Goal: Information Seeking & Learning: Learn about a topic

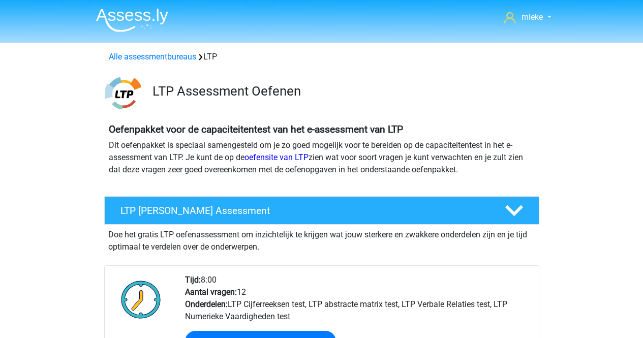
scroll to position [660, 0]
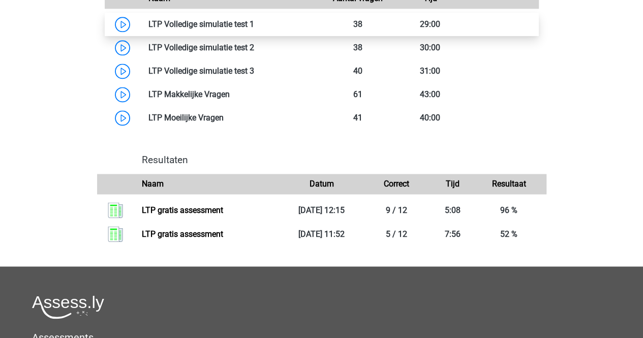
click at [254, 20] on link at bounding box center [254, 24] width 0 height 10
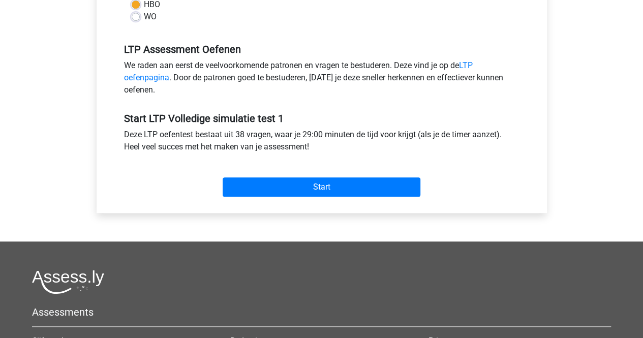
scroll to position [305, 0]
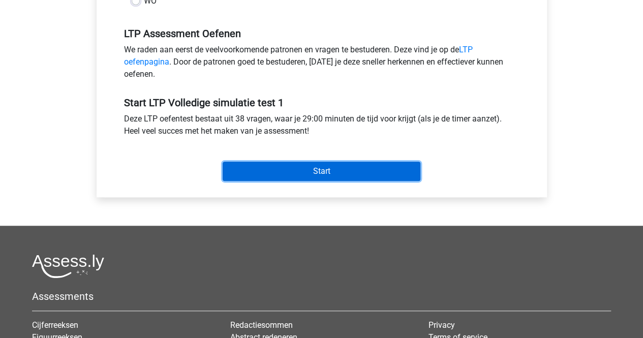
click at [313, 164] on input "Start" at bounding box center [322, 171] width 198 height 19
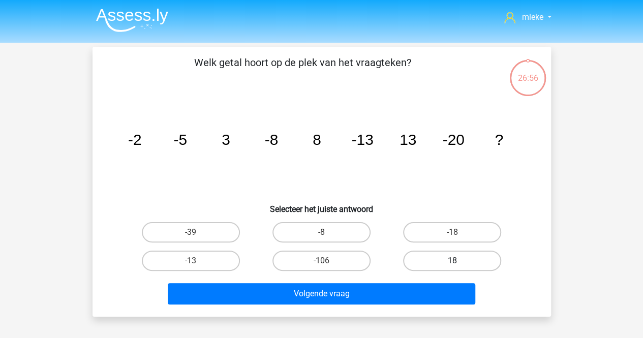
click at [442, 259] on label "18" at bounding box center [452, 260] width 98 height 20
click at [452, 261] on input "18" at bounding box center [455, 264] width 7 height 7
radio input "true"
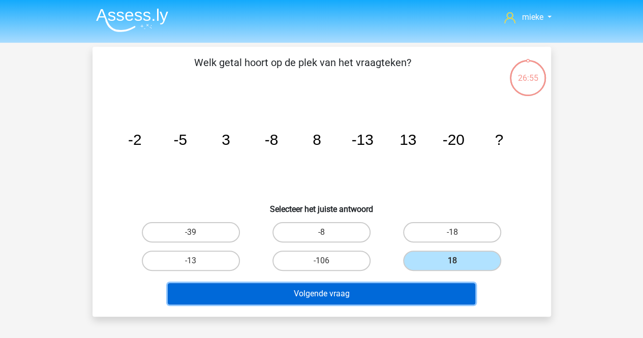
click at [312, 297] on button "Volgende vraag" at bounding box center [321, 293] width 307 height 21
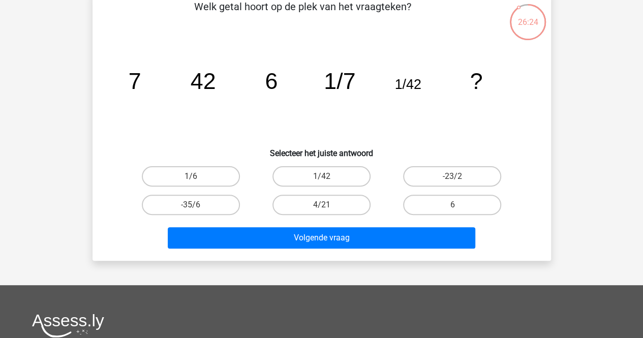
scroll to position [47, 0]
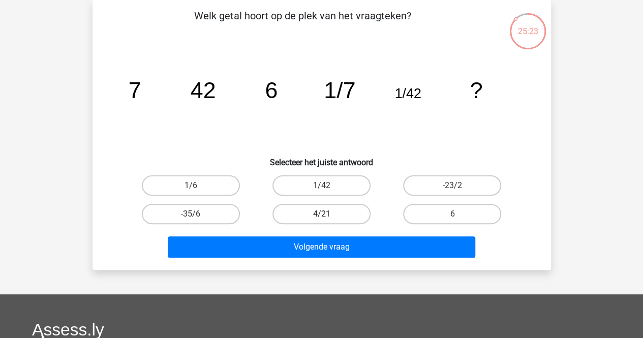
click at [317, 213] on label "4/21" at bounding box center [321, 214] width 98 height 20
click at [321, 214] on input "4/21" at bounding box center [324, 217] width 7 height 7
radio input "true"
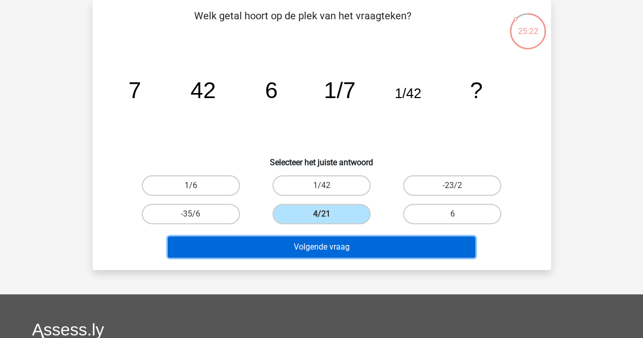
click at [317, 248] on button "Volgende vraag" at bounding box center [321, 246] width 307 height 21
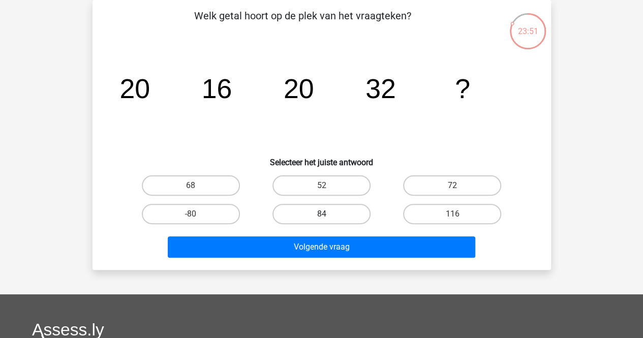
click at [328, 214] on label "84" at bounding box center [321, 214] width 98 height 20
click at [328, 214] on input "84" at bounding box center [324, 217] width 7 height 7
radio input "true"
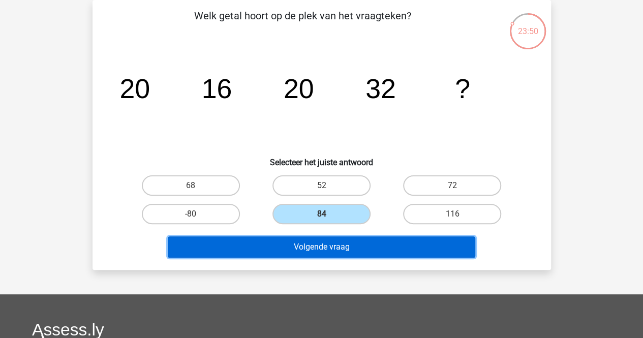
click at [324, 244] on button "Volgende vraag" at bounding box center [321, 246] width 307 height 21
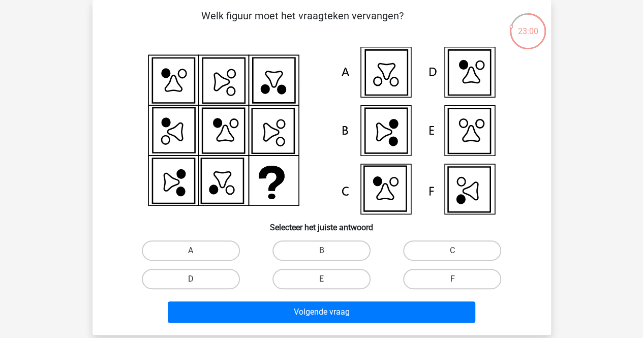
click at [473, 187] on icon at bounding box center [469, 190] width 15 height 17
click at [431, 281] on label "F" at bounding box center [452, 279] width 98 height 20
click at [452, 281] on input "F" at bounding box center [455, 282] width 7 height 7
radio input "true"
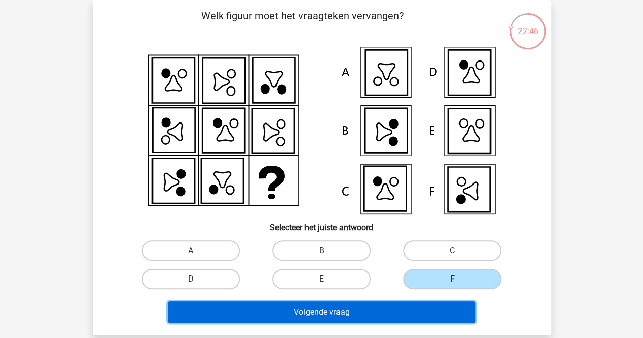
click at [340, 310] on button "Volgende vraag" at bounding box center [321, 311] width 307 height 21
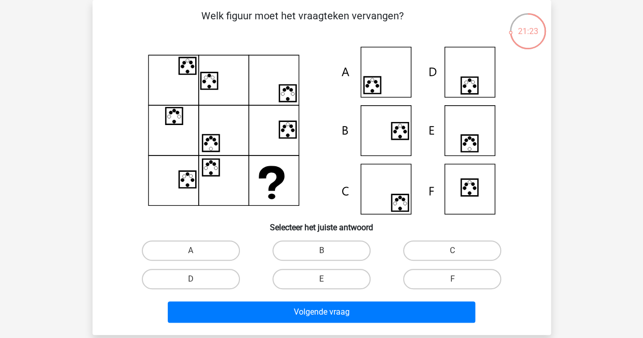
click at [470, 86] on icon at bounding box center [469, 85] width 17 height 17
click at [192, 278] on label "D" at bounding box center [191, 279] width 98 height 20
click at [192, 279] on input "D" at bounding box center [194, 282] width 7 height 7
radio input "true"
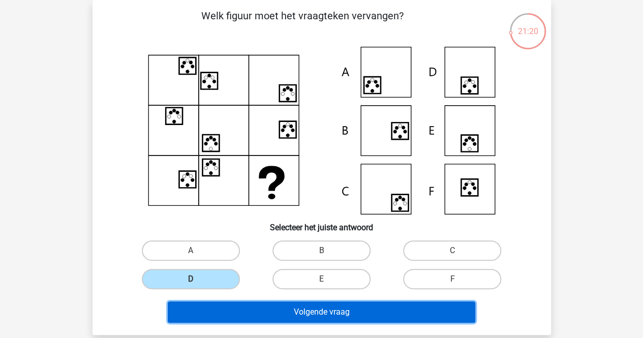
click at [338, 311] on button "Volgende vraag" at bounding box center [321, 311] width 307 height 21
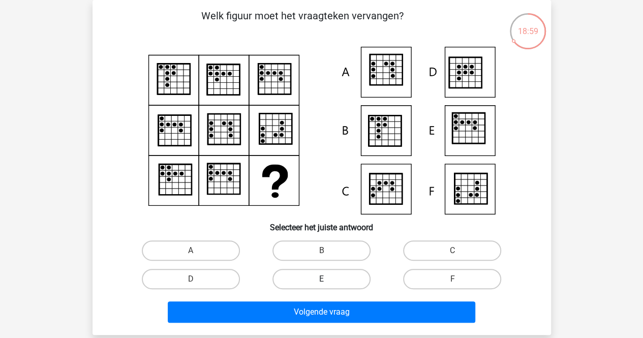
click at [338, 279] on label "E" at bounding box center [321, 279] width 98 height 20
click at [328, 279] on input "E" at bounding box center [324, 282] width 7 height 7
radio input "true"
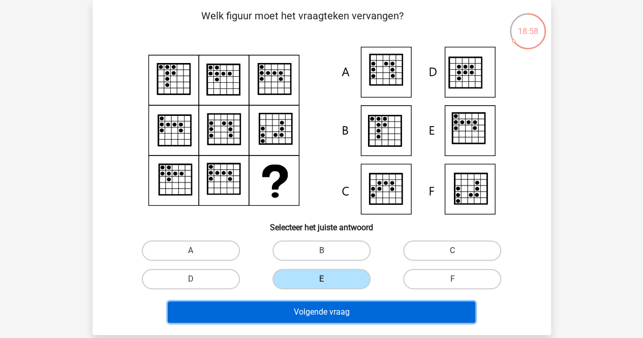
click at [322, 310] on button "Volgende vraag" at bounding box center [321, 311] width 307 height 21
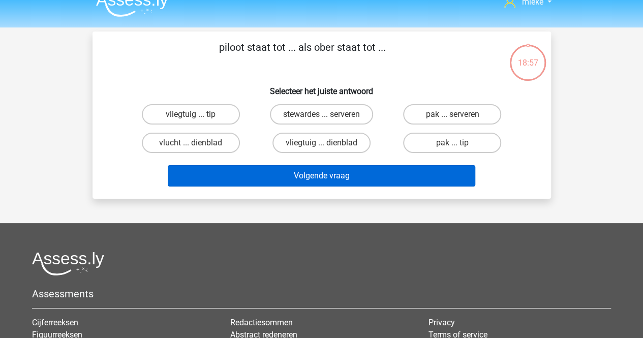
scroll to position [0, 0]
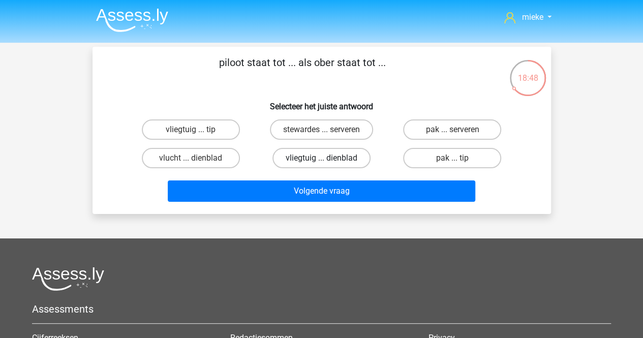
click at [302, 155] on label "vliegtuig ... dienblad" at bounding box center [321, 158] width 98 height 20
click at [321, 158] on input "vliegtuig ... dienblad" at bounding box center [324, 161] width 7 height 7
radio input "true"
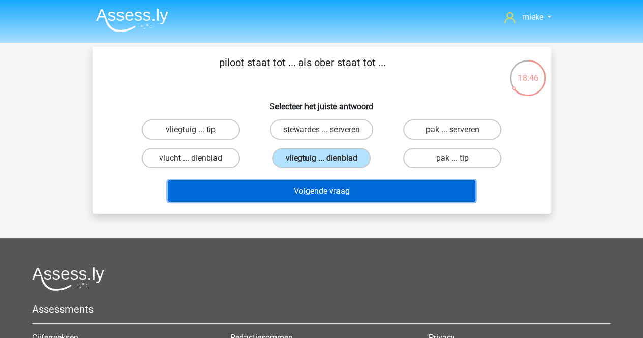
click at [312, 188] on button "Volgende vraag" at bounding box center [321, 190] width 307 height 21
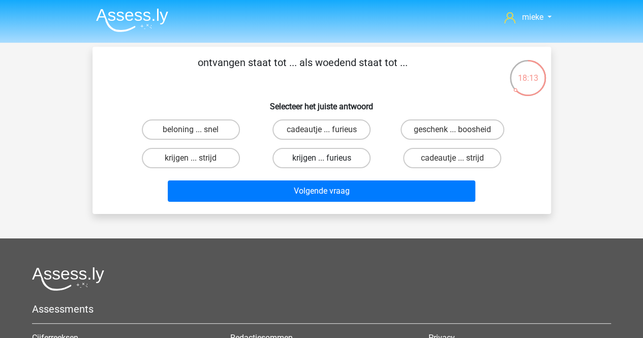
click at [328, 160] on label "krijgen ... furieus" at bounding box center [321, 158] width 98 height 20
click at [328, 160] on input "krijgen ... furieus" at bounding box center [324, 161] width 7 height 7
radio input "true"
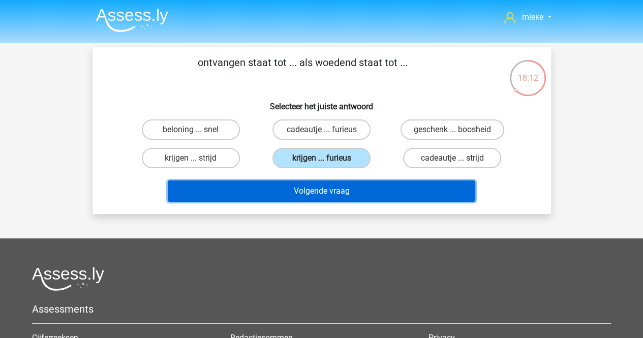
click at [322, 189] on button "Volgende vraag" at bounding box center [321, 190] width 307 height 21
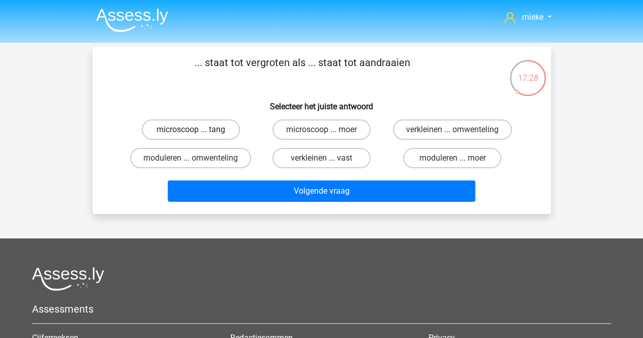
click at [201, 133] on label "microscoop ... tang" at bounding box center [191, 129] width 98 height 20
click at [197, 133] on input "microscoop ... tang" at bounding box center [194, 133] width 7 height 7
radio input "true"
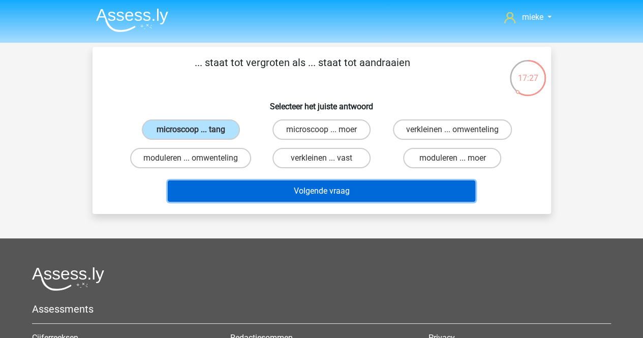
click at [324, 195] on button "Volgende vraag" at bounding box center [321, 190] width 307 height 21
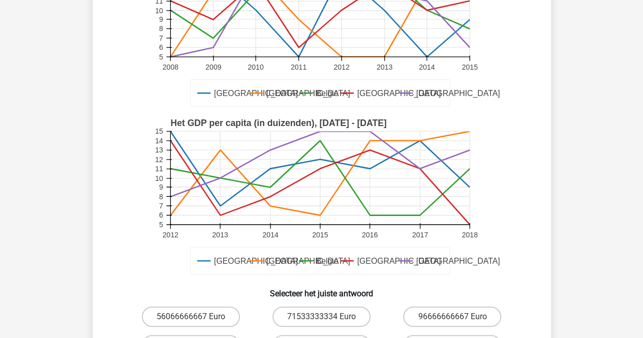
scroll to position [199, 0]
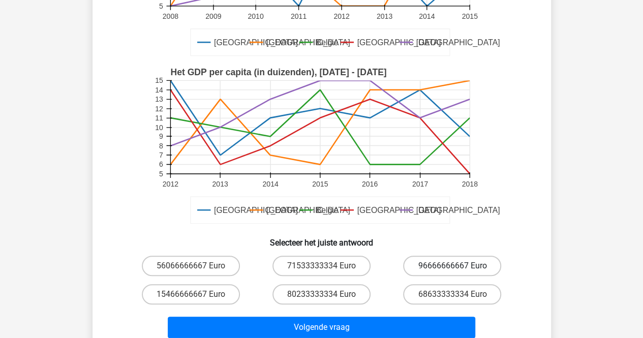
click at [445, 264] on label "96666666667 Euro" at bounding box center [452, 266] width 98 height 20
click at [452, 266] on input "96666666667 Euro" at bounding box center [455, 269] width 7 height 7
radio input "true"
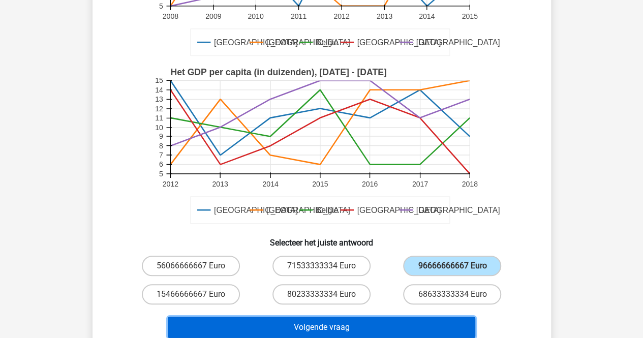
drag, startPoint x: 319, startPoint y: 330, endPoint x: 322, endPoint y: 322, distance: 8.2
click at [319, 330] on button "Volgende vraag" at bounding box center [321, 327] width 307 height 21
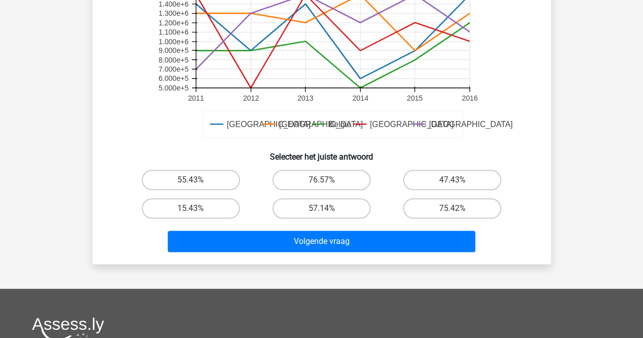
scroll to position [301, 0]
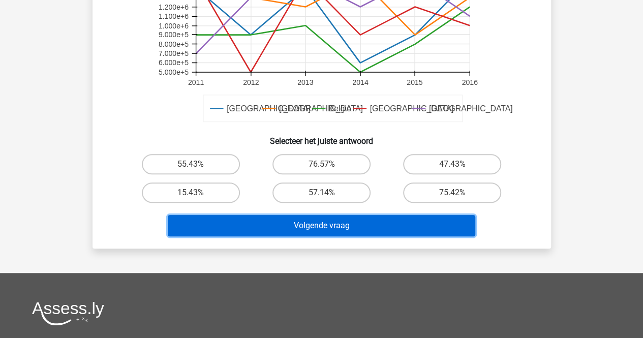
click at [343, 227] on button "Volgende vraag" at bounding box center [321, 225] width 307 height 21
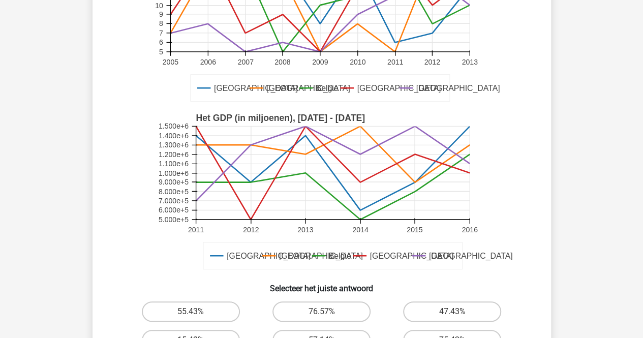
scroll to position [199, 0]
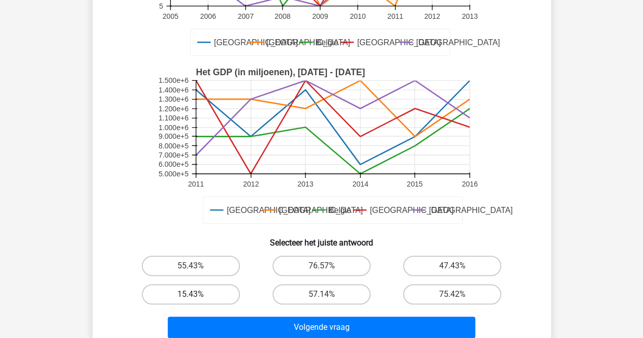
drag, startPoint x: 216, startPoint y: 290, endPoint x: 281, endPoint y: 300, distance: 66.3
click at [217, 290] on label "15.43%" at bounding box center [191, 294] width 98 height 20
click at [197, 294] on input "15.43%" at bounding box center [194, 297] width 7 height 7
radio input "true"
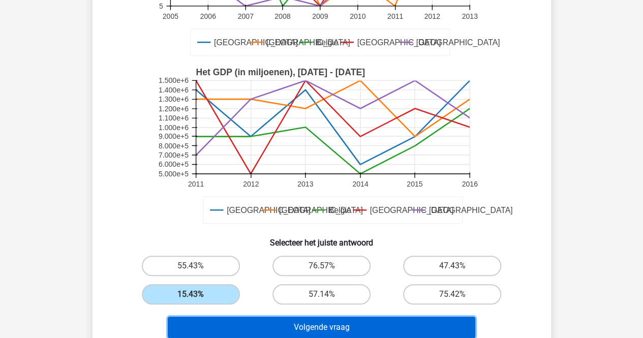
drag, startPoint x: 310, startPoint y: 324, endPoint x: 318, endPoint y: 321, distance: 8.5
click at [310, 324] on button "Volgende vraag" at bounding box center [321, 327] width 307 height 21
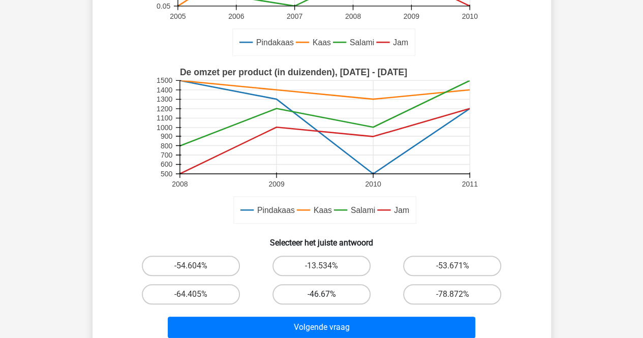
click at [329, 295] on label "-46.67%" at bounding box center [321, 294] width 98 height 20
click at [328, 295] on input "-46.67%" at bounding box center [324, 297] width 7 height 7
radio input "true"
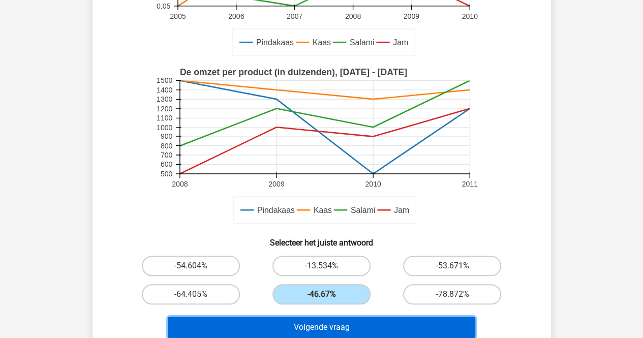
click at [328, 327] on button "Volgende vraag" at bounding box center [321, 327] width 307 height 21
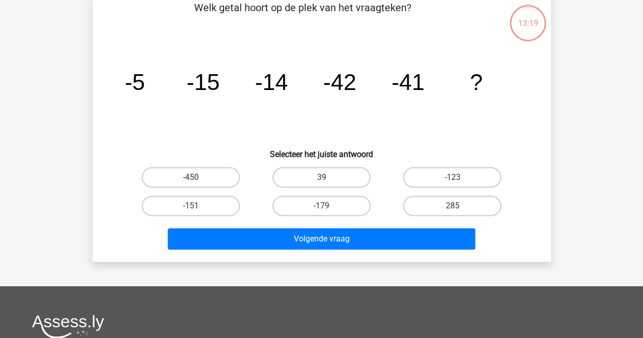
scroll to position [47, 0]
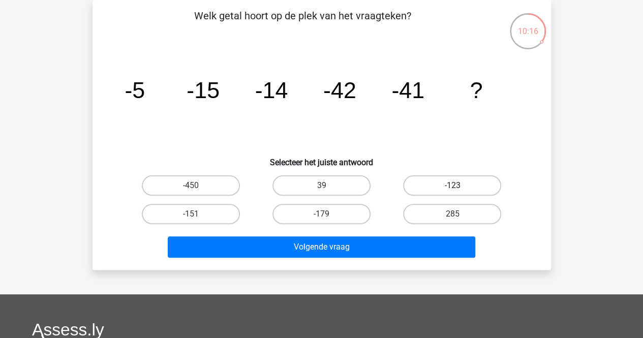
click at [456, 182] on label "-123" at bounding box center [452, 185] width 98 height 20
click at [456, 185] on input "-123" at bounding box center [455, 188] width 7 height 7
radio input "true"
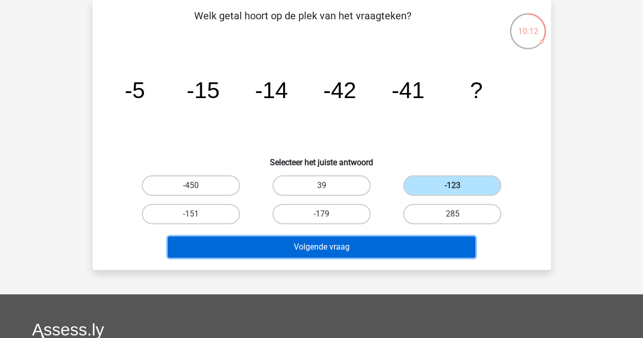
click at [326, 241] on button "Volgende vraag" at bounding box center [321, 246] width 307 height 21
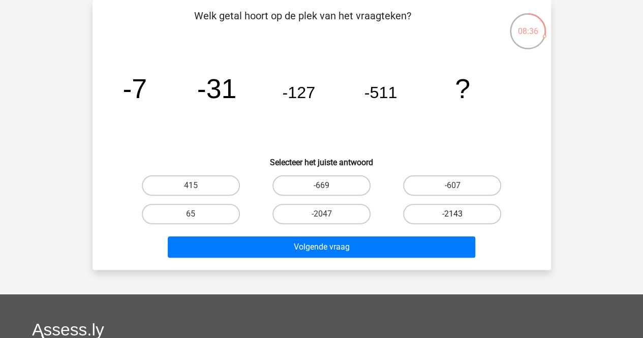
click at [448, 218] on label "-2143" at bounding box center [452, 214] width 98 height 20
click at [452, 218] on input "-2143" at bounding box center [455, 217] width 7 height 7
radio input "true"
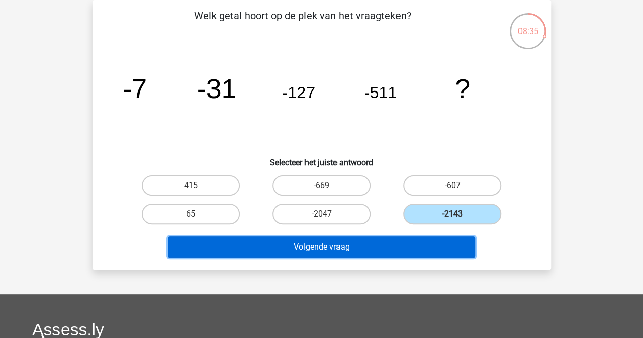
click at [339, 244] on button "Volgende vraag" at bounding box center [321, 246] width 307 height 21
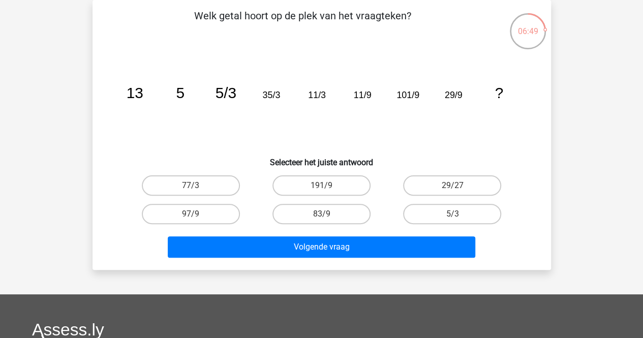
click at [326, 185] on input "191/9" at bounding box center [324, 188] width 7 height 7
radio input "true"
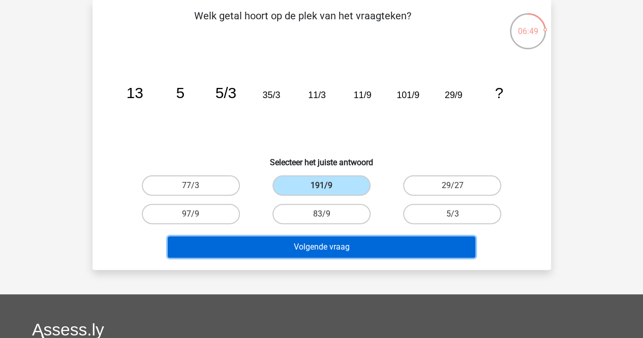
click at [323, 248] on button "Volgende vraag" at bounding box center [321, 246] width 307 height 21
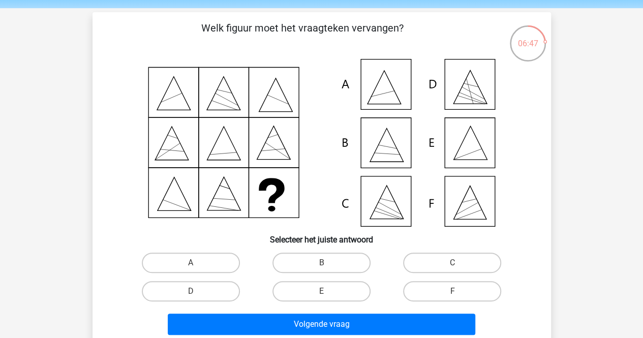
scroll to position [51, 0]
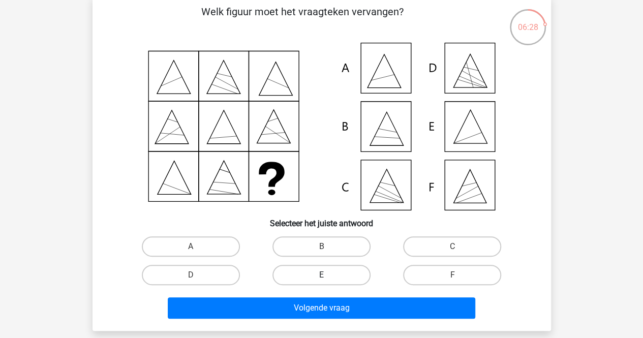
click at [322, 273] on label "E" at bounding box center [321, 275] width 98 height 20
click at [322, 275] on input "E" at bounding box center [324, 278] width 7 height 7
radio input "true"
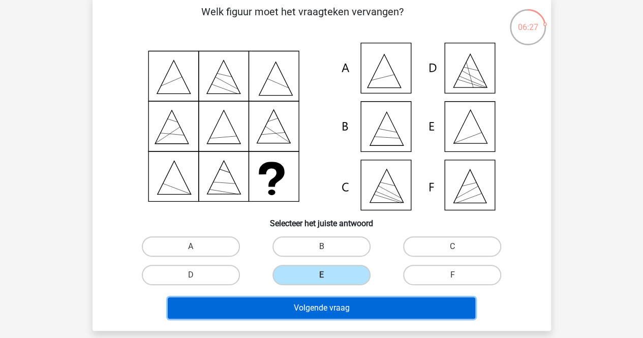
click at [309, 307] on button "Volgende vraag" at bounding box center [321, 307] width 307 height 21
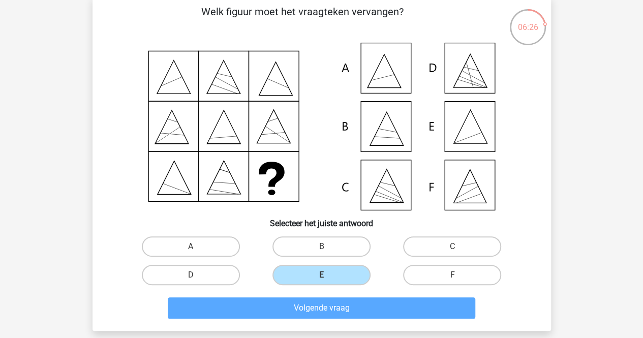
scroll to position [47, 0]
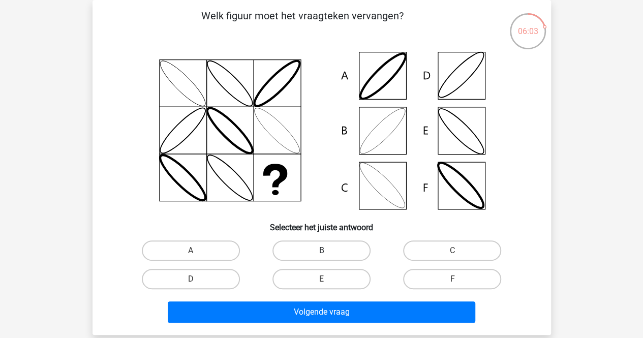
click at [320, 246] on label "B" at bounding box center [321, 250] width 98 height 20
click at [321, 250] on input "B" at bounding box center [324, 253] width 7 height 7
radio input "true"
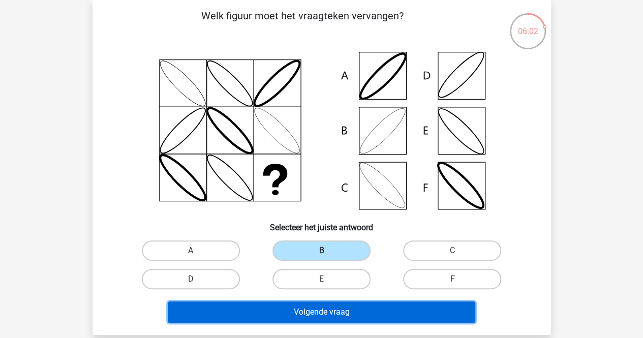
click at [310, 306] on button "Volgende vraag" at bounding box center [321, 311] width 307 height 21
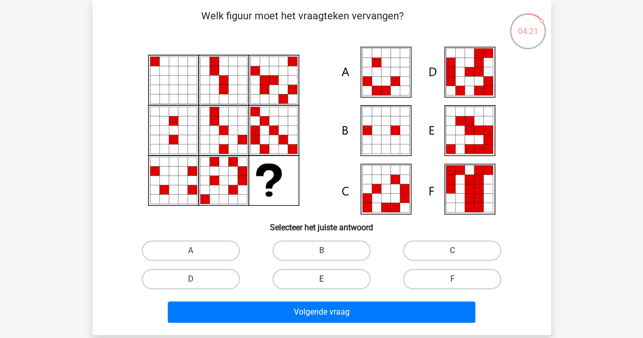
click at [321, 277] on label "E" at bounding box center [321, 279] width 98 height 20
click at [321, 279] on input "E" at bounding box center [324, 282] width 7 height 7
radio input "true"
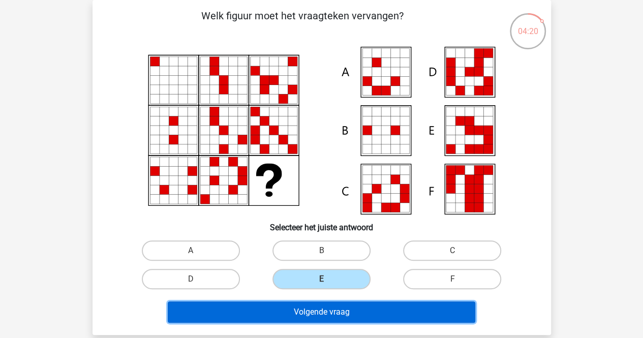
click at [324, 309] on button "Volgende vraag" at bounding box center [321, 311] width 307 height 21
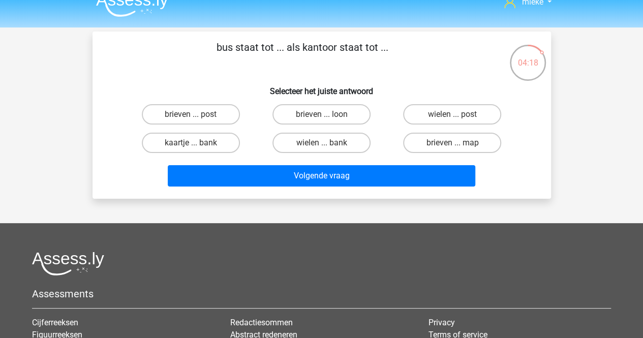
scroll to position [0, 0]
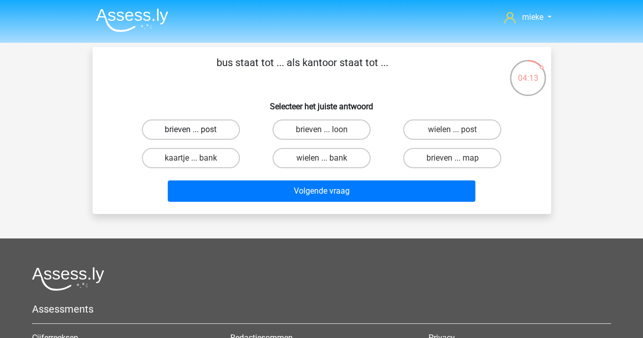
drag, startPoint x: 195, startPoint y: 124, endPoint x: 263, endPoint y: 143, distance: 70.6
click at [195, 125] on label "brieven ... post" at bounding box center [191, 129] width 98 height 20
click at [195, 130] on input "brieven ... post" at bounding box center [194, 133] width 7 height 7
radio input "true"
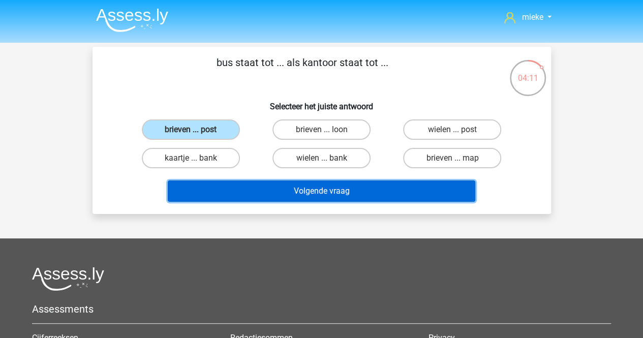
click at [328, 187] on button "Volgende vraag" at bounding box center [321, 190] width 307 height 21
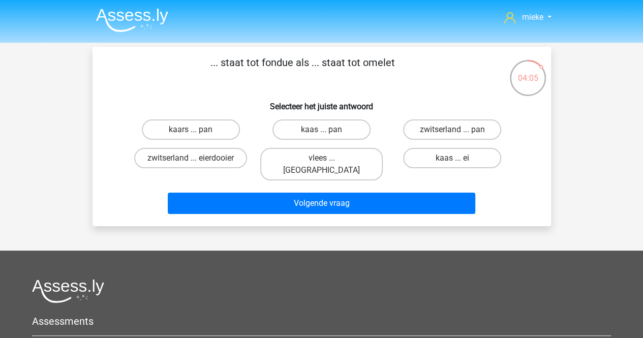
drag, startPoint x: 452, startPoint y: 157, endPoint x: 394, endPoint y: 171, distance: 60.1
click at [449, 159] on label "kaas ... ei" at bounding box center [452, 158] width 98 height 20
click at [452, 159] on input "kaas ... ei" at bounding box center [455, 161] width 7 height 7
radio input "true"
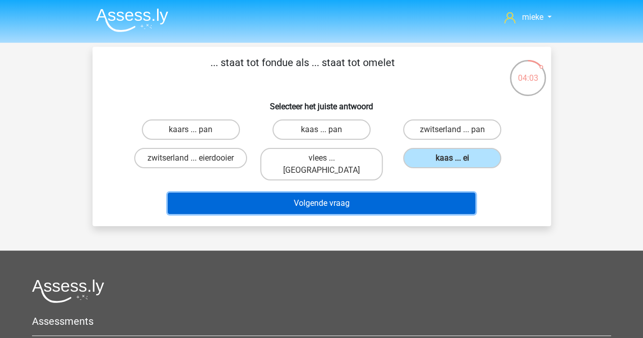
click at [331, 193] on button "Volgende vraag" at bounding box center [321, 203] width 307 height 21
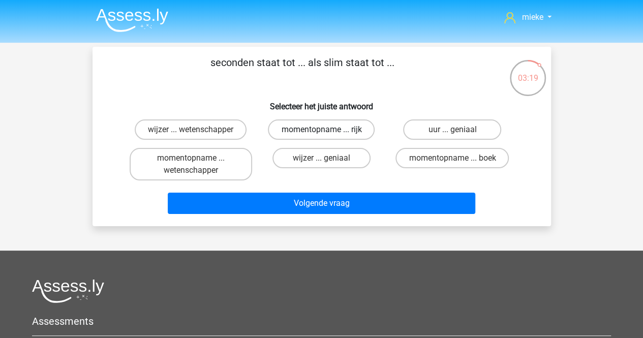
click at [307, 129] on label "momentopname ... rijk" at bounding box center [321, 129] width 107 height 20
click at [321, 130] on input "momentopname ... rijk" at bounding box center [324, 133] width 7 height 7
radio input "true"
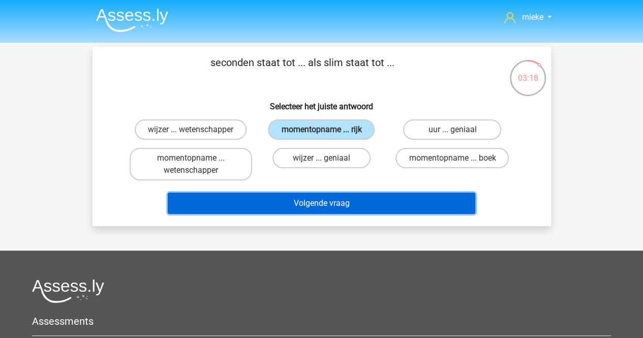
click at [315, 201] on button "Volgende vraag" at bounding box center [321, 203] width 307 height 21
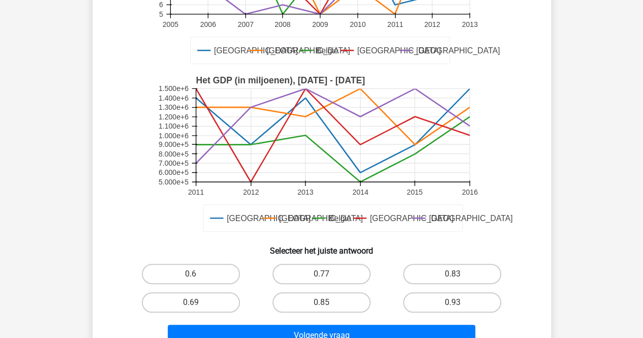
scroll to position [250, 0]
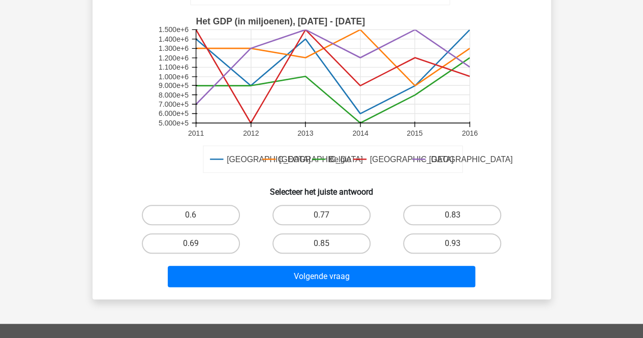
drag, startPoint x: 328, startPoint y: 247, endPoint x: 326, endPoint y: 258, distance: 10.9
click at [328, 246] on label "0.85" at bounding box center [321, 243] width 98 height 20
click at [328, 246] on input "0.85" at bounding box center [324, 246] width 7 height 7
radio input "true"
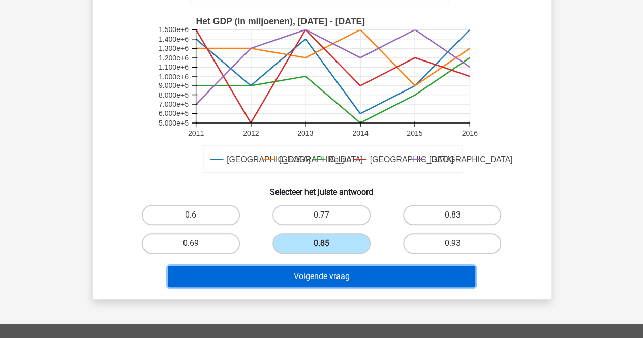
drag, startPoint x: 327, startPoint y: 276, endPoint x: 332, endPoint y: 275, distance: 5.2
click at [329, 277] on button "Volgende vraag" at bounding box center [321, 276] width 307 height 21
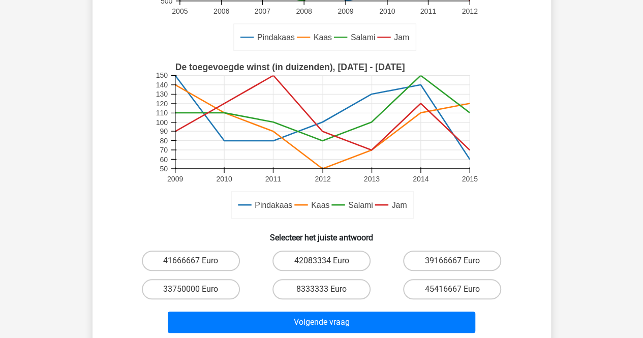
drag, startPoint x: 331, startPoint y: 287, endPoint x: 325, endPoint y: 303, distance: 16.9
click at [331, 287] on label "8333333 Euro" at bounding box center [321, 289] width 98 height 20
click at [328, 289] on input "8333333 Euro" at bounding box center [324, 292] width 7 height 7
radio input "true"
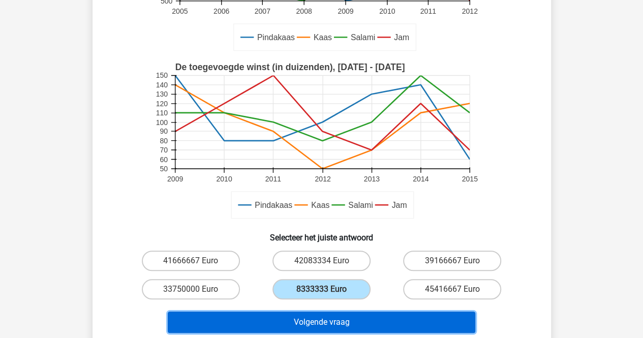
drag, startPoint x: 312, startPoint y: 324, endPoint x: 344, endPoint y: 311, distance: 35.1
click at [315, 322] on button "Volgende vraag" at bounding box center [321, 321] width 307 height 21
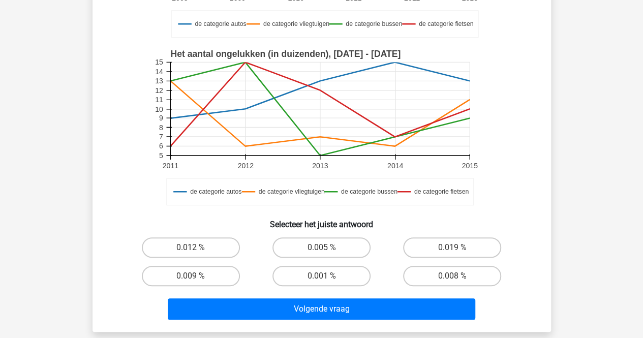
scroll to position [305, 0]
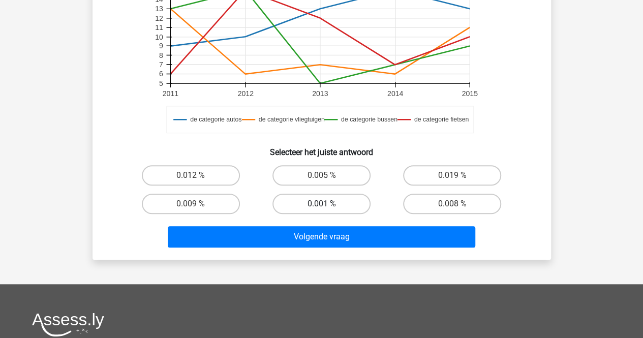
click at [315, 204] on label "0.001 %" at bounding box center [321, 204] width 98 height 20
click at [321, 204] on input "0.001 %" at bounding box center [324, 207] width 7 height 7
radio input "true"
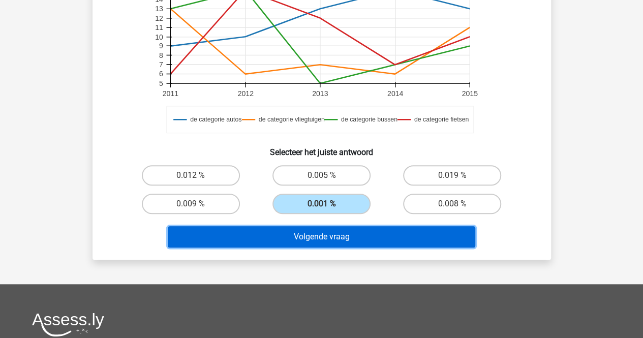
click at [309, 236] on button "Volgende vraag" at bounding box center [321, 236] width 307 height 21
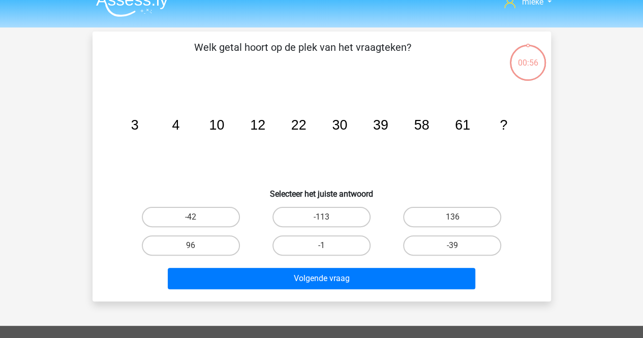
scroll to position [0, 0]
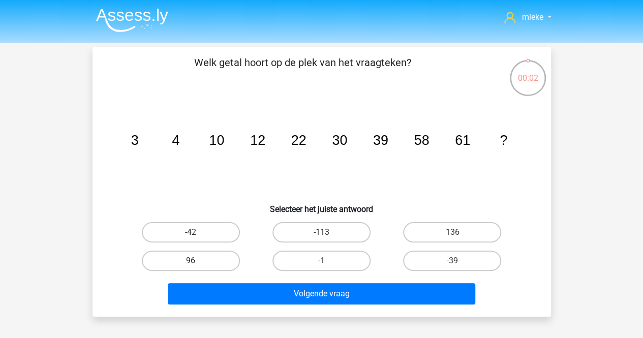
drag, startPoint x: 198, startPoint y: 258, endPoint x: 229, endPoint y: 267, distance: 32.2
click at [199, 258] on label "96" at bounding box center [191, 260] width 98 height 20
click at [197, 261] on input "96" at bounding box center [194, 264] width 7 height 7
radio input "true"
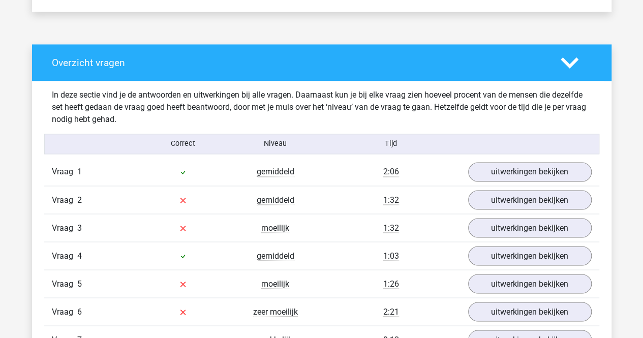
scroll to position [762, 0]
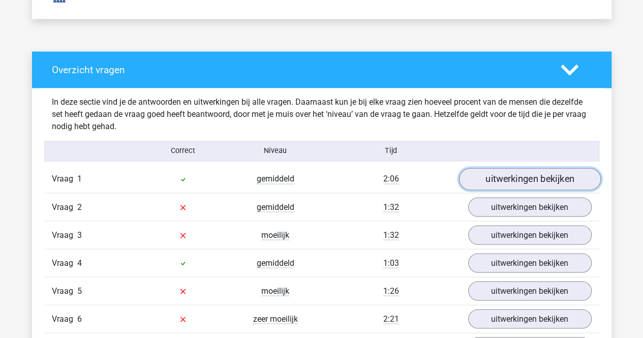
click at [527, 174] on link "uitwerkingen bekijken" at bounding box center [529, 179] width 142 height 22
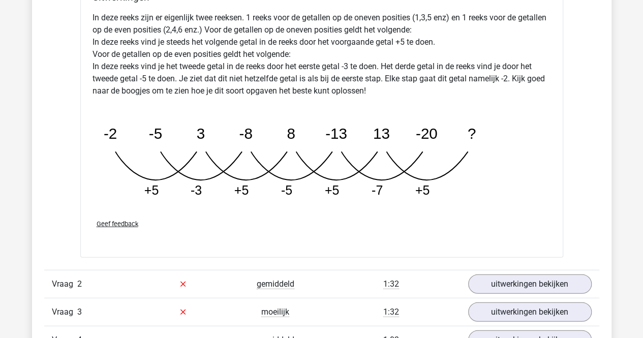
scroll to position [1270, 0]
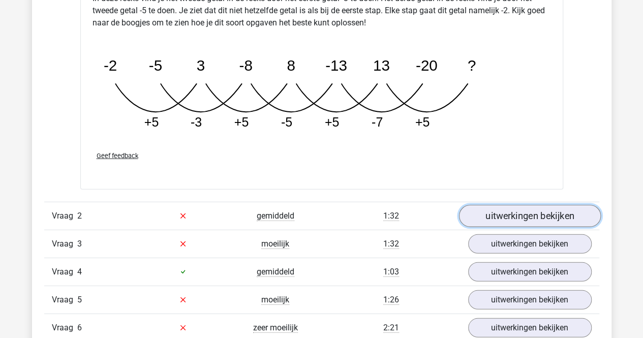
click at [495, 217] on link "uitwerkingen bekijken" at bounding box center [529, 216] width 142 height 22
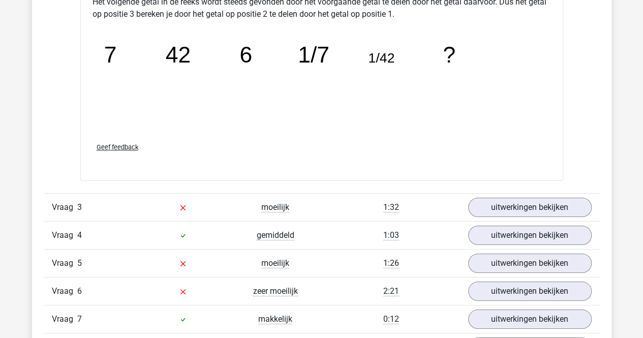
scroll to position [1778, 0]
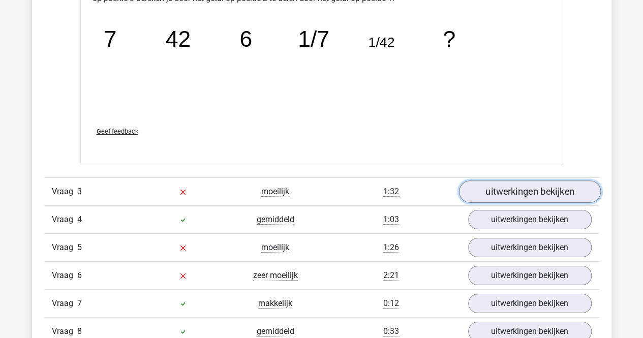
click at [515, 187] on link "uitwerkingen bekijken" at bounding box center [529, 192] width 142 height 22
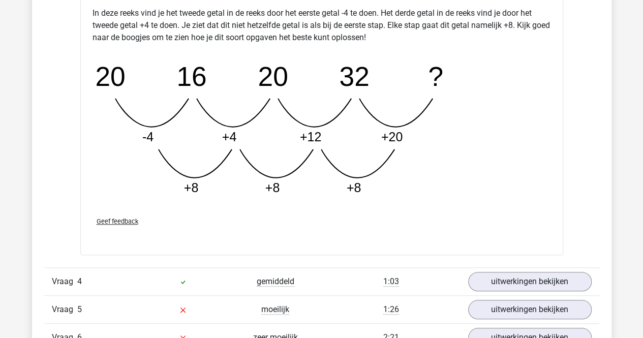
scroll to position [2286, 0]
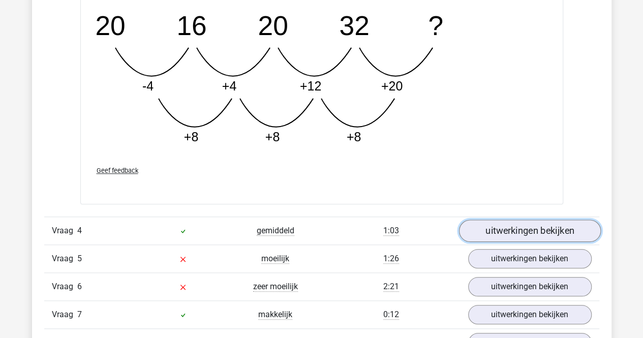
click at [476, 229] on link "uitwerkingen bekijken" at bounding box center [529, 230] width 142 height 22
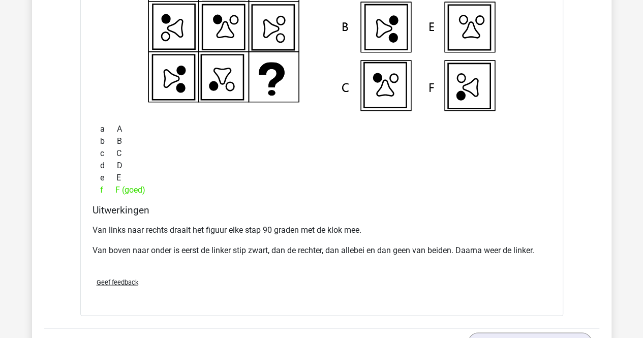
scroll to position [2693, 0]
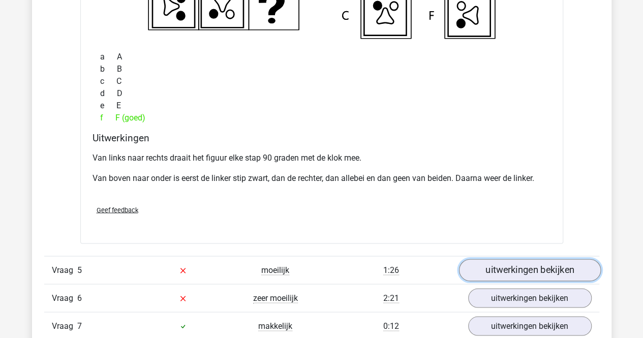
click at [510, 269] on link "uitwerkingen bekijken" at bounding box center [529, 270] width 142 height 22
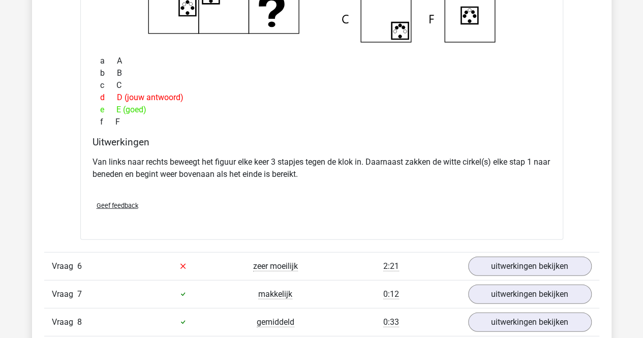
scroll to position [3150, 0]
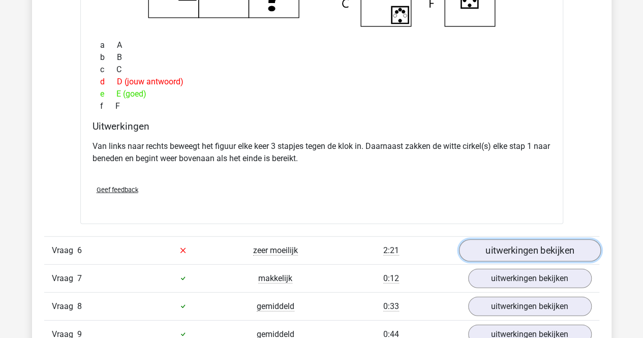
click at [509, 245] on link "uitwerkingen bekijken" at bounding box center [529, 250] width 142 height 22
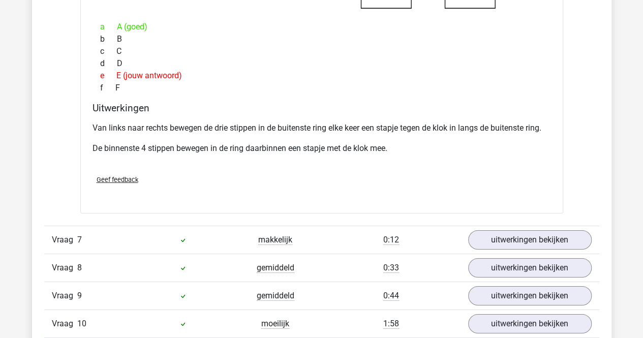
scroll to position [3607, 0]
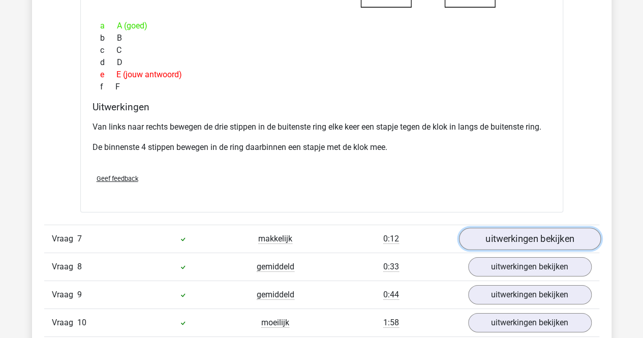
click at [504, 228] on link "uitwerkingen bekijken" at bounding box center [529, 239] width 142 height 22
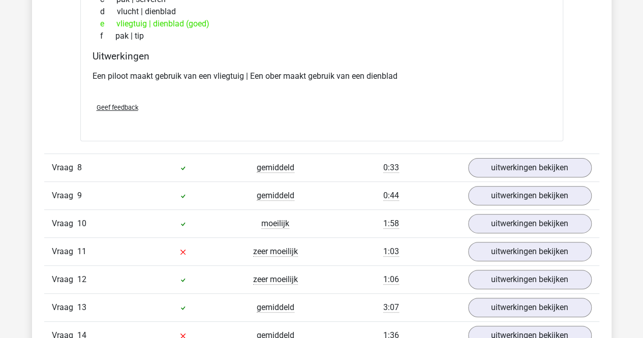
scroll to position [3963, 0]
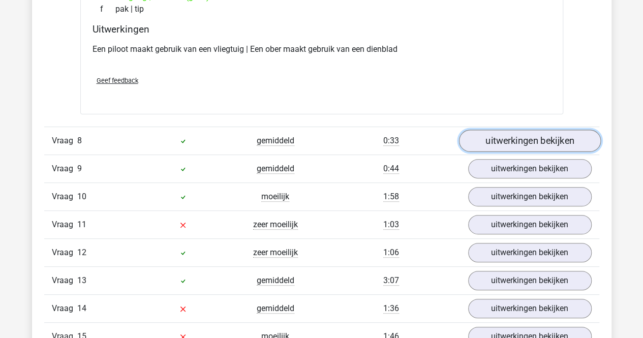
click at [499, 134] on link "uitwerkingen bekijken" at bounding box center [529, 141] width 142 height 22
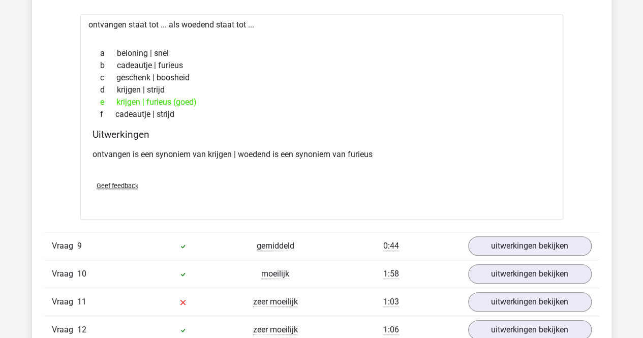
scroll to position [4166, 0]
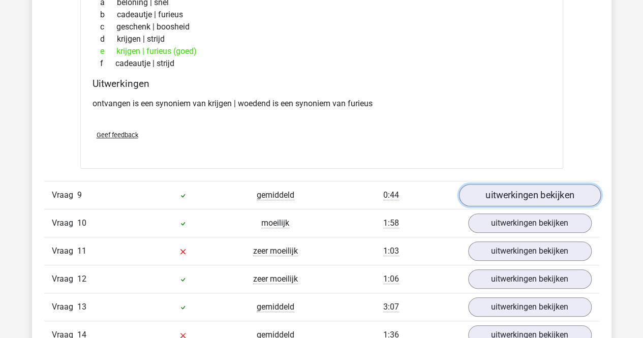
click at [490, 187] on link "uitwerkingen bekijken" at bounding box center [529, 195] width 142 height 22
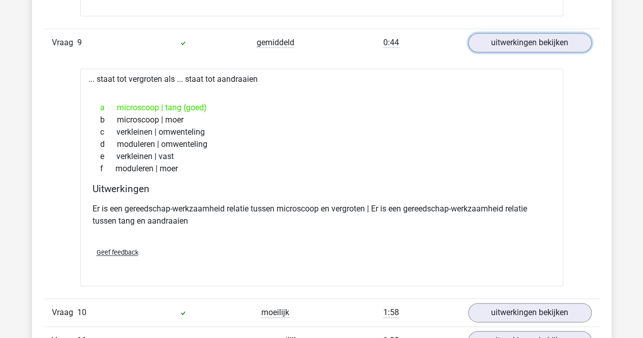
scroll to position [4420, 0]
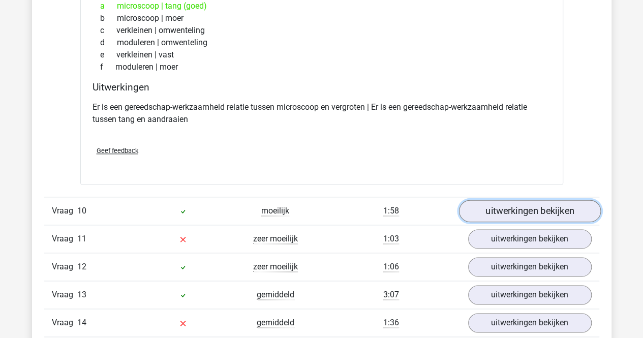
click at [496, 204] on link "uitwerkingen bekijken" at bounding box center [529, 211] width 142 height 22
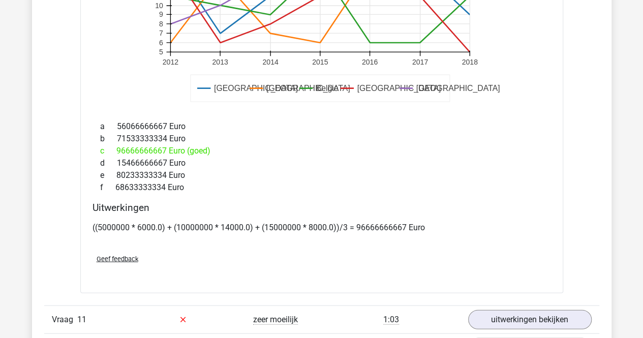
scroll to position [4928, 0]
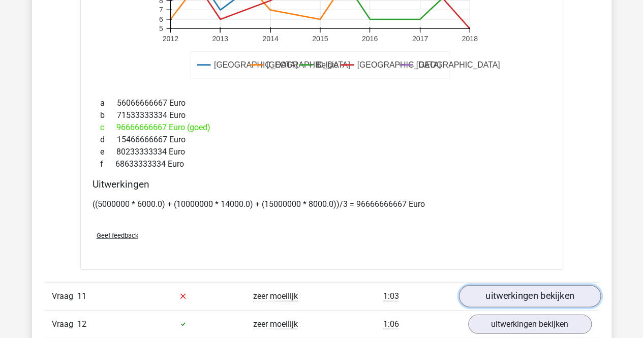
click at [483, 285] on link "uitwerkingen bekijken" at bounding box center [529, 296] width 142 height 22
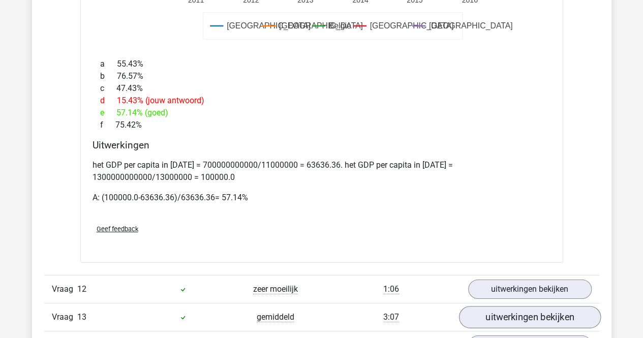
scroll to position [5588, 0]
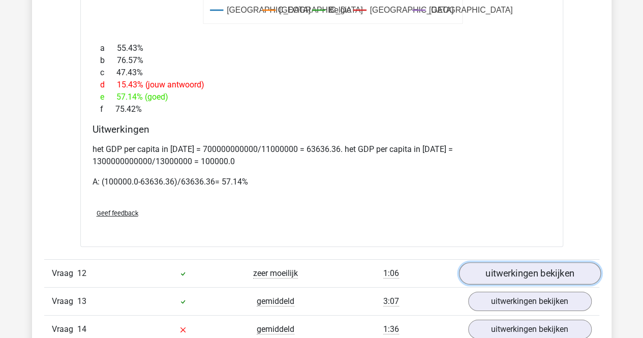
click at [520, 267] on link "uitwerkingen bekijken" at bounding box center [529, 273] width 142 height 22
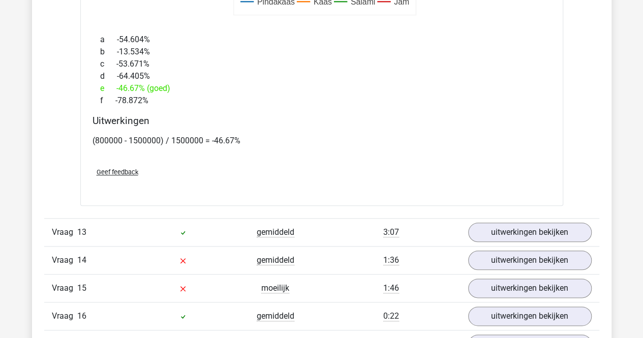
scroll to position [6249, 0]
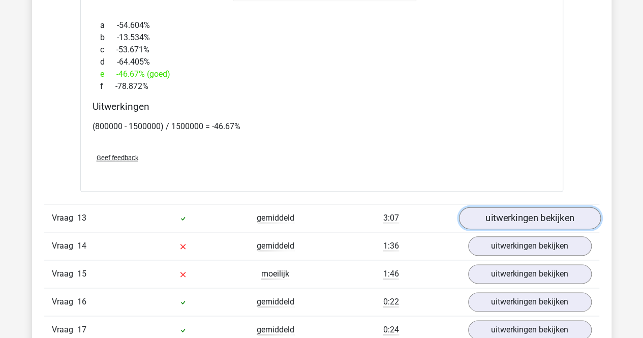
click at [518, 208] on link "uitwerkingen bekijken" at bounding box center [529, 218] width 142 height 22
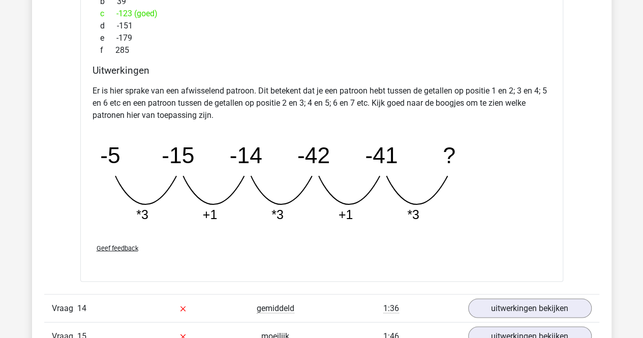
scroll to position [6706, 0]
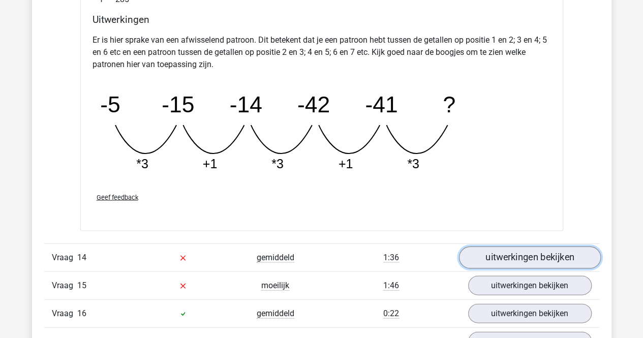
click at [489, 247] on link "uitwerkingen bekijken" at bounding box center [529, 257] width 142 height 22
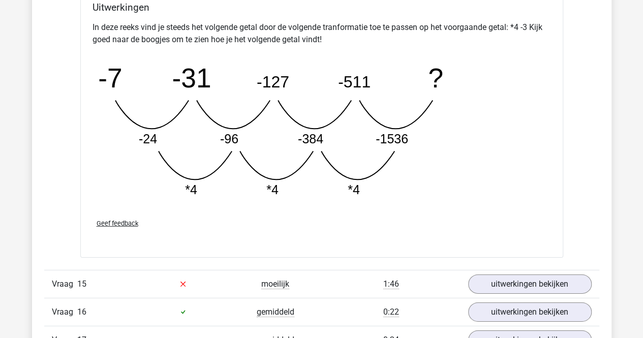
scroll to position [7316, 0]
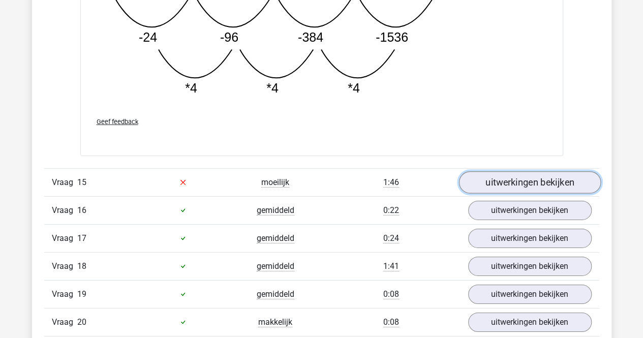
click at [511, 171] on link "uitwerkingen bekijken" at bounding box center [529, 182] width 142 height 22
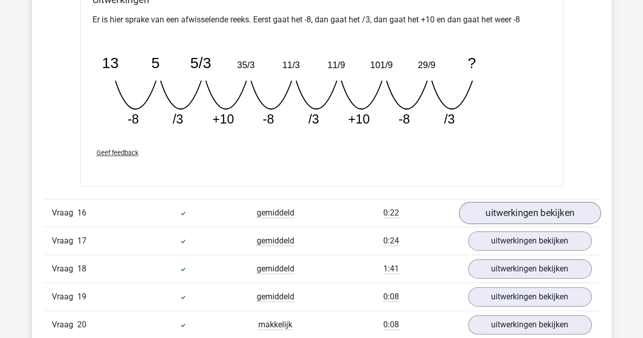
scroll to position [7773, 0]
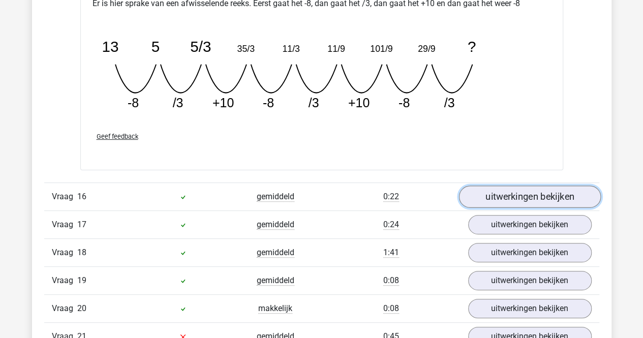
click at [512, 185] on link "uitwerkingen bekijken" at bounding box center [529, 196] width 142 height 22
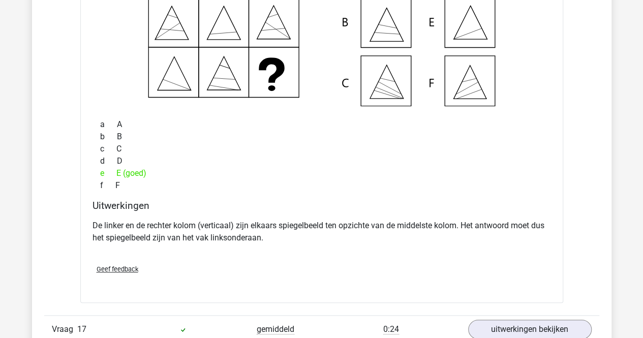
scroll to position [8129, 0]
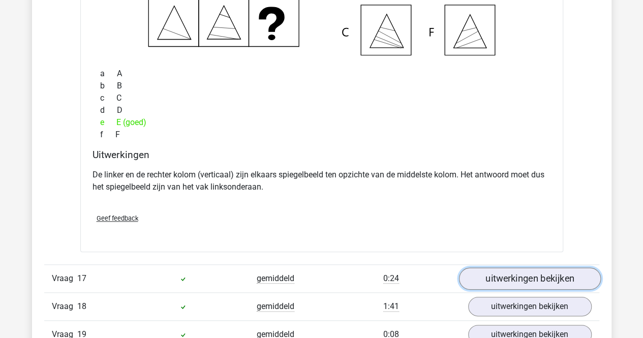
click at [499, 268] on link "uitwerkingen bekijken" at bounding box center [529, 279] width 142 height 22
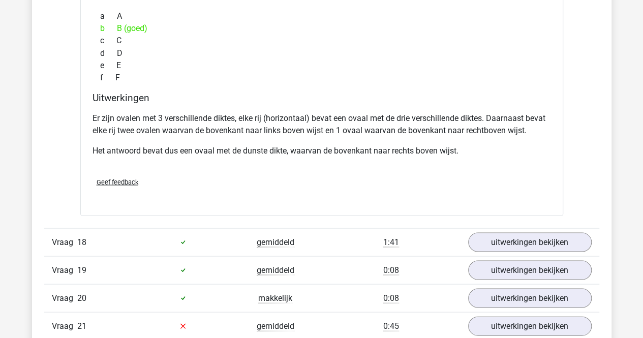
scroll to position [8637, 0]
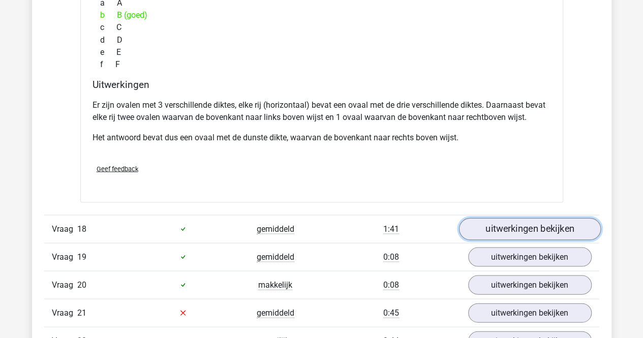
click at [519, 217] on link "uitwerkingen bekijken" at bounding box center [529, 228] width 142 height 22
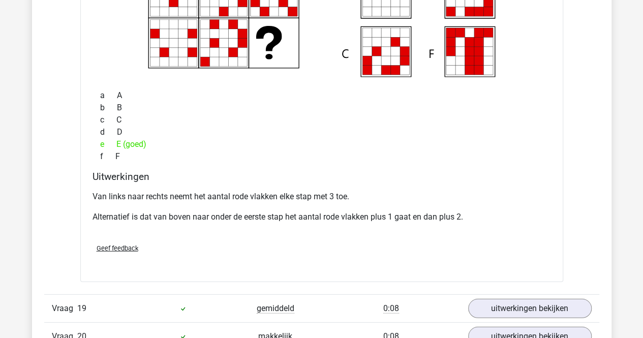
scroll to position [9043, 0]
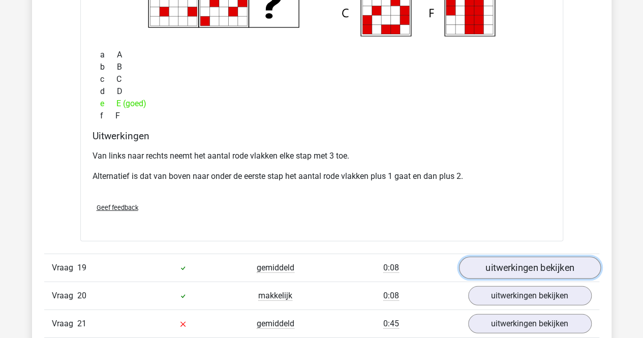
click at [507, 257] on link "uitwerkingen bekijken" at bounding box center [529, 268] width 142 height 22
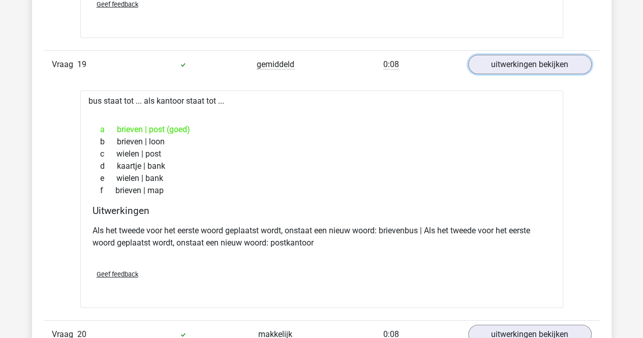
scroll to position [9297, 0]
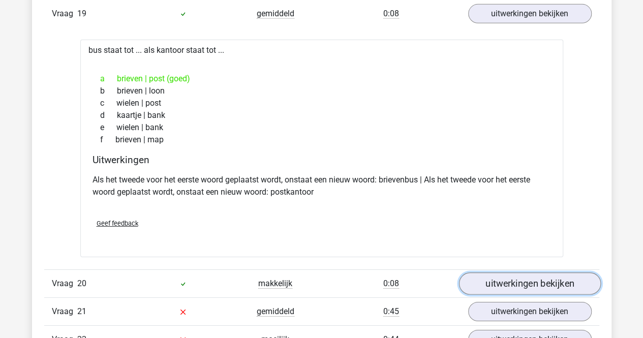
click at [503, 272] on link "uitwerkingen bekijken" at bounding box center [529, 283] width 142 height 22
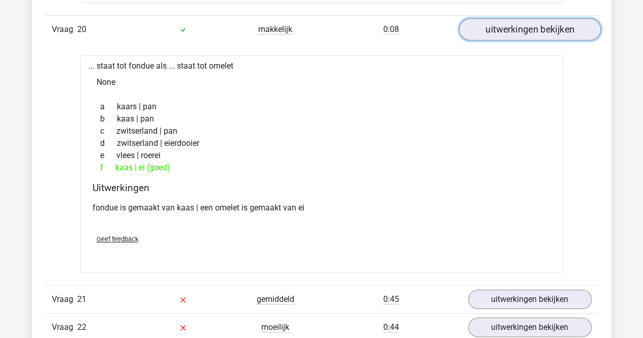
scroll to position [9602, 0]
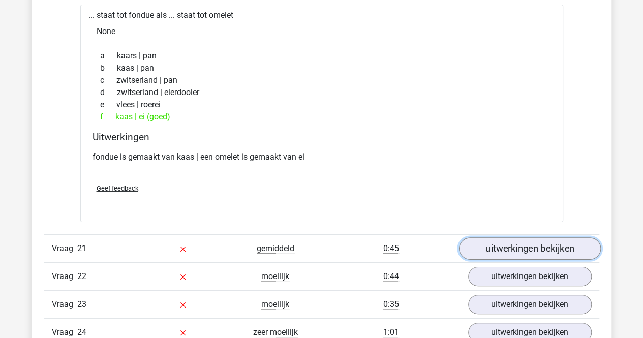
click at [508, 238] on link "uitwerkingen bekijken" at bounding box center [529, 249] width 142 height 22
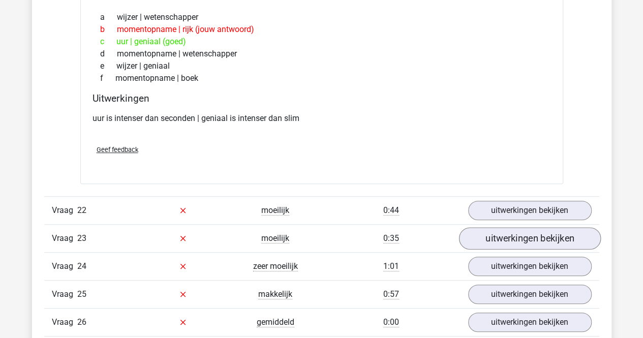
scroll to position [9907, 0]
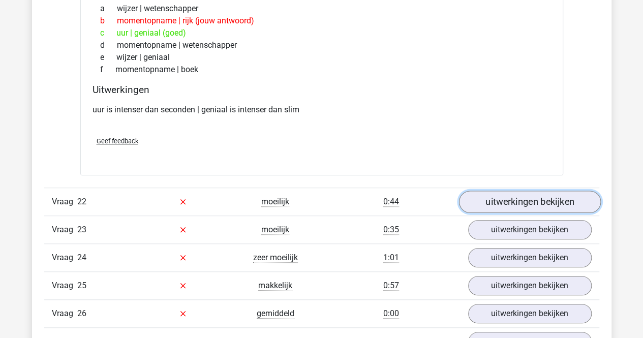
click at [517, 191] on link "uitwerkingen bekijken" at bounding box center [529, 202] width 142 height 22
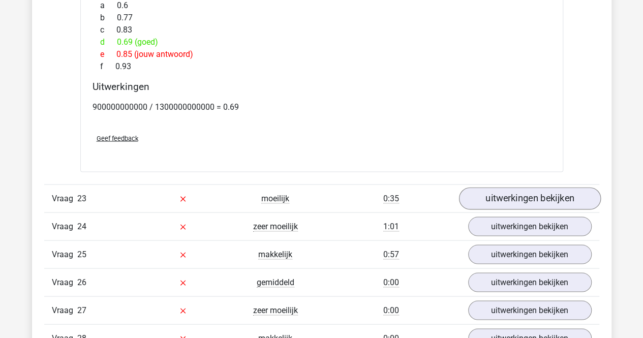
scroll to position [10516, 0]
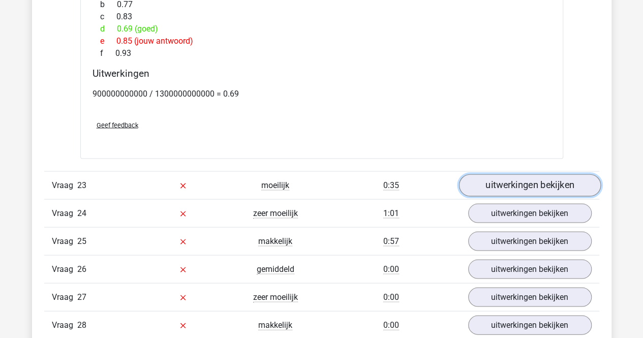
click at [511, 174] on link "uitwerkingen bekijken" at bounding box center [529, 185] width 142 height 22
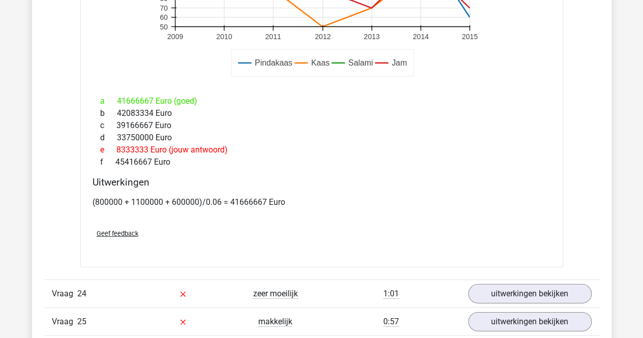
scroll to position [11075, 0]
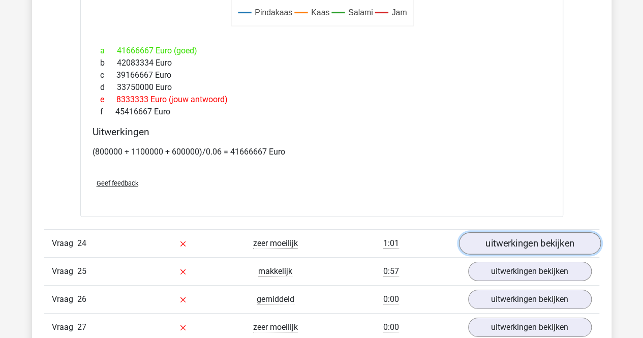
click at [510, 232] on link "uitwerkingen bekijken" at bounding box center [529, 243] width 142 height 22
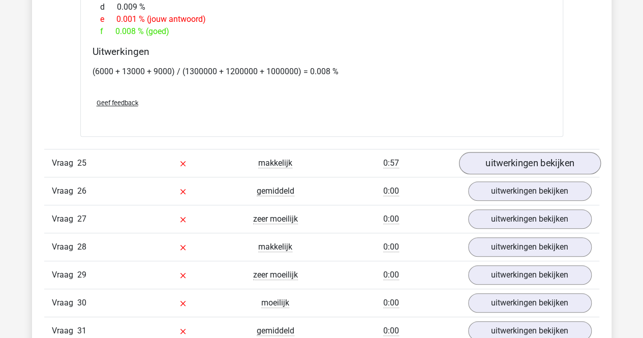
scroll to position [11736, 0]
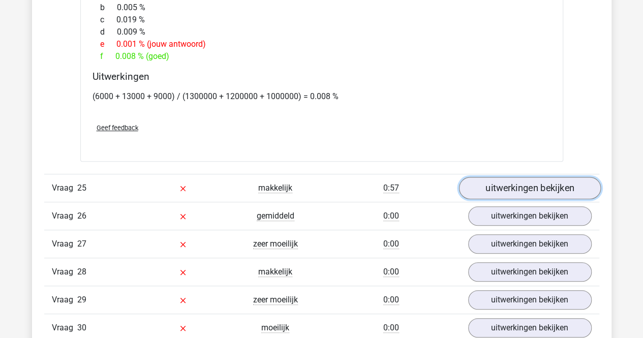
click at [507, 177] on link "uitwerkingen bekijken" at bounding box center [529, 188] width 142 height 22
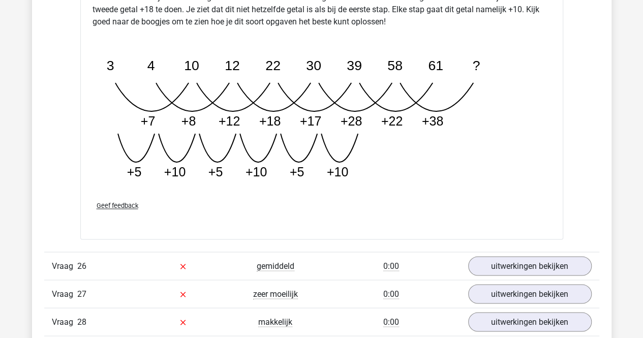
scroll to position [12295, 0]
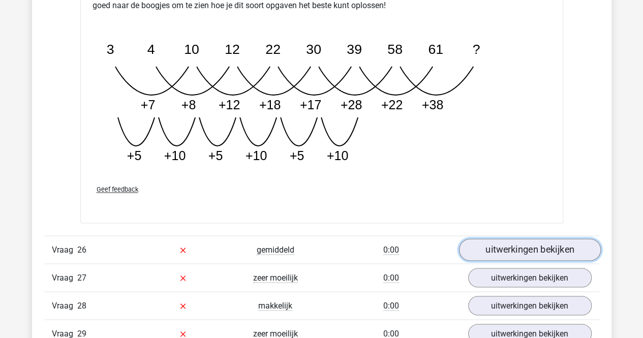
click at [520, 238] on link "uitwerkingen bekijken" at bounding box center [529, 249] width 142 height 22
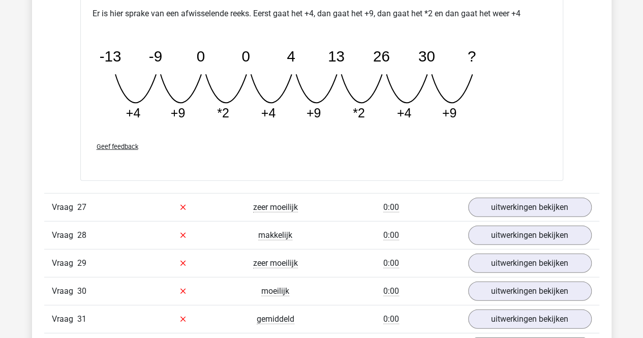
scroll to position [12853, 0]
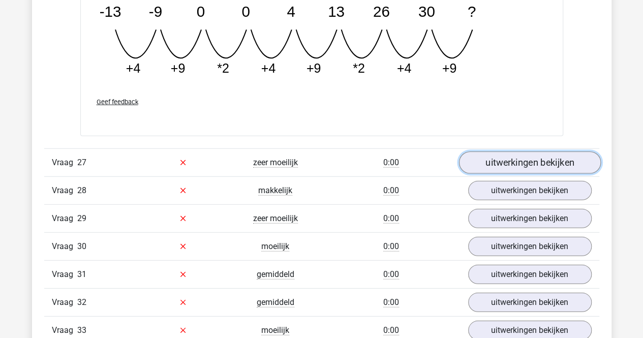
click at [517, 151] on link "uitwerkingen bekijken" at bounding box center [529, 162] width 142 height 22
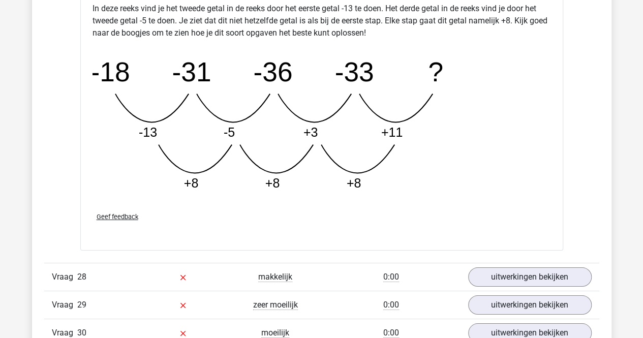
scroll to position [13361, 0]
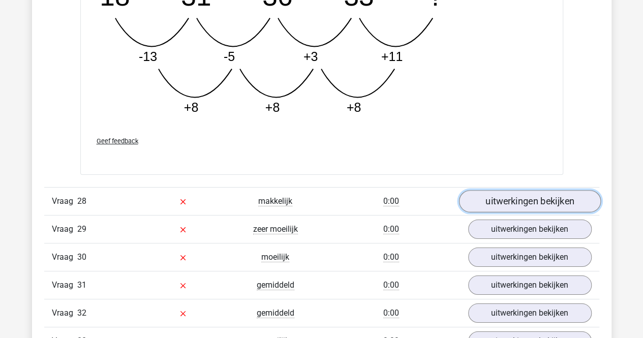
click at [499, 191] on link "uitwerkingen bekijken" at bounding box center [529, 202] width 142 height 22
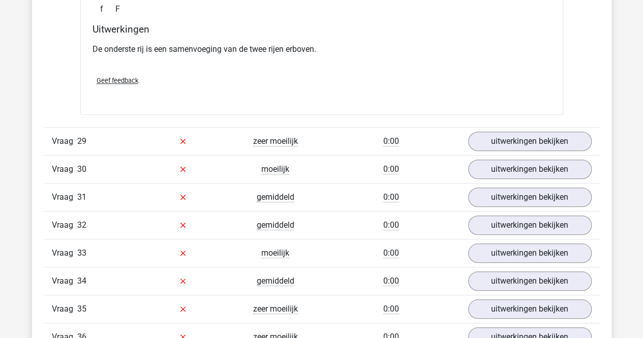
scroll to position [13869, 0]
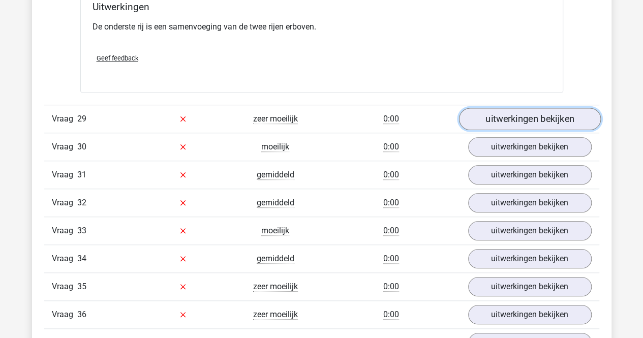
click at [480, 108] on link "uitwerkingen bekijken" at bounding box center [529, 119] width 142 height 22
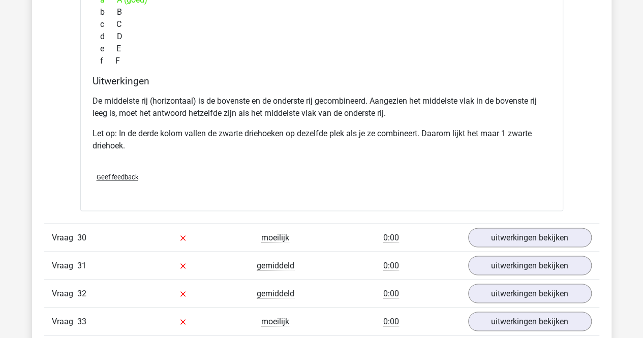
scroll to position [14225, 0]
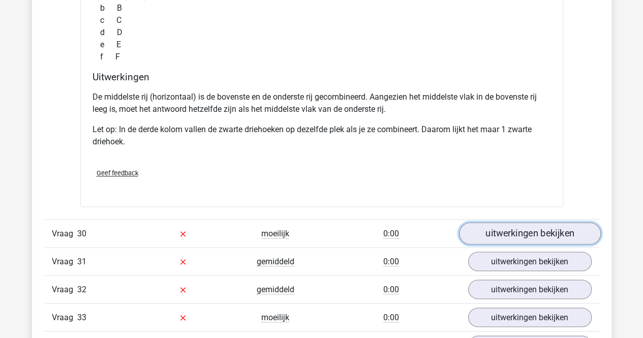
click at [499, 222] on link "uitwerkingen bekijken" at bounding box center [529, 233] width 142 height 22
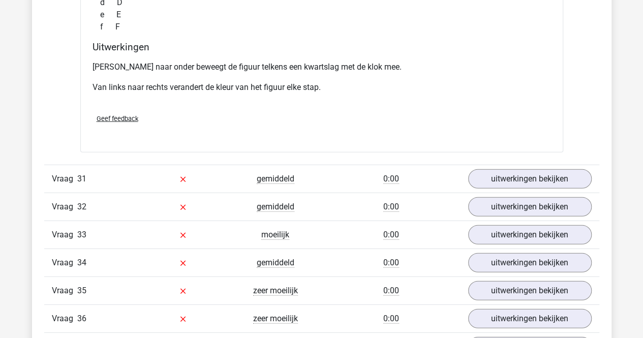
scroll to position [14733, 0]
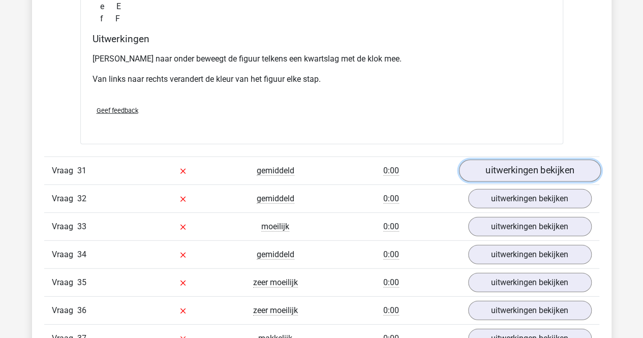
click at [536, 160] on link "uitwerkingen bekijken" at bounding box center [529, 171] width 142 height 22
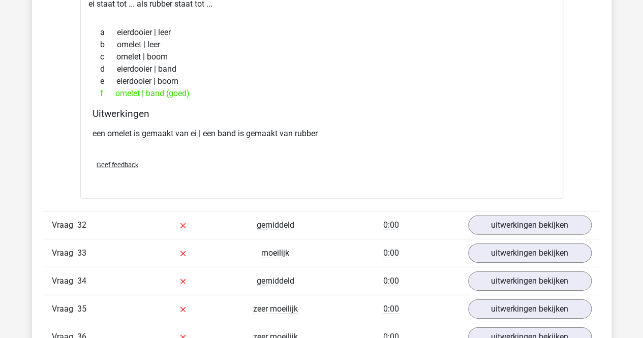
scroll to position [14987, 0]
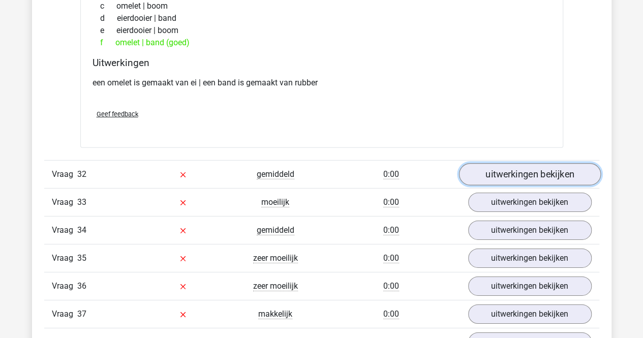
click at [492, 163] on link "uitwerkingen bekijken" at bounding box center [529, 174] width 142 height 22
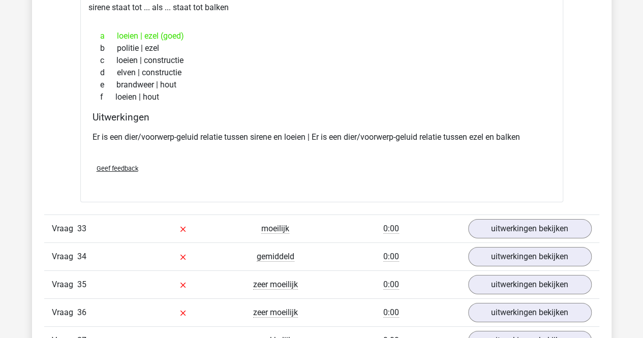
scroll to position [15241, 0]
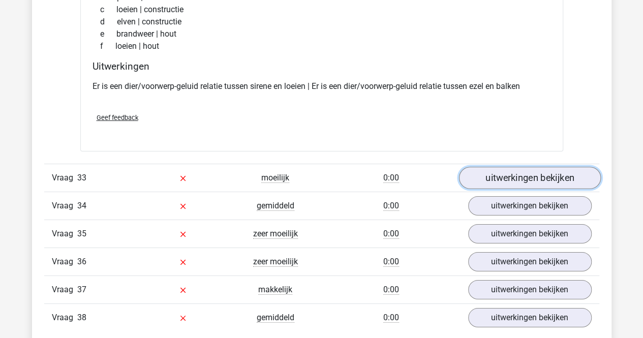
click at [503, 167] on link "uitwerkingen bekijken" at bounding box center [529, 178] width 142 height 22
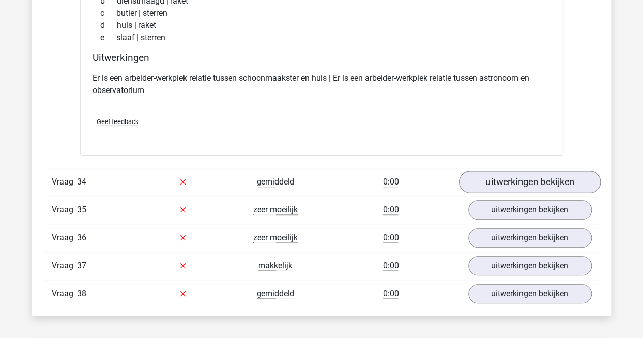
scroll to position [15546, 0]
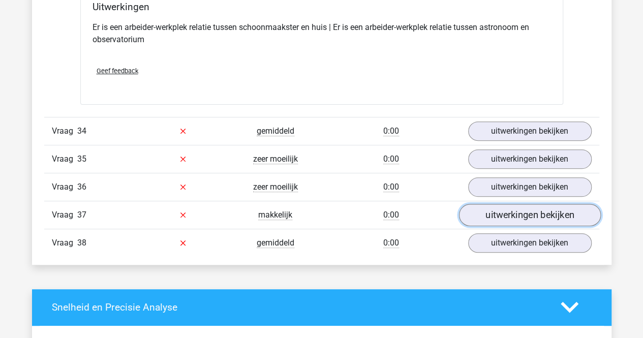
click at [500, 204] on link "uitwerkingen bekijken" at bounding box center [529, 215] width 142 height 22
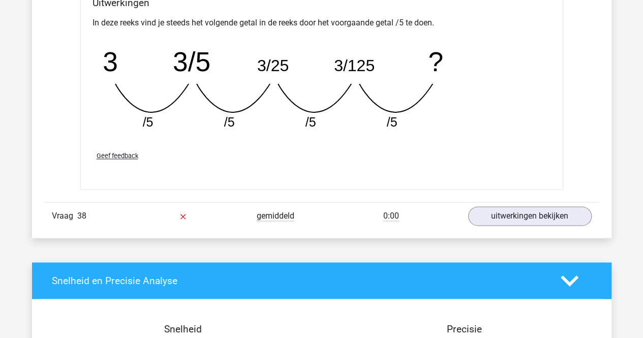
scroll to position [16054, 0]
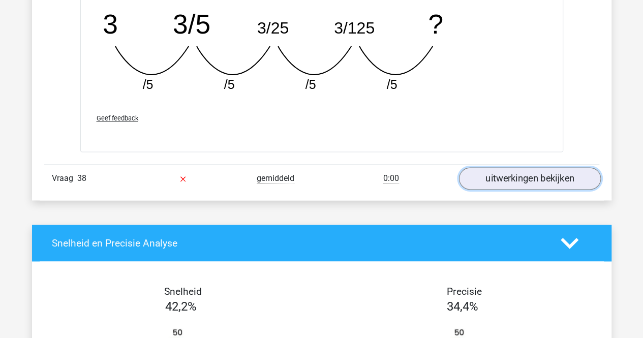
click at [501, 168] on link "uitwerkingen bekijken" at bounding box center [529, 179] width 142 height 22
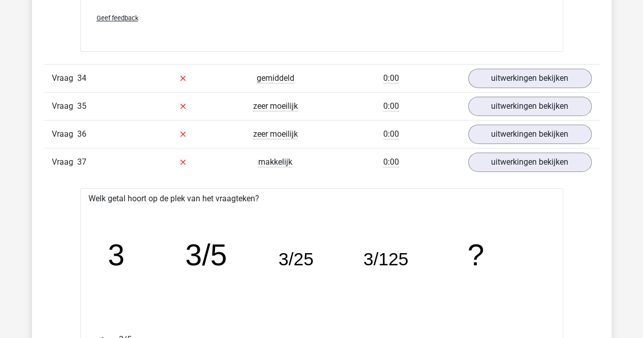
scroll to position [15597, 0]
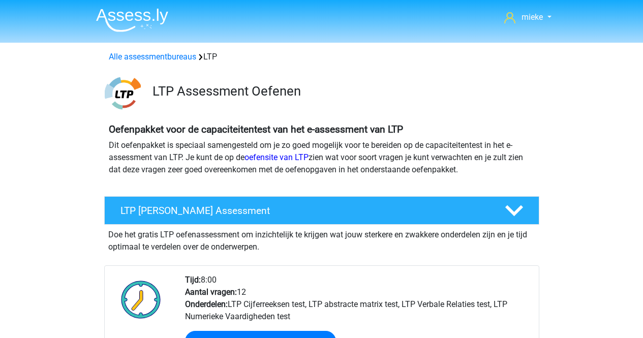
scroll to position [660, 0]
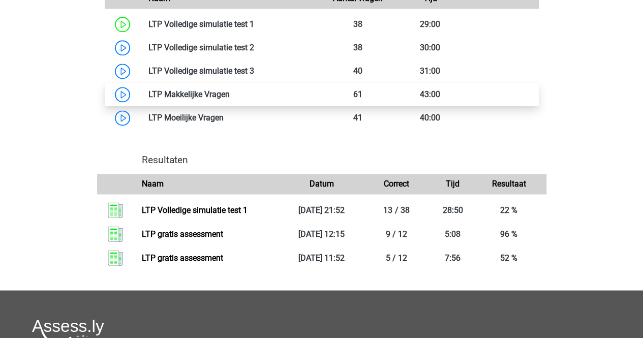
click at [230, 91] on link at bounding box center [230, 94] width 0 height 10
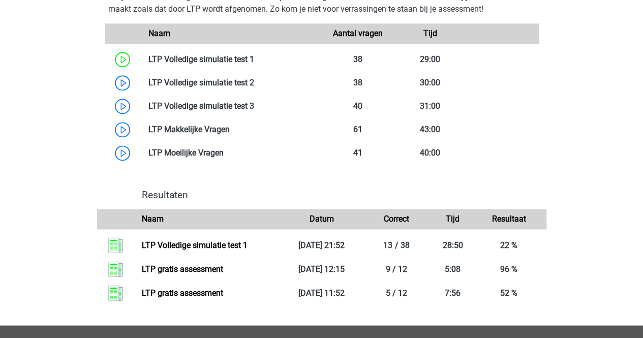
scroll to position [610, 0]
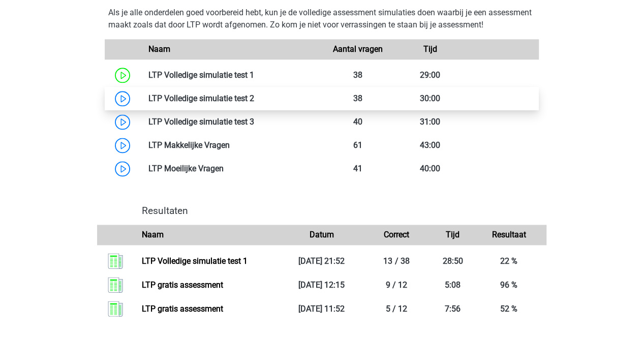
click at [254, 96] on link at bounding box center [254, 98] width 0 height 10
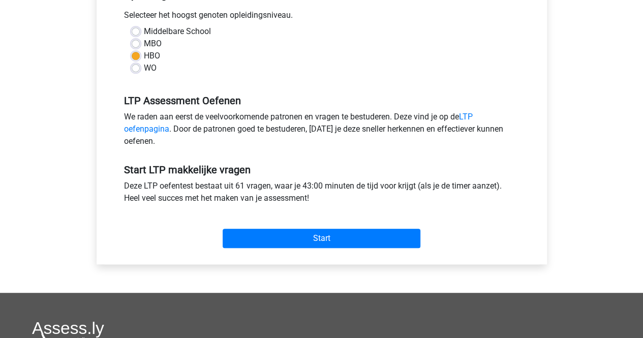
scroll to position [254, 0]
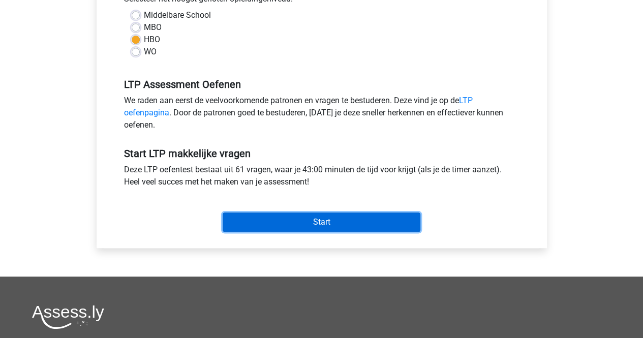
drag, startPoint x: 317, startPoint y: 220, endPoint x: 240, endPoint y: 103, distance: 140.5
click at [240, 103] on form "Categoriën: LTP Cijferreeksen test , LTP abstracte matrix test , LTP Verbale Re…" at bounding box center [321, 57] width 410 height 358
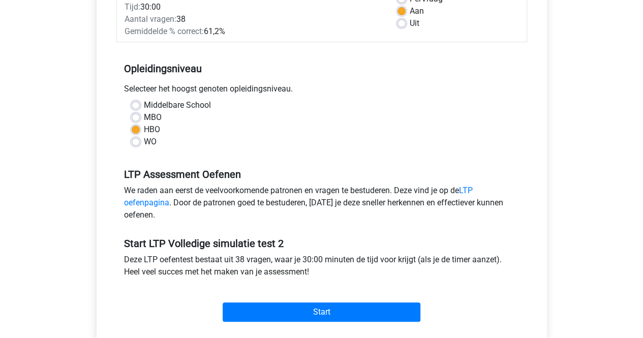
scroll to position [203, 0]
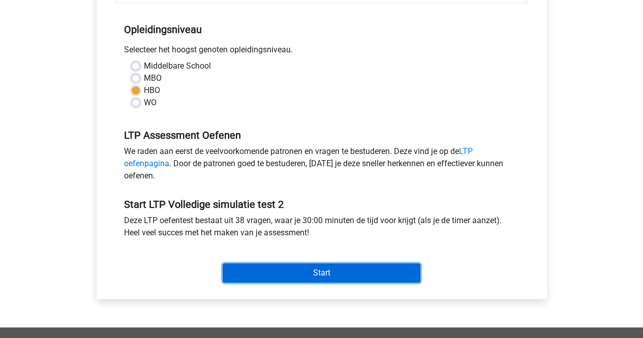
click at [319, 272] on input "Start" at bounding box center [322, 272] width 198 height 19
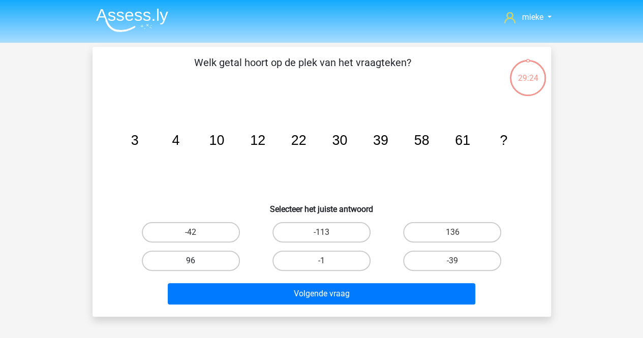
click at [206, 263] on label "96" at bounding box center [191, 260] width 98 height 20
click at [197, 263] on input "96" at bounding box center [194, 264] width 7 height 7
radio input "true"
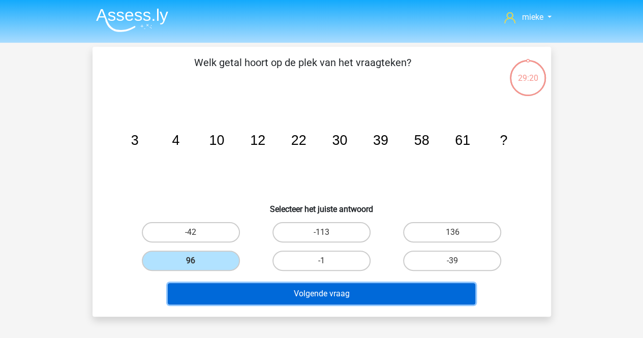
click at [328, 291] on button "Volgende vraag" at bounding box center [321, 293] width 307 height 21
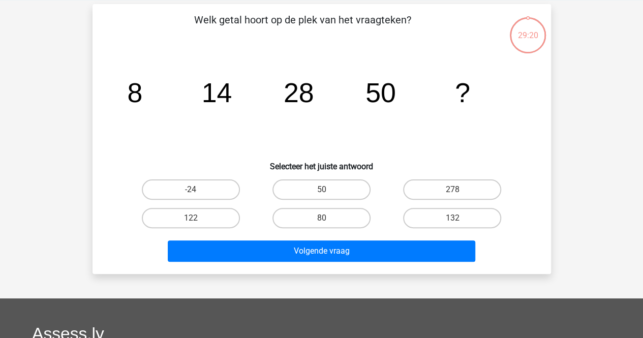
scroll to position [47, 0]
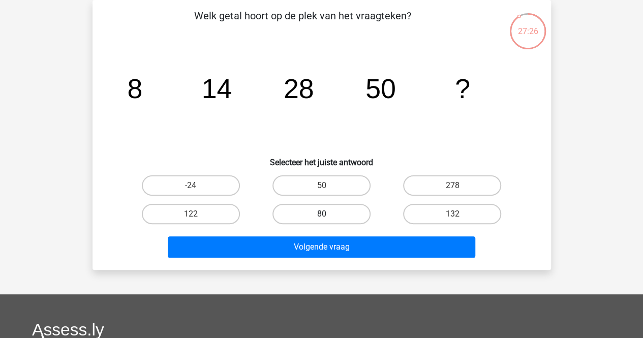
click at [329, 212] on label "80" at bounding box center [321, 214] width 98 height 20
click at [328, 214] on input "80" at bounding box center [324, 217] width 7 height 7
radio input "true"
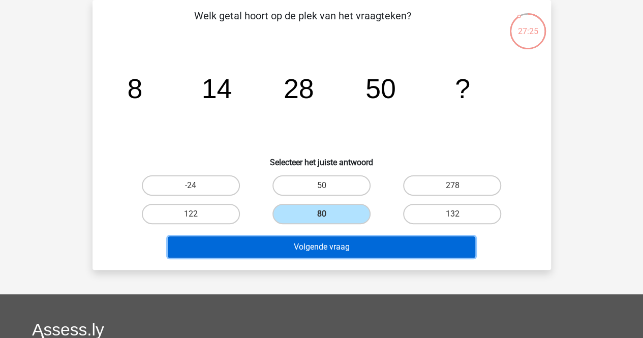
click at [324, 245] on button "Volgende vraag" at bounding box center [321, 246] width 307 height 21
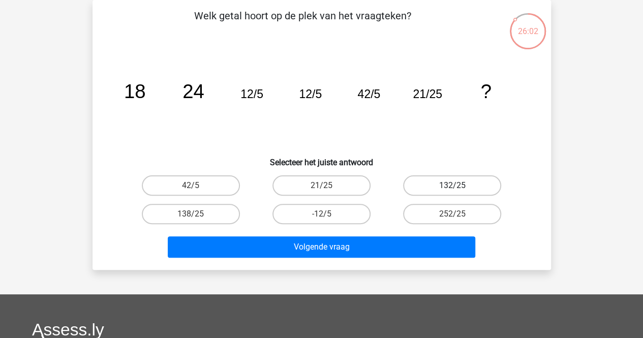
drag, startPoint x: 449, startPoint y: 181, endPoint x: 399, endPoint y: 222, distance: 64.3
click at [448, 181] on label "132/25" at bounding box center [452, 185] width 98 height 20
click at [452, 185] on input "132/25" at bounding box center [455, 188] width 7 height 7
radio input "true"
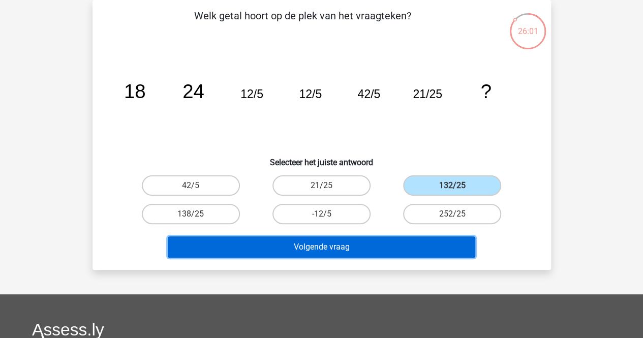
click at [327, 250] on button "Volgende vraag" at bounding box center [321, 246] width 307 height 21
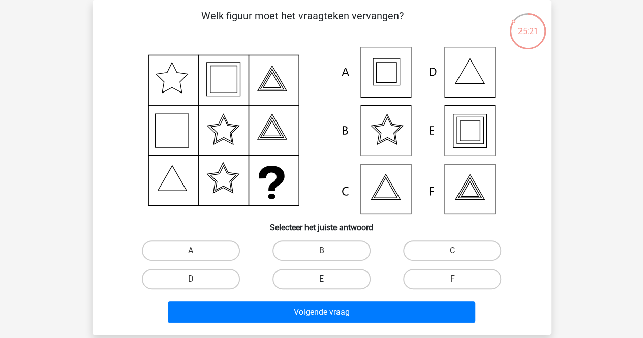
click at [314, 282] on label "E" at bounding box center [321, 279] width 98 height 20
click at [321, 282] on input "E" at bounding box center [324, 282] width 7 height 7
radio input "true"
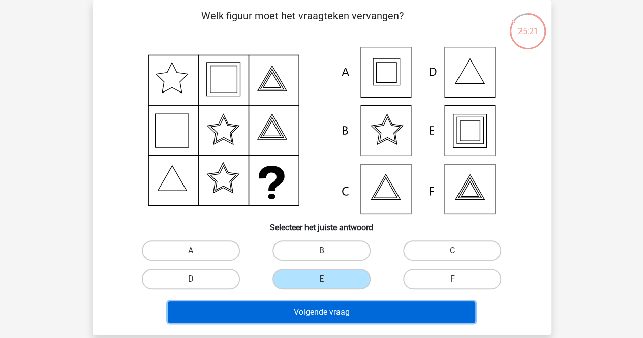
click at [320, 307] on button "Volgende vraag" at bounding box center [321, 311] width 307 height 21
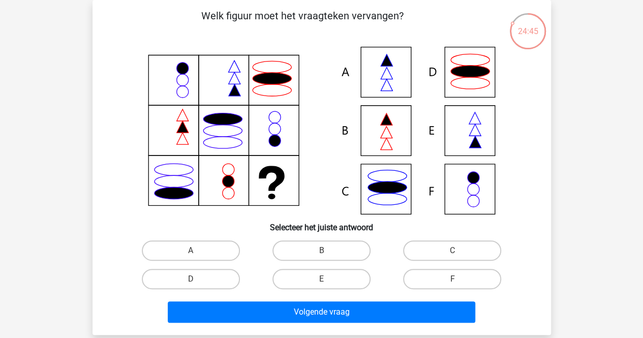
click at [192, 253] on div "A" at bounding box center [191, 250] width 122 height 20
click at [183, 245] on label "A" at bounding box center [191, 250] width 98 height 20
click at [191, 250] on input "A" at bounding box center [194, 253] width 7 height 7
radio input "true"
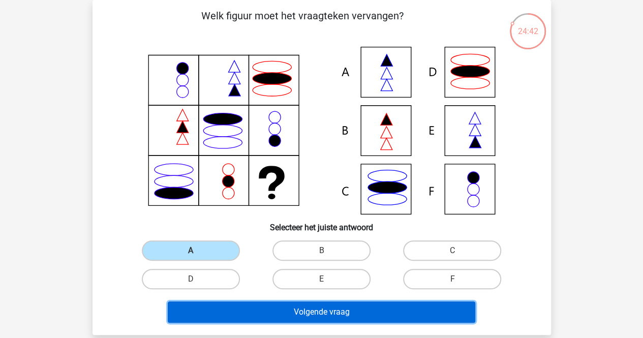
click at [317, 310] on button "Volgende vraag" at bounding box center [321, 311] width 307 height 21
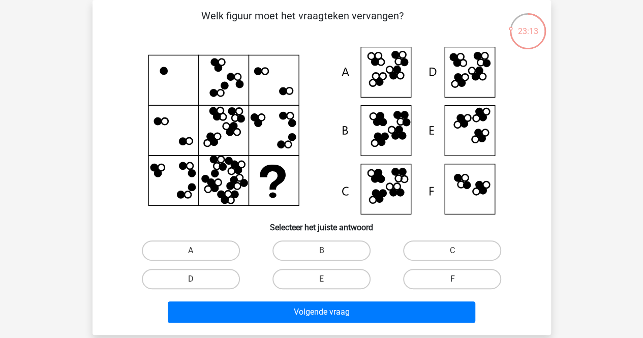
click at [451, 277] on label "F" at bounding box center [452, 279] width 98 height 20
click at [452, 279] on input "F" at bounding box center [455, 282] width 7 height 7
radio input "true"
click at [332, 249] on label "B" at bounding box center [321, 250] width 98 height 20
click at [328, 250] on input "B" at bounding box center [324, 253] width 7 height 7
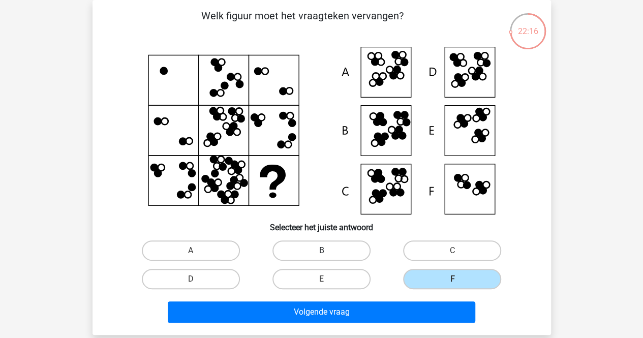
radio input "true"
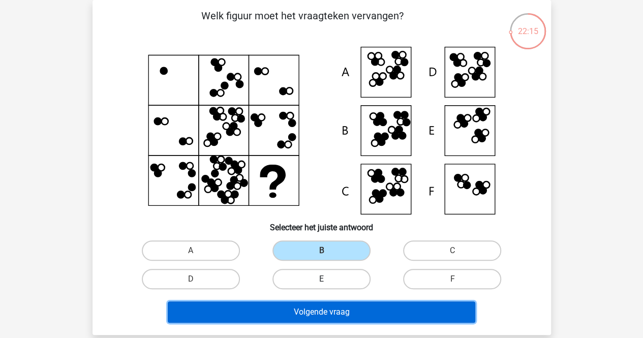
drag, startPoint x: 321, startPoint y: 310, endPoint x: 335, endPoint y: 287, distance: 27.6
click at [322, 311] on button "Volgende vraag" at bounding box center [321, 311] width 307 height 21
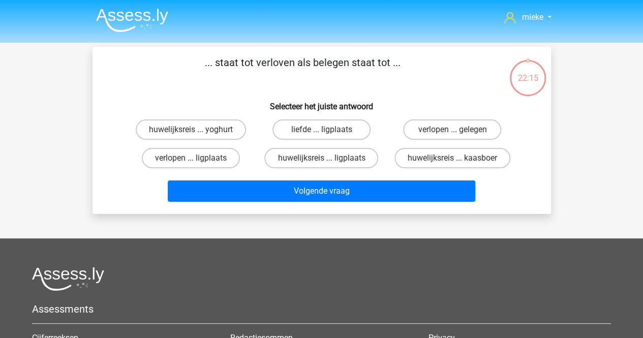
scroll to position [0, 0]
click at [426, 129] on label "verlopen ... gelegen" at bounding box center [452, 129] width 98 height 20
click at [452, 130] on input "verlopen ... gelegen" at bounding box center [455, 133] width 7 height 7
radio input "true"
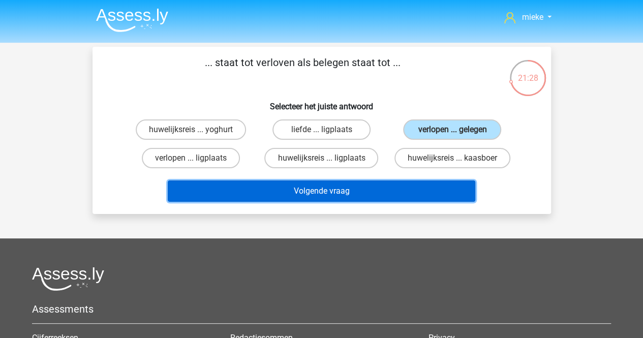
click at [322, 191] on button "Volgende vraag" at bounding box center [321, 190] width 307 height 21
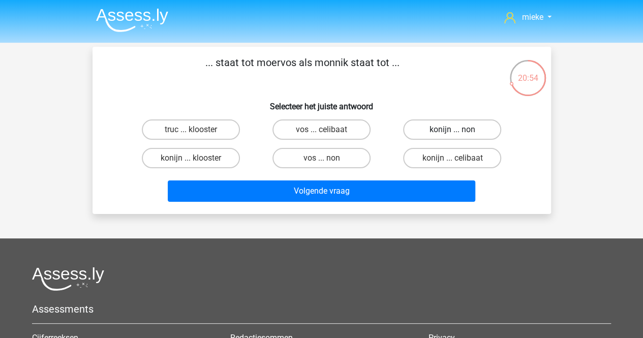
click at [434, 129] on label "konijn ... non" at bounding box center [452, 129] width 98 height 20
click at [452, 130] on input "konijn ... non" at bounding box center [455, 133] width 7 height 7
radio input "true"
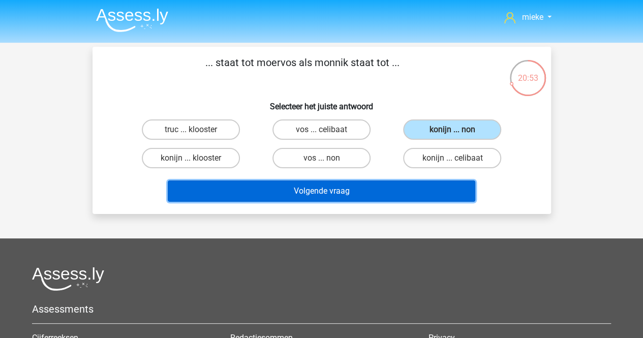
click at [345, 190] on button "Volgende vraag" at bounding box center [321, 190] width 307 height 21
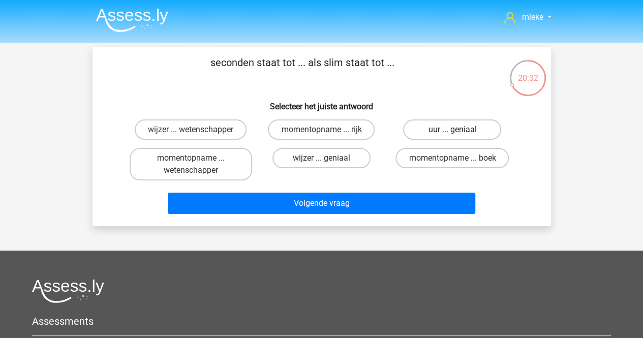
click at [446, 124] on label "uur ... geniaal" at bounding box center [452, 129] width 98 height 20
click at [452, 130] on input "uur ... geniaal" at bounding box center [455, 133] width 7 height 7
radio input "true"
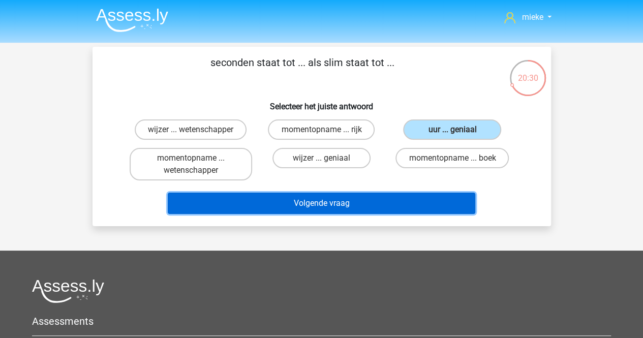
click at [349, 200] on button "Volgende vraag" at bounding box center [321, 203] width 307 height 21
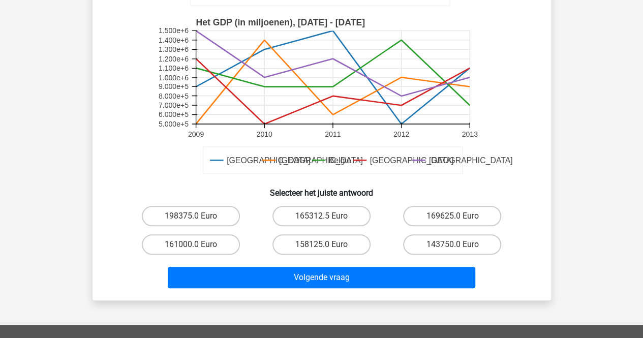
scroll to position [250, 0]
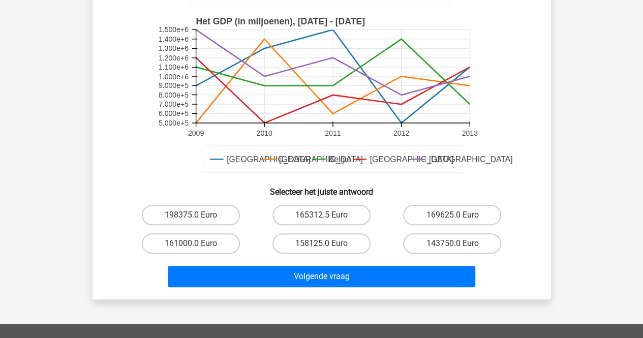
drag, startPoint x: 324, startPoint y: 243, endPoint x: 319, endPoint y: 252, distance: 10.5
click at [324, 243] on input "158125.0 Euro" at bounding box center [324, 246] width 7 height 7
radio input "true"
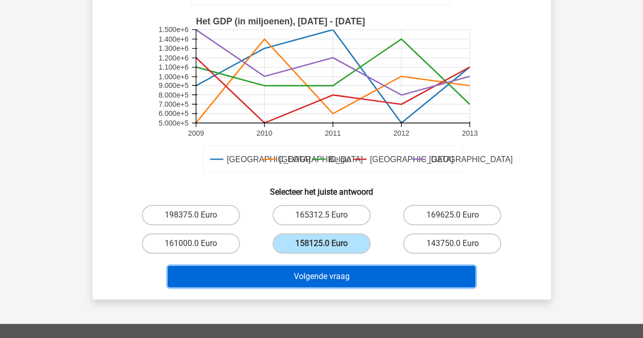
click at [317, 273] on button "Volgende vraag" at bounding box center [321, 276] width 307 height 21
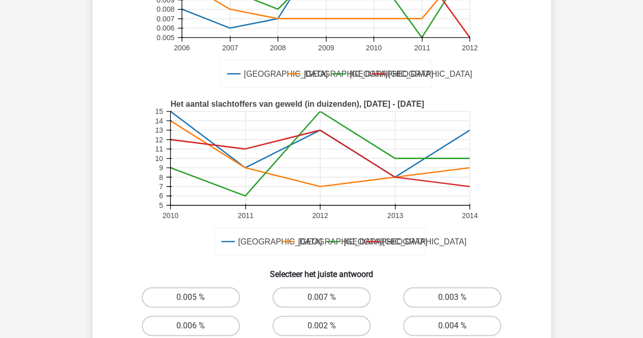
scroll to position [199, 0]
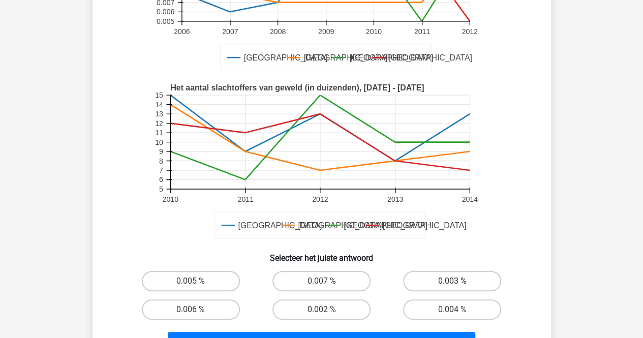
click at [443, 273] on label "0.003 %" at bounding box center [452, 281] width 98 height 20
click at [452, 281] on input "0.003 %" at bounding box center [455, 284] width 7 height 7
radio input "true"
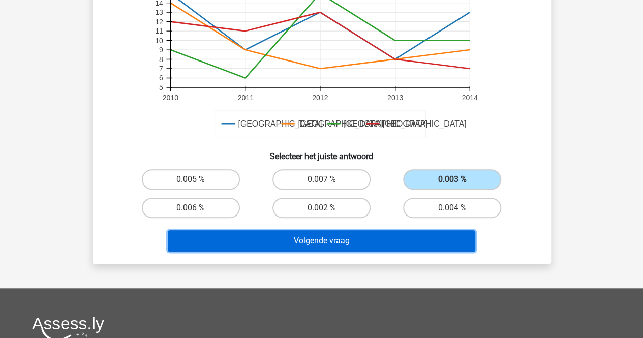
click at [340, 237] on button "Volgende vraag" at bounding box center [321, 240] width 307 height 21
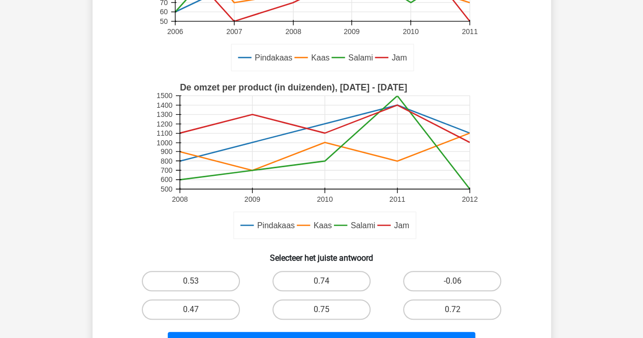
scroll to position [250, 0]
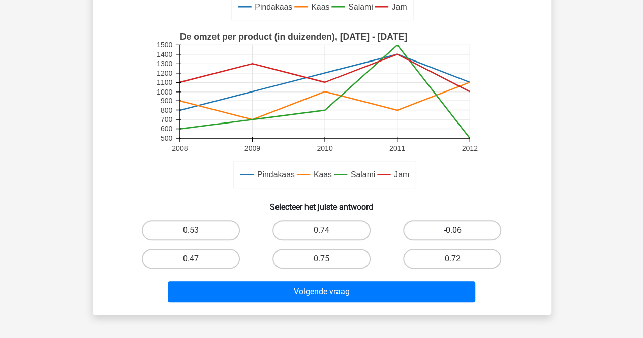
drag, startPoint x: 447, startPoint y: 225, endPoint x: 422, endPoint y: 236, distance: 27.3
click at [444, 228] on label "-0.06" at bounding box center [452, 230] width 98 height 20
click at [452, 230] on input "-0.06" at bounding box center [455, 233] width 7 height 7
radio input "true"
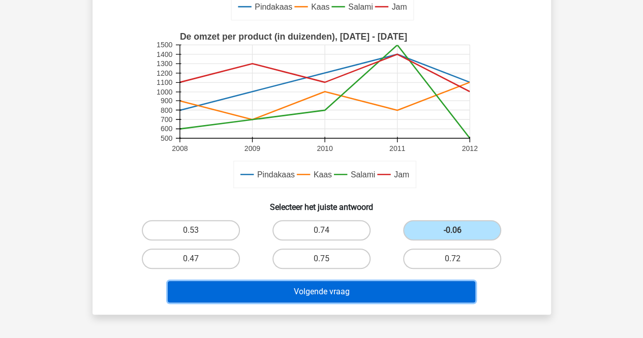
drag, startPoint x: 326, startPoint y: 292, endPoint x: 333, endPoint y: 282, distance: 12.0
click at [326, 292] on button "Volgende vraag" at bounding box center [321, 291] width 307 height 21
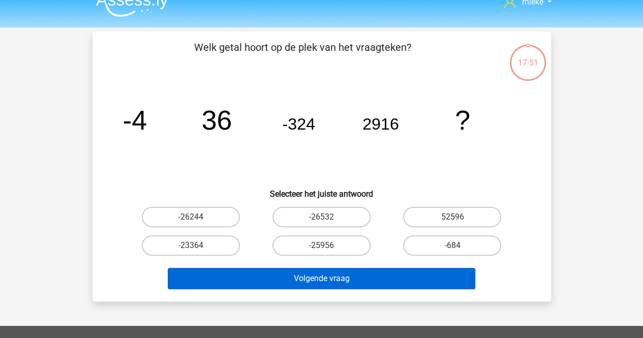
scroll to position [0, 0]
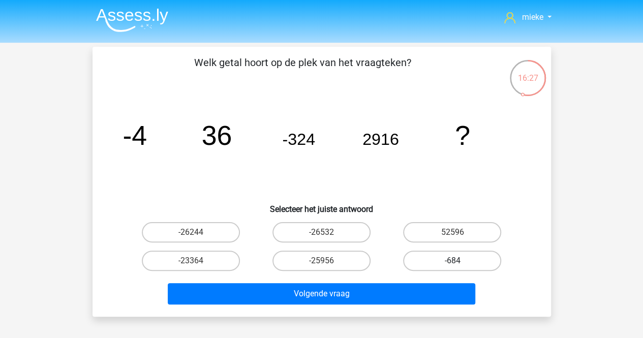
click at [449, 260] on label "-684" at bounding box center [452, 260] width 98 height 20
click at [452, 261] on input "-684" at bounding box center [455, 264] width 7 height 7
radio input "true"
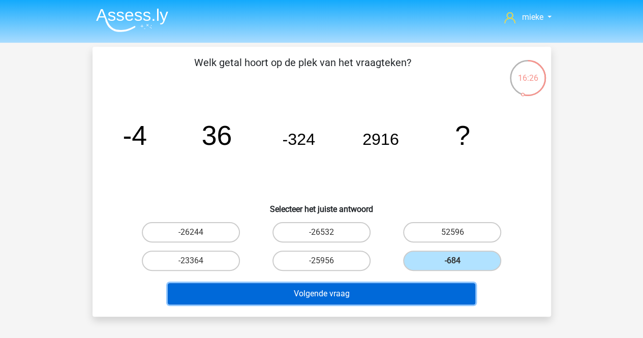
click at [327, 294] on button "Volgende vraag" at bounding box center [321, 293] width 307 height 21
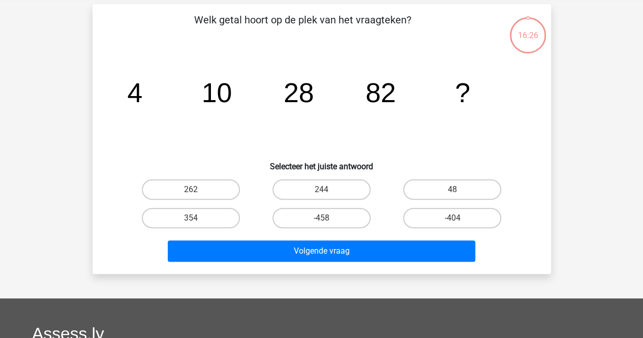
scroll to position [47, 0]
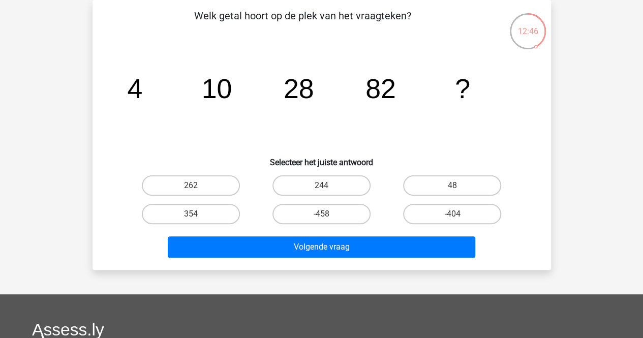
drag, startPoint x: 342, startPoint y: 177, endPoint x: 650, endPoint y: 177, distance: 307.4
click at [347, 177] on label "244" at bounding box center [321, 185] width 98 height 20
click at [328, 185] on input "244" at bounding box center [324, 188] width 7 height 7
radio input "true"
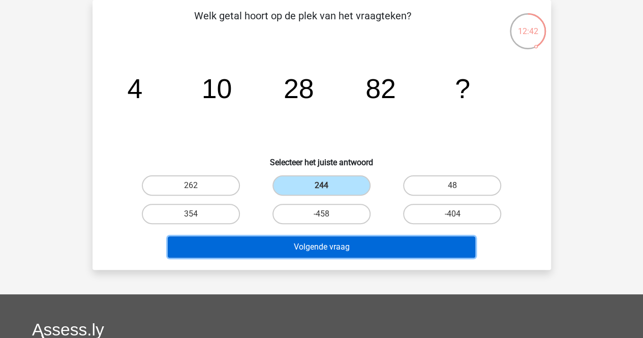
click at [341, 242] on button "Volgende vraag" at bounding box center [321, 246] width 307 height 21
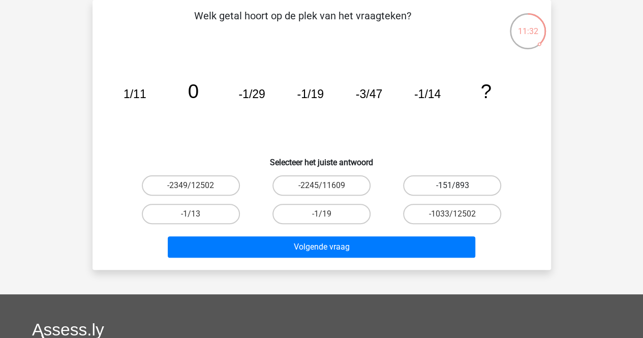
click at [446, 184] on label "-151/893" at bounding box center [452, 185] width 98 height 20
click at [452, 185] on input "-151/893" at bounding box center [455, 188] width 7 height 7
radio input "true"
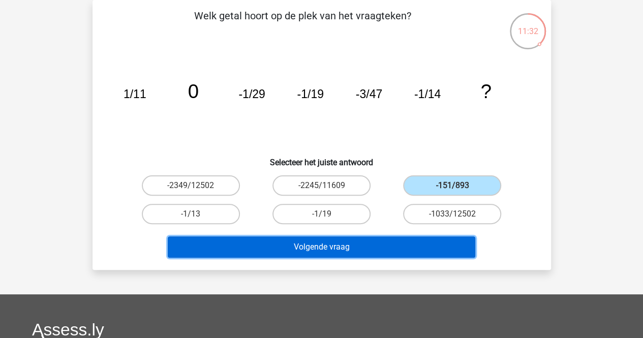
click at [336, 246] on button "Volgende vraag" at bounding box center [321, 246] width 307 height 21
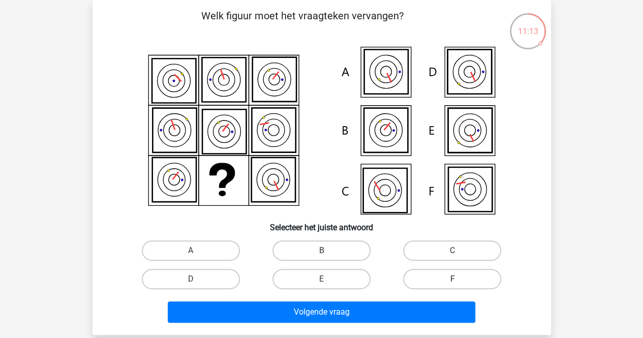
click at [447, 273] on label "F" at bounding box center [452, 279] width 98 height 20
click at [452, 279] on input "F" at bounding box center [455, 282] width 7 height 7
radio input "true"
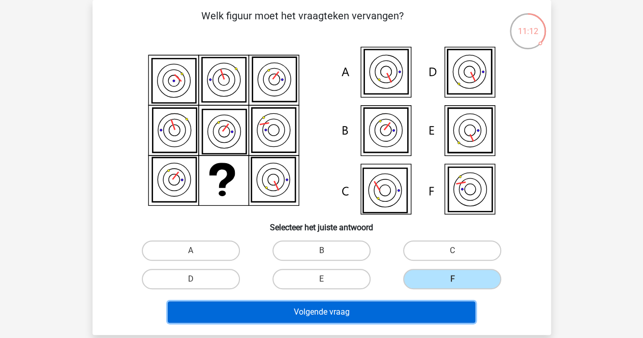
click at [323, 307] on button "Volgende vraag" at bounding box center [321, 311] width 307 height 21
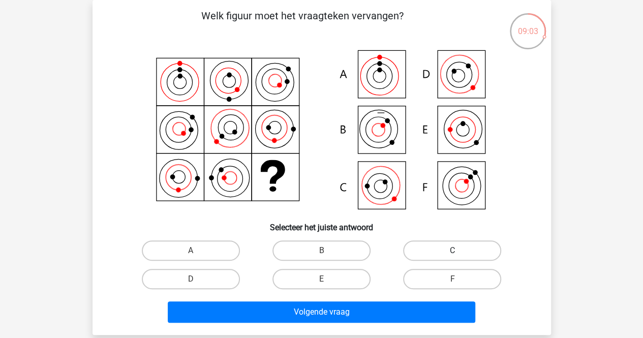
drag, startPoint x: 436, startPoint y: 241, endPoint x: 431, endPoint y: 248, distance: 8.7
click at [431, 248] on label "C" at bounding box center [452, 250] width 98 height 20
click at [452, 250] on input "C" at bounding box center [455, 253] width 7 height 7
radio input "true"
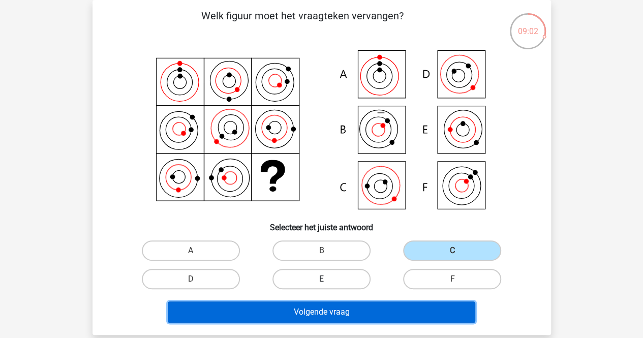
drag, startPoint x: 346, startPoint y: 306, endPoint x: 350, endPoint y: 282, distance: 24.1
click at [349, 306] on button "Volgende vraag" at bounding box center [321, 311] width 307 height 21
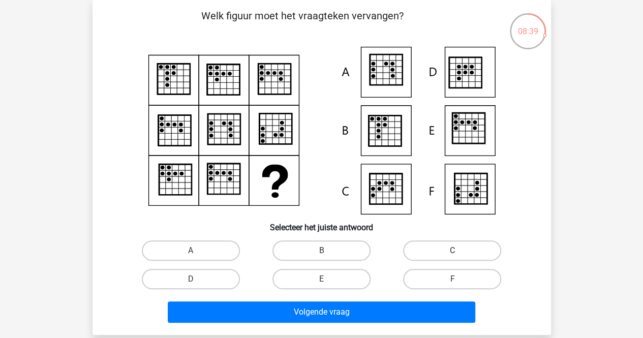
click at [441, 251] on label "C" at bounding box center [452, 250] width 98 height 20
click at [452, 251] on input "C" at bounding box center [455, 253] width 7 height 7
radio input "true"
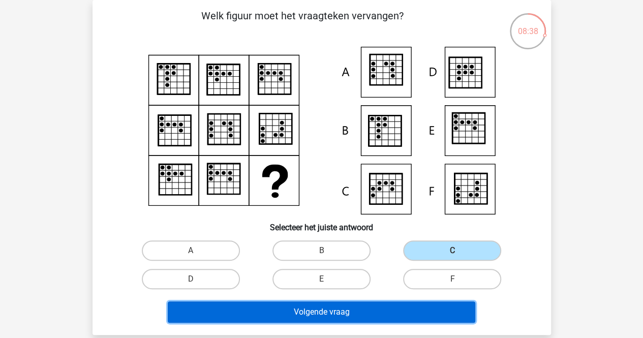
click at [323, 307] on button "Volgende vraag" at bounding box center [321, 311] width 307 height 21
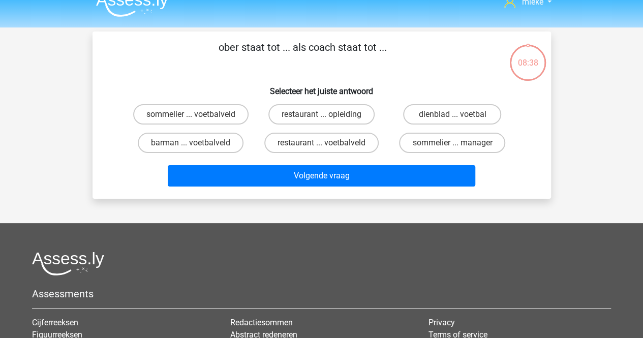
scroll to position [0, 0]
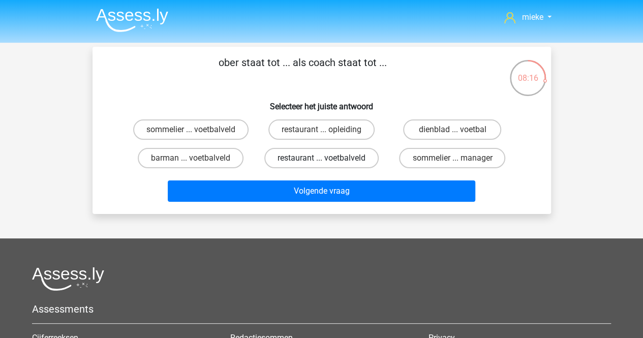
click at [311, 161] on label "restaurant ... voetbalveld" at bounding box center [321, 158] width 114 height 20
click at [321, 161] on input "restaurant ... voetbalveld" at bounding box center [324, 161] width 7 height 7
radio input "true"
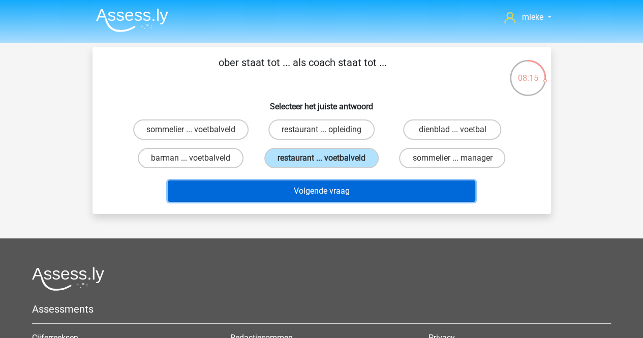
click at [315, 191] on button "Volgende vraag" at bounding box center [321, 190] width 307 height 21
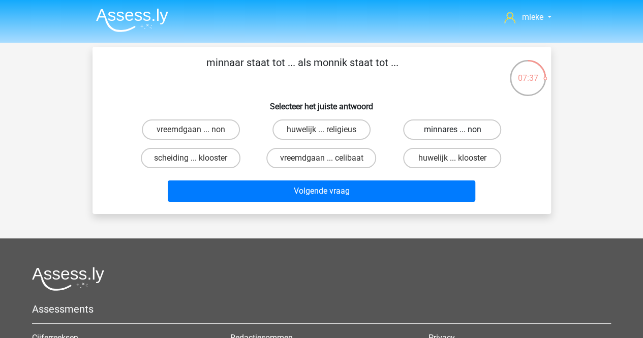
click at [450, 129] on label "minnares ... non" at bounding box center [452, 129] width 98 height 20
click at [452, 130] on input "minnares ... non" at bounding box center [455, 133] width 7 height 7
radio input "true"
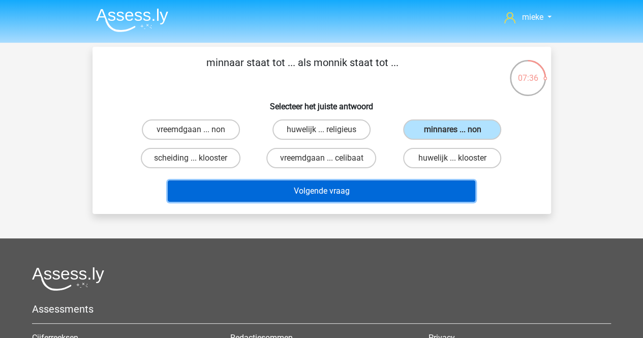
click at [326, 181] on button "Volgende vraag" at bounding box center [321, 190] width 307 height 21
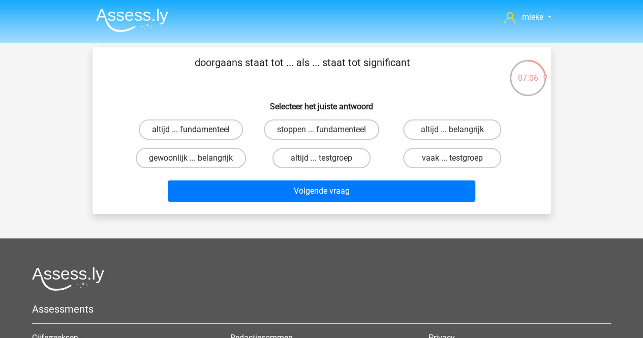
click at [209, 125] on label "altijd ... fundamenteel" at bounding box center [191, 129] width 104 height 20
click at [197, 130] on input "altijd ... fundamenteel" at bounding box center [194, 133] width 7 height 7
radio input "true"
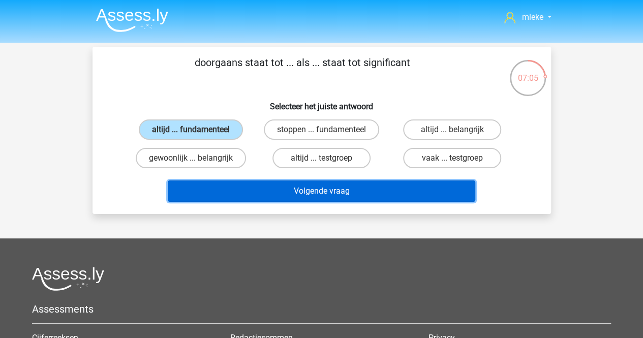
click at [328, 185] on button "Volgende vraag" at bounding box center [321, 190] width 307 height 21
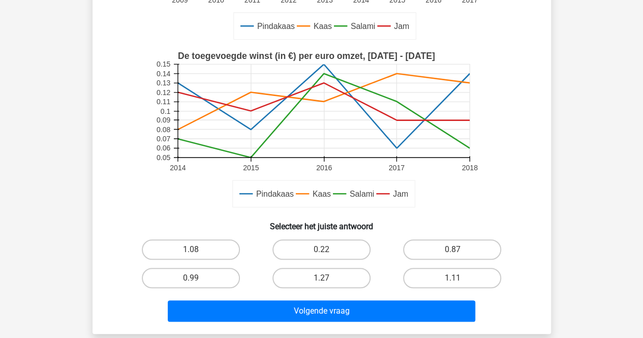
scroll to position [254, 0]
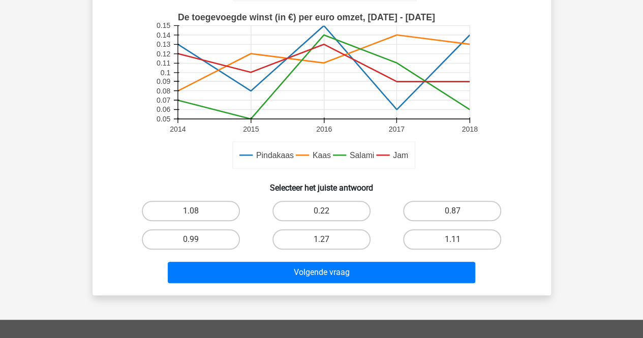
click at [324, 215] on input "0.22" at bounding box center [324, 214] width 7 height 7
radio input "true"
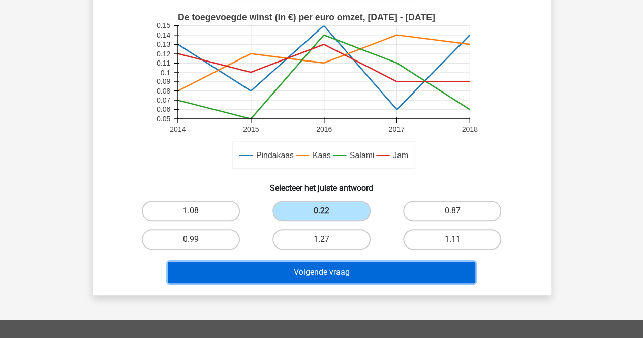
click at [314, 263] on button "Volgende vraag" at bounding box center [321, 272] width 307 height 21
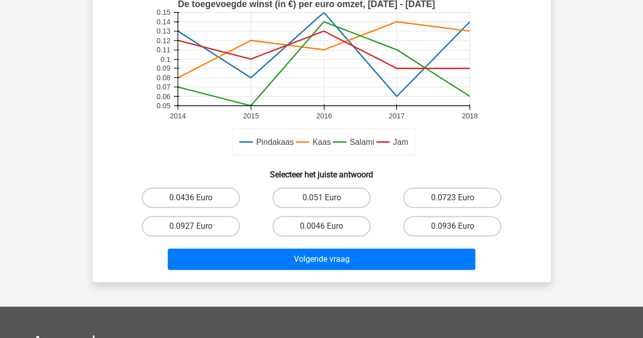
scroll to position [356, 0]
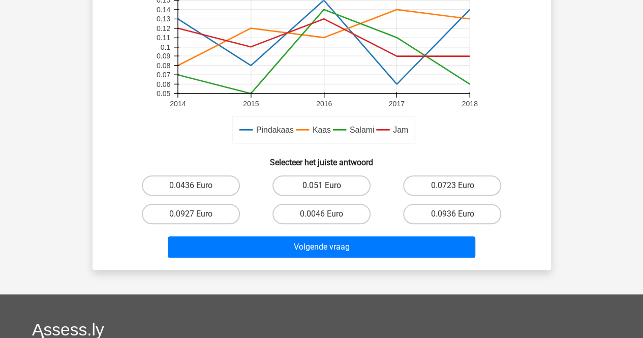
drag, startPoint x: 338, startPoint y: 189, endPoint x: 329, endPoint y: 236, distance: 47.6
click at [337, 191] on label "0.051 Euro" at bounding box center [321, 185] width 98 height 20
click at [328, 191] on input "0.051 Euro" at bounding box center [324, 188] width 7 height 7
radio input "true"
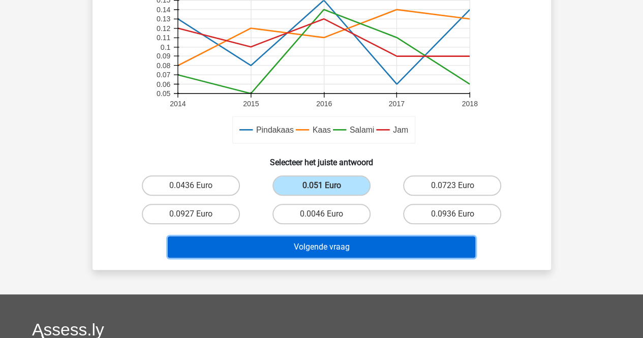
click at [326, 248] on button "Volgende vraag" at bounding box center [321, 246] width 307 height 21
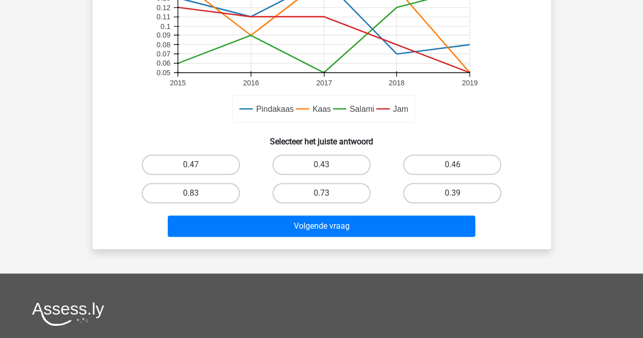
scroll to position [301, 0]
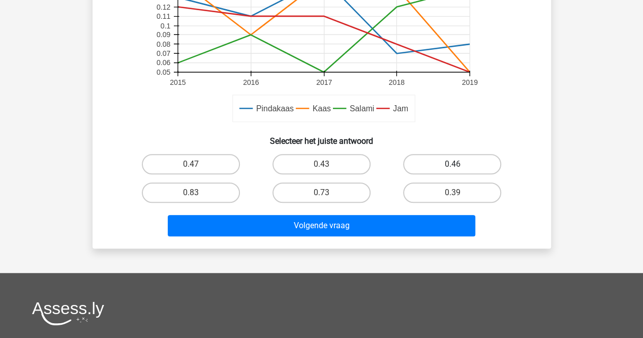
click at [443, 161] on label "0.46" at bounding box center [452, 164] width 98 height 20
click at [452, 164] on input "0.46" at bounding box center [455, 167] width 7 height 7
radio input "true"
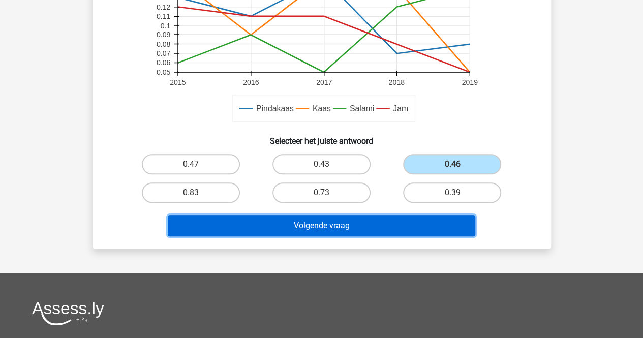
click at [305, 226] on button "Volgende vraag" at bounding box center [321, 225] width 307 height 21
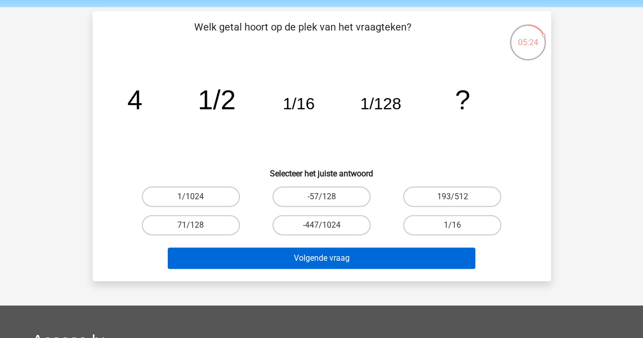
scroll to position [51, 0]
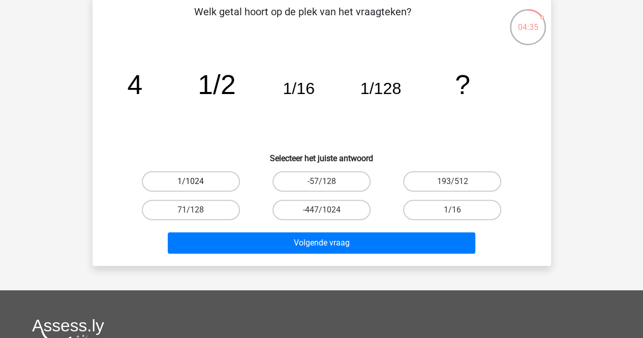
click at [190, 178] on label "1/1024" at bounding box center [191, 181] width 98 height 20
click at [191, 181] on input "1/1024" at bounding box center [194, 184] width 7 height 7
radio input "true"
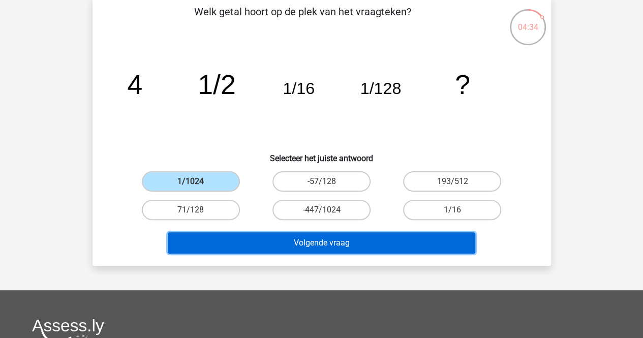
click at [312, 239] on button "Volgende vraag" at bounding box center [321, 242] width 307 height 21
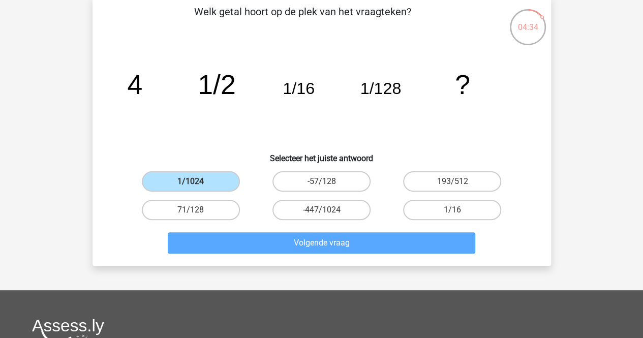
scroll to position [47, 0]
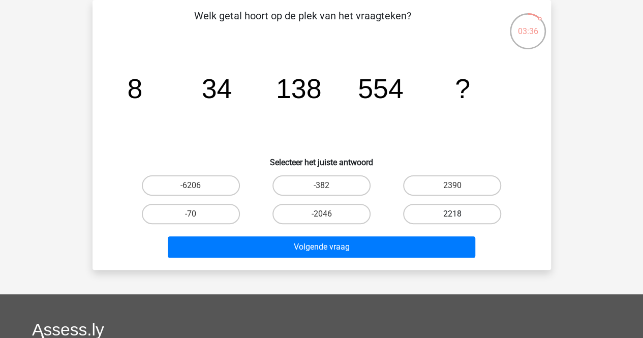
click at [453, 212] on label "2218" at bounding box center [452, 214] width 98 height 20
click at [453, 214] on input "2218" at bounding box center [455, 217] width 7 height 7
radio input "true"
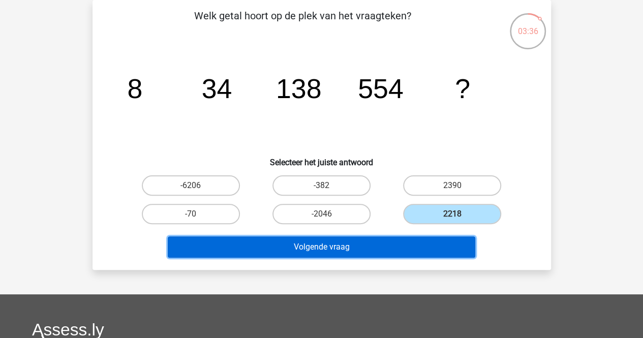
click at [324, 245] on button "Volgende vraag" at bounding box center [321, 246] width 307 height 21
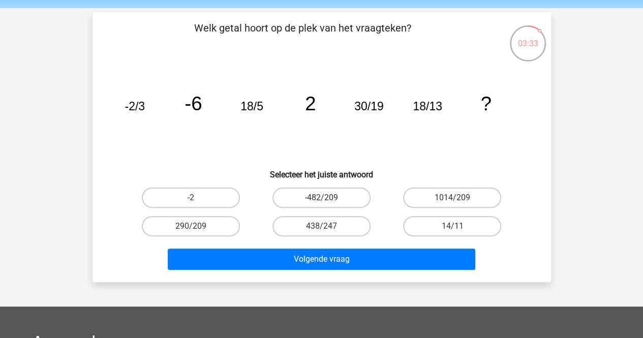
scroll to position [51, 0]
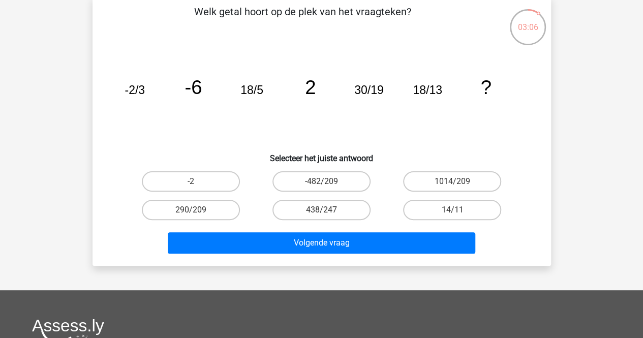
drag, startPoint x: 303, startPoint y: 211, endPoint x: 305, endPoint y: 228, distance: 16.8
click at [304, 212] on label "438/247" at bounding box center [321, 210] width 98 height 20
click at [321, 212] on input "438/247" at bounding box center [324, 213] width 7 height 7
radio input "true"
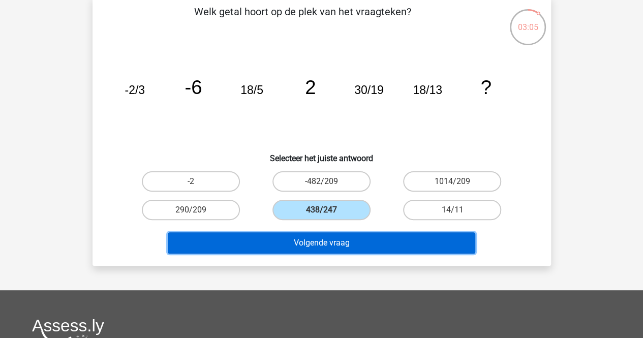
click at [305, 239] on button "Volgende vraag" at bounding box center [321, 242] width 307 height 21
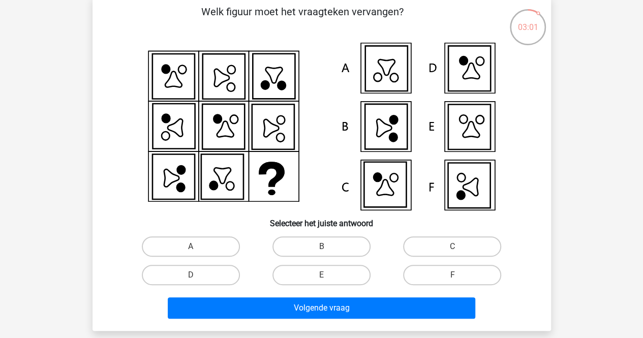
drag, startPoint x: 443, startPoint y: 269, endPoint x: 422, endPoint y: 285, distance: 26.1
click at [438, 275] on label "F" at bounding box center [452, 275] width 98 height 20
click at [452, 275] on input "F" at bounding box center [455, 278] width 7 height 7
radio input "true"
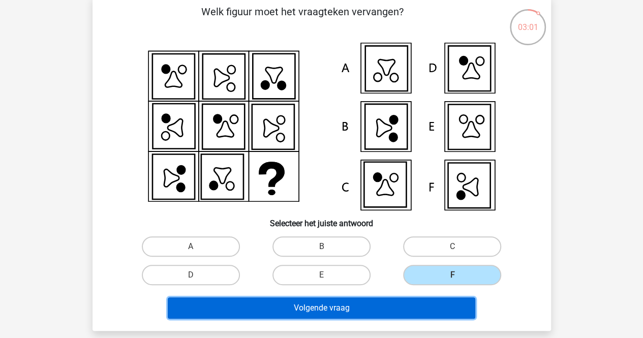
click at [343, 305] on button "Volgende vraag" at bounding box center [321, 307] width 307 height 21
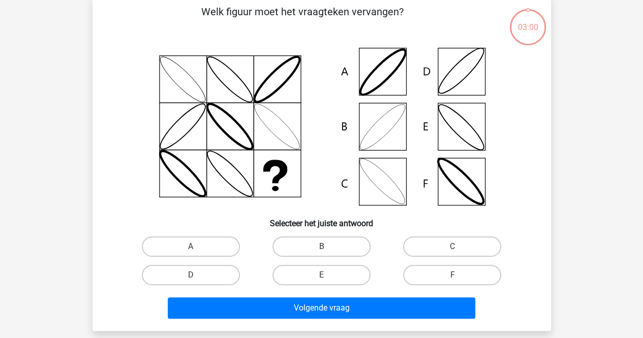
scroll to position [47, 0]
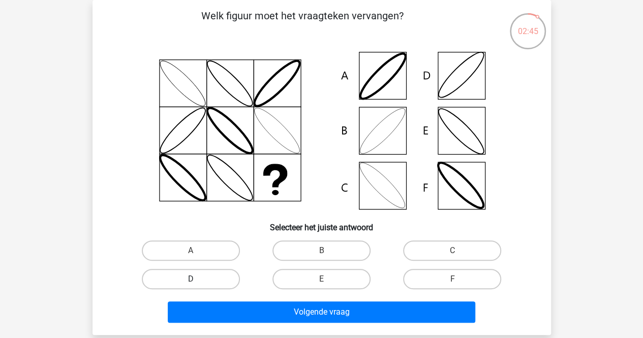
click at [203, 281] on label "D" at bounding box center [191, 279] width 98 height 20
click at [197, 281] on input "D" at bounding box center [194, 282] width 7 height 7
radio input "true"
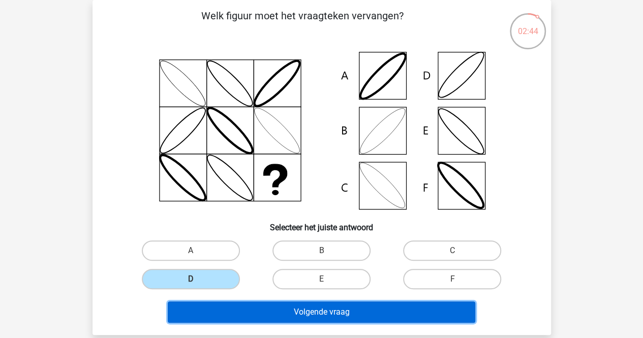
click at [271, 310] on button "Volgende vraag" at bounding box center [321, 311] width 307 height 21
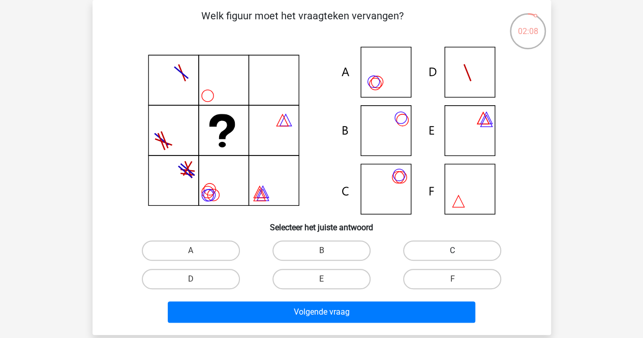
click at [430, 245] on label "C" at bounding box center [452, 250] width 98 height 20
click at [452, 250] on input "C" at bounding box center [455, 253] width 7 height 7
radio input "true"
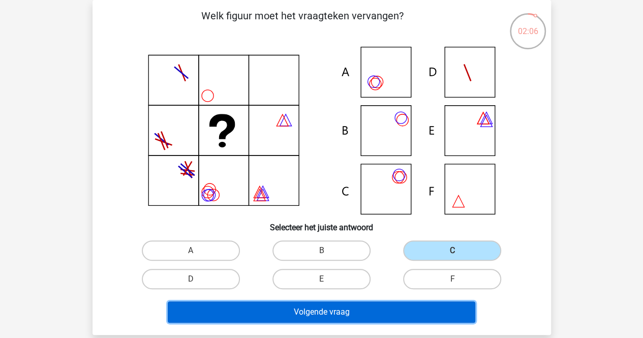
click at [338, 315] on button "Volgende vraag" at bounding box center [321, 311] width 307 height 21
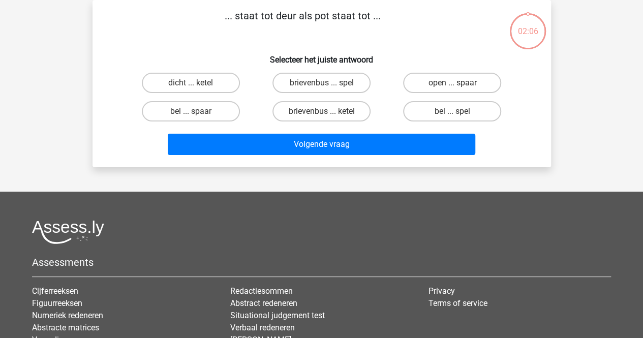
scroll to position [0, 0]
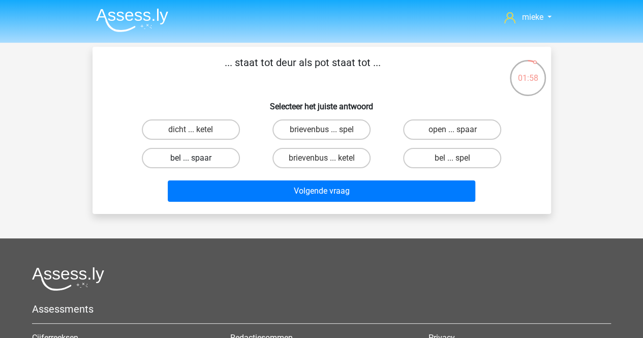
click at [205, 159] on label "bel ... spaar" at bounding box center [191, 158] width 98 height 20
click at [197, 159] on input "bel ... spaar" at bounding box center [194, 161] width 7 height 7
radio input "true"
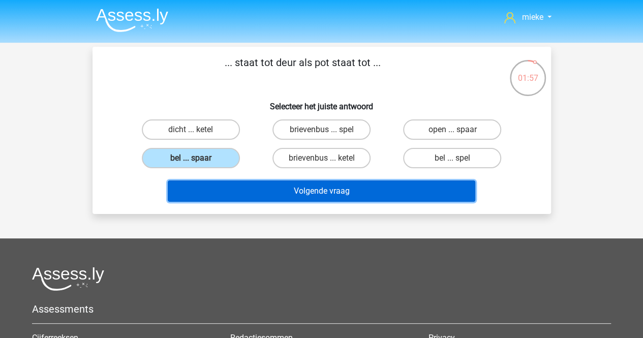
click at [319, 192] on button "Volgende vraag" at bounding box center [321, 190] width 307 height 21
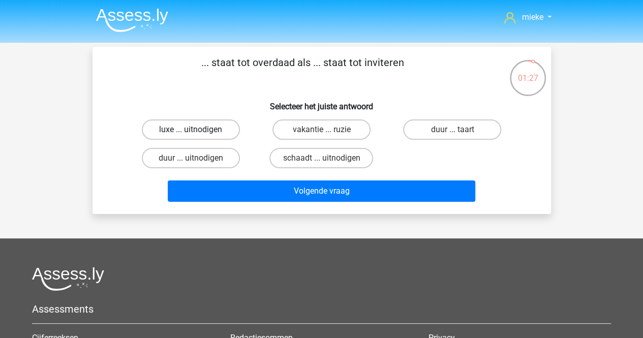
click at [193, 128] on label "luxe ... uitnodigen" at bounding box center [191, 129] width 98 height 20
click at [193, 130] on input "luxe ... uitnodigen" at bounding box center [194, 133] width 7 height 7
radio input "true"
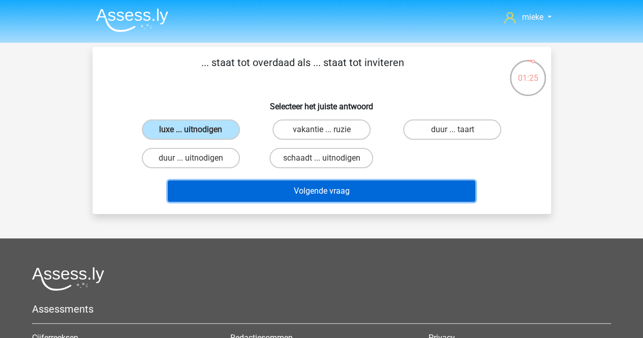
click at [323, 187] on button "Volgende vraag" at bounding box center [321, 190] width 307 height 21
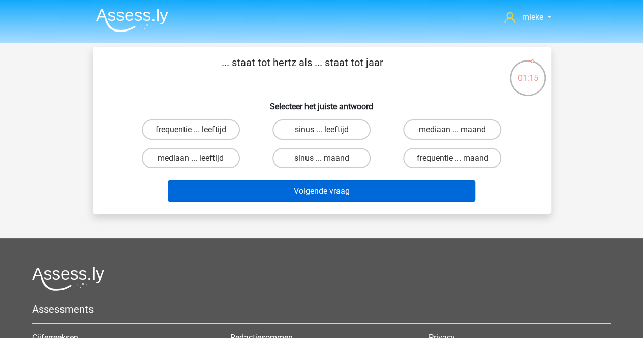
drag, startPoint x: 457, startPoint y: 156, endPoint x: 333, endPoint y: 184, distance: 127.2
click at [456, 156] on label "frequentie ... maand" at bounding box center [452, 158] width 98 height 20
click at [456, 158] on input "frequentie ... maand" at bounding box center [455, 161] width 7 height 7
radio input "true"
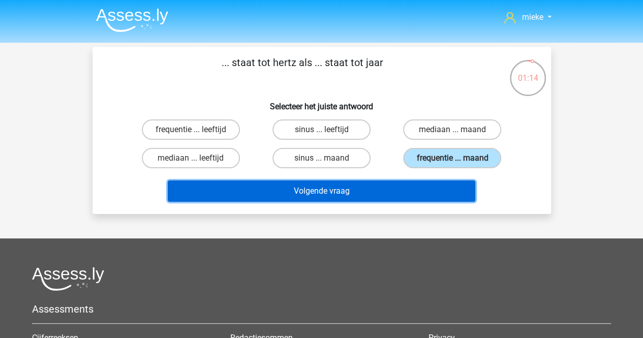
click at [305, 191] on button "Volgende vraag" at bounding box center [321, 190] width 307 height 21
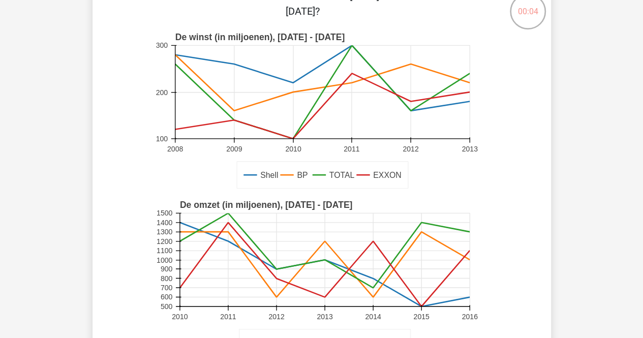
scroll to position [254, 0]
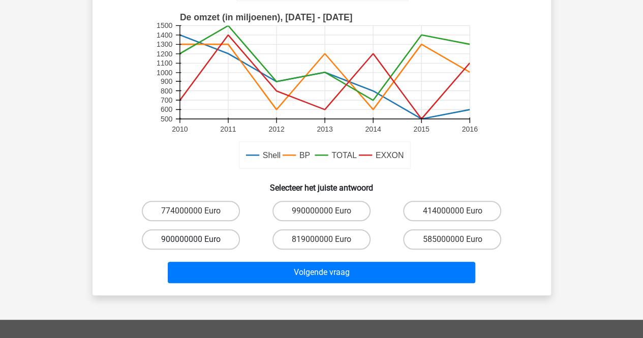
click at [199, 231] on label "900000000 Euro" at bounding box center [191, 239] width 98 height 20
click at [197, 239] on input "900000000 Euro" at bounding box center [194, 242] width 7 height 7
radio input "true"
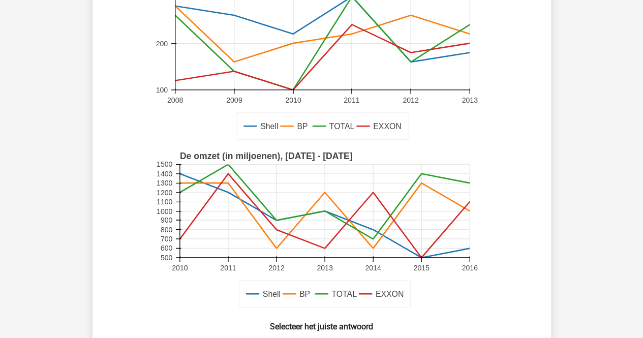
scroll to position [54, 0]
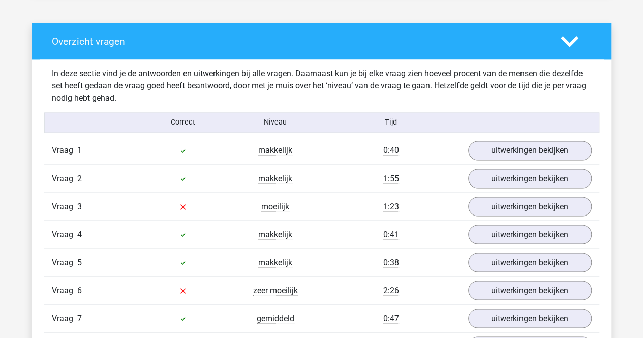
scroll to position [813, 0]
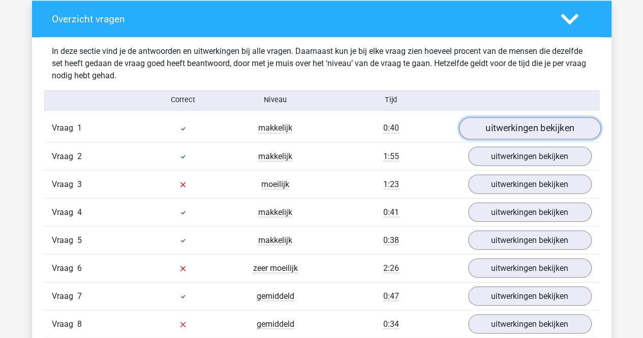
click at [561, 130] on link "uitwerkingen bekijken" at bounding box center [529, 128] width 142 height 22
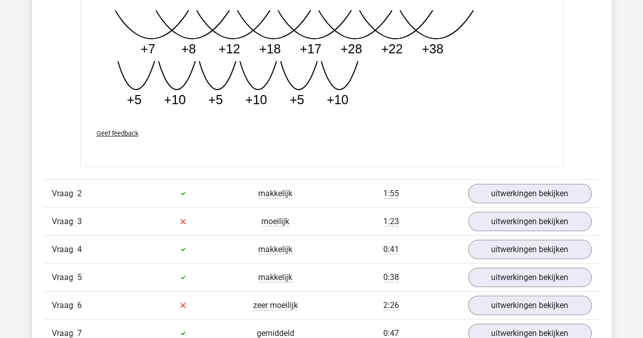
scroll to position [1372, 0]
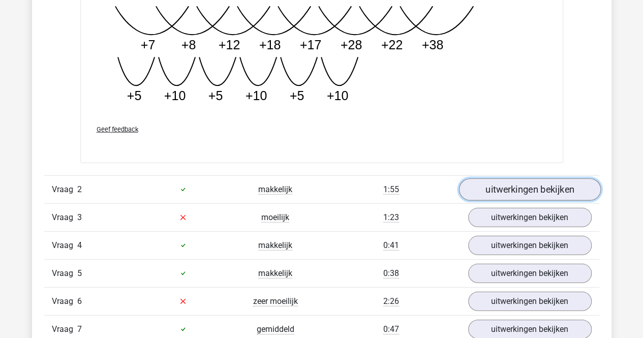
click at [505, 184] on link "uitwerkingen bekijken" at bounding box center [529, 189] width 142 height 22
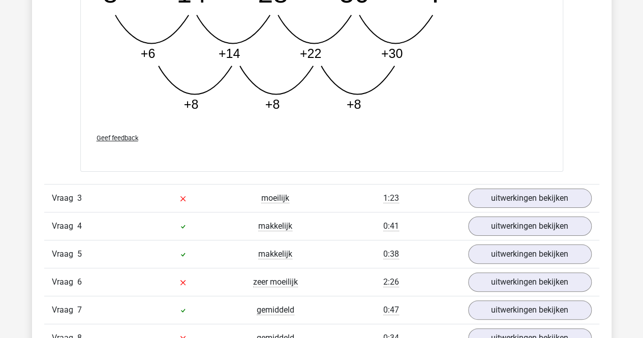
scroll to position [1931, 0]
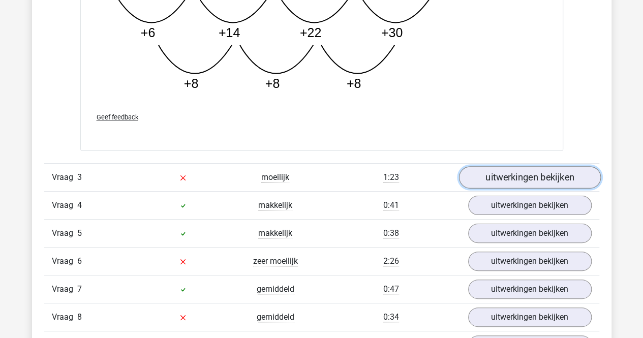
click at [510, 178] on link "uitwerkingen bekijken" at bounding box center [529, 178] width 142 height 22
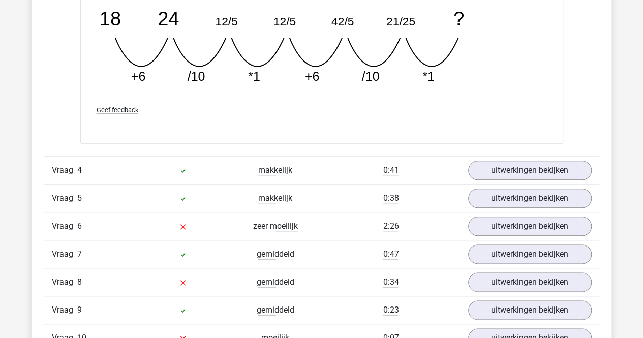
scroll to position [2439, 0]
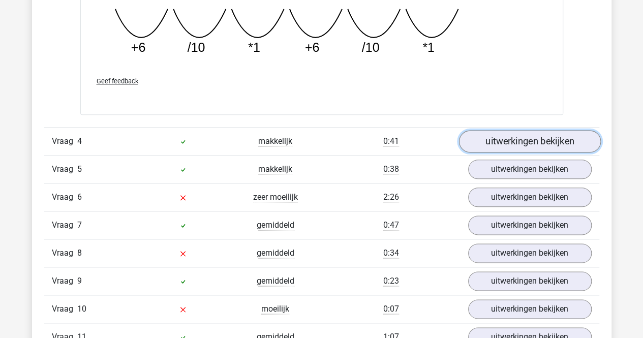
click at [507, 135] on link "uitwerkingen bekijken" at bounding box center [529, 141] width 142 height 22
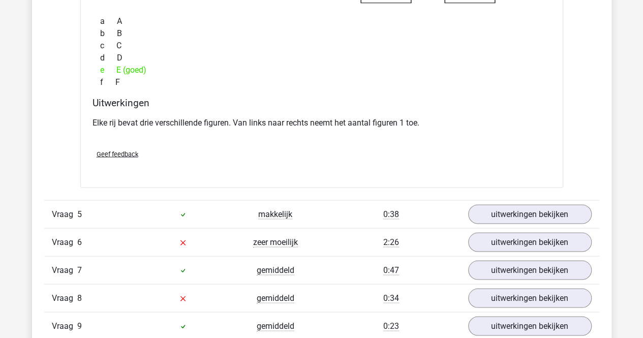
scroll to position [2794, 0]
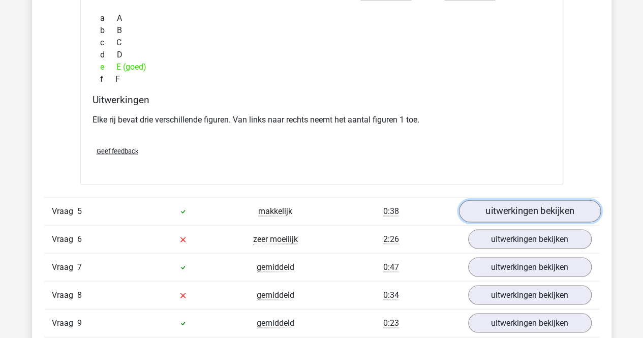
click at [495, 204] on link "uitwerkingen bekijken" at bounding box center [529, 211] width 142 height 22
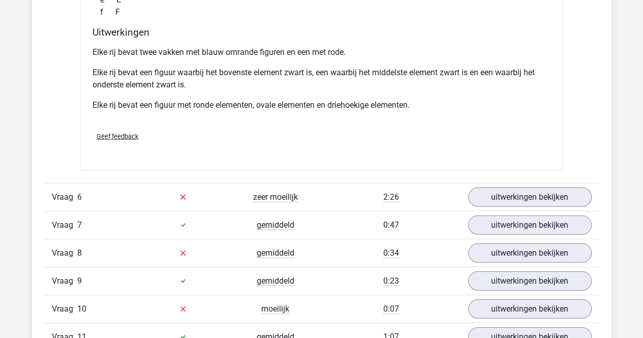
scroll to position [3302, 0]
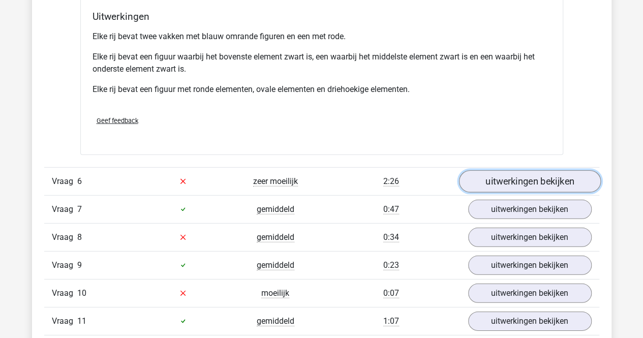
click at [521, 176] on link "uitwerkingen bekijken" at bounding box center [529, 181] width 142 height 22
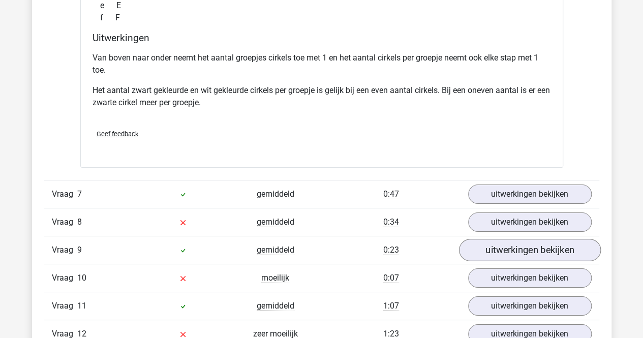
scroll to position [3810, 0]
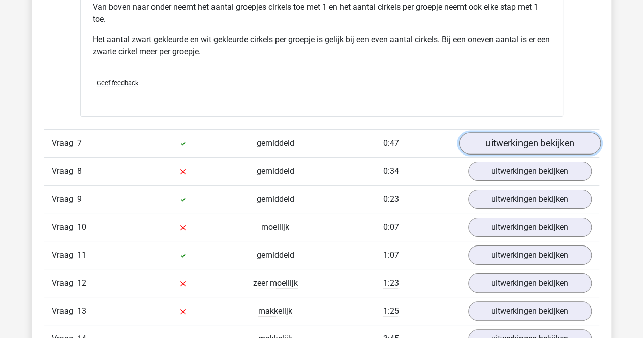
click at [525, 134] on link "uitwerkingen bekijken" at bounding box center [529, 143] width 142 height 22
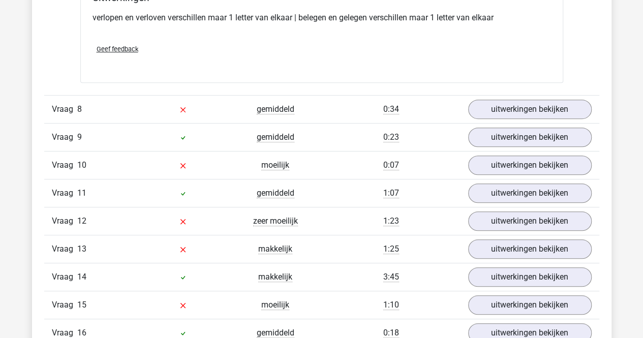
scroll to position [4115, 0]
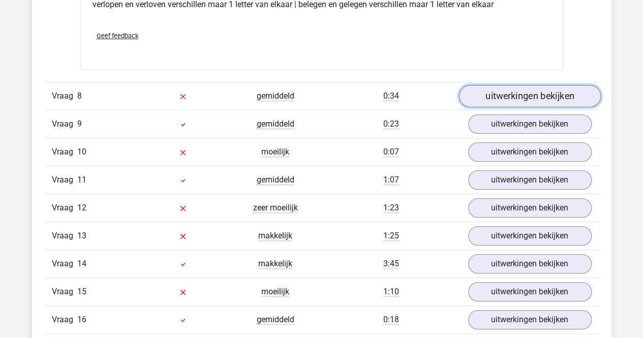
click at [527, 85] on link "uitwerkingen bekijken" at bounding box center [529, 96] width 142 height 22
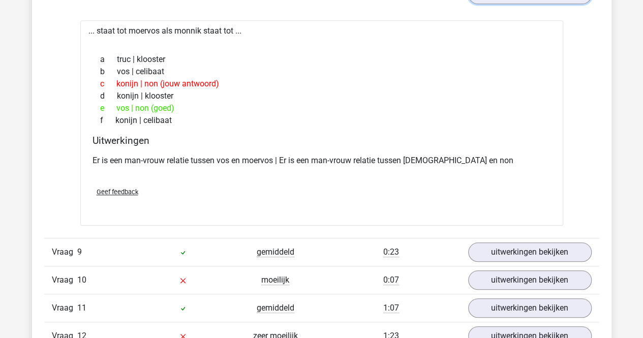
scroll to position [4268, 0]
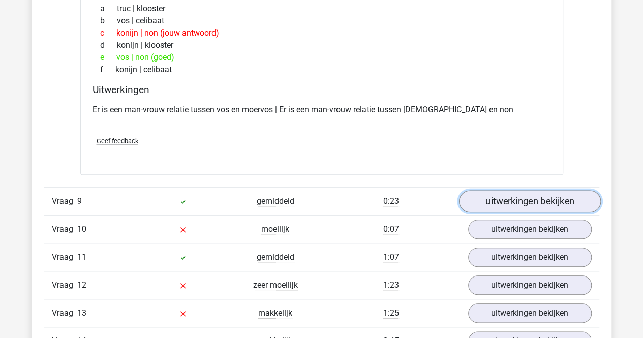
click at [506, 195] on link "uitwerkingen bekijken" at bounding box center [529, 201] width 142 height 22
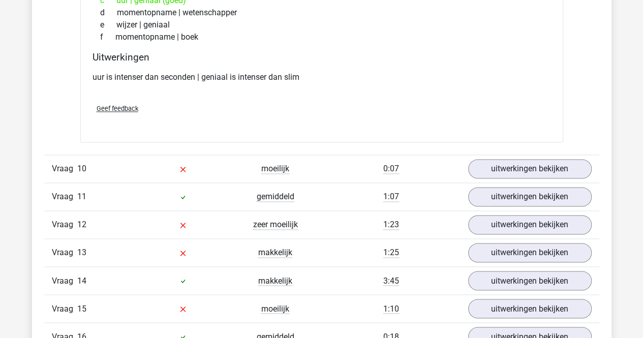
scroll to position [4572, 0]
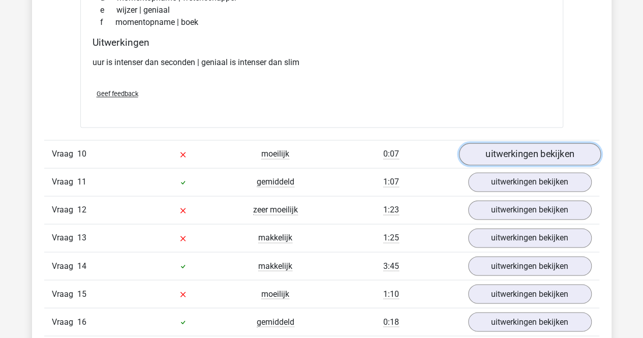
click at [493, 147] on link "uitwerkingen bekijken" at bounding box center [529, 154] width 142 height 22
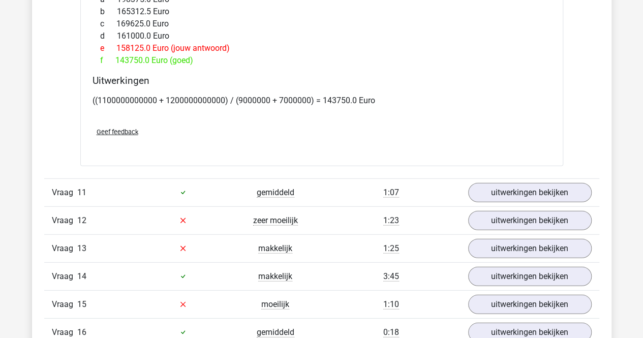
scroll to position [5131, 0]
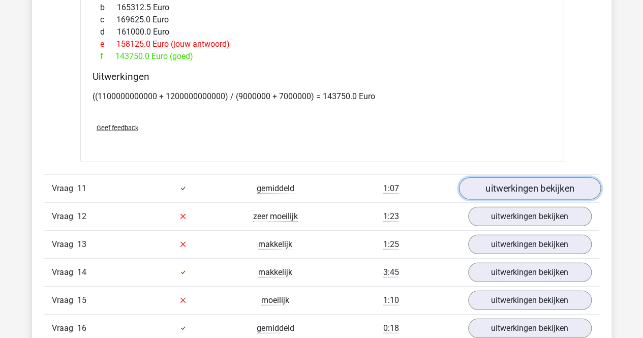
click at [496, 178] on link "uitwerkingen bekijken" at bounding box center [529, 188] width 142 height 22
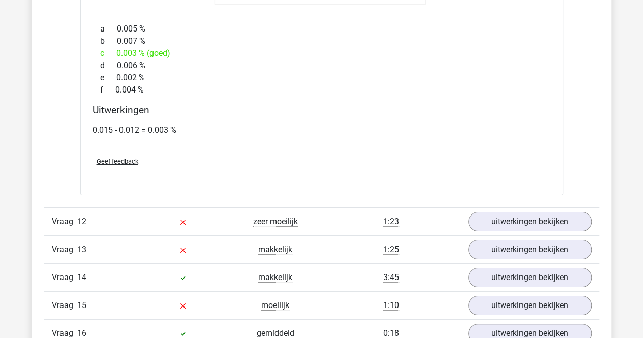
scroll to position [5792, 0]
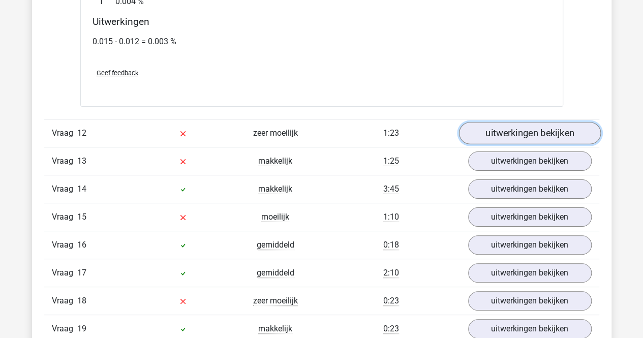
click at [509, 122] on link "uitwerkingen bekijken" at bounding box center [529, 133] width 142 height 22
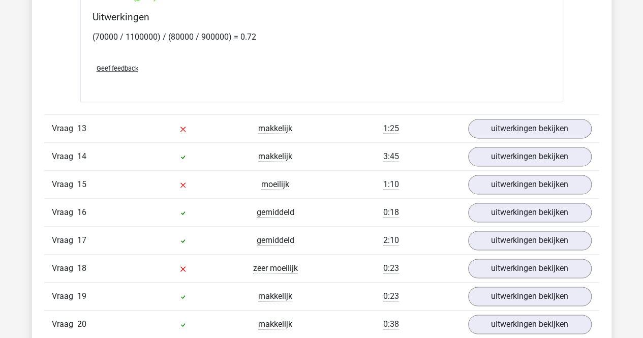
scroll to position [6452, 0]
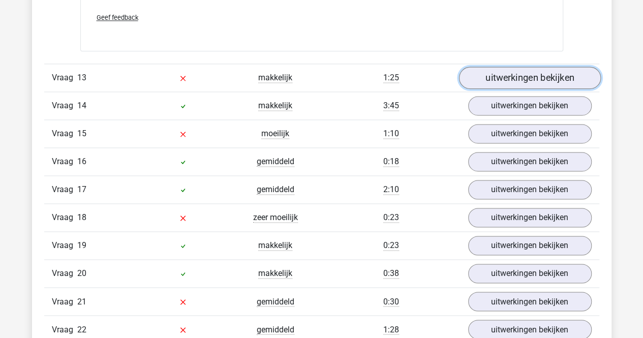
click at [520, 67] on link "uitwerkingen bekijken" at bounding box center [529, 78] width 142 height 22
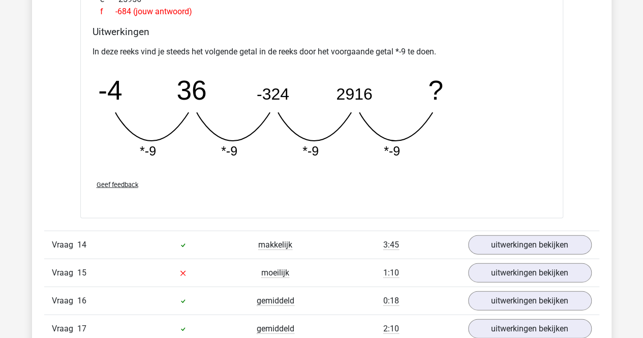
scroll to position [6808, 0]
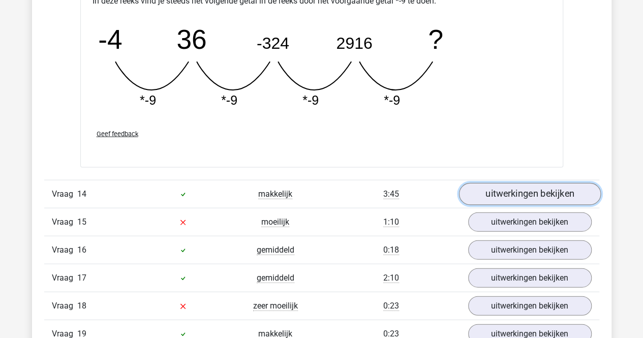
click at [499, 183] on link "uitwerkingen bekijken" at bounding box center [529, 194] width 142 height 22
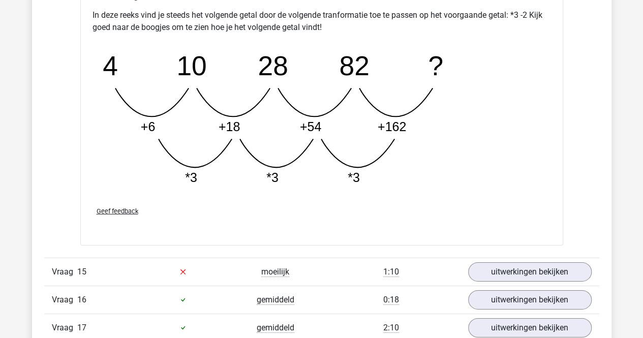
scroll to position [7316, 0]
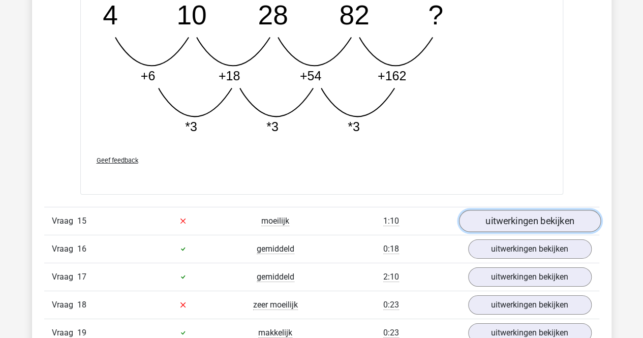
click at [493, 210] on link "uitwerkingen bekijken" at bounding box center [529, 221] width 142 height 22
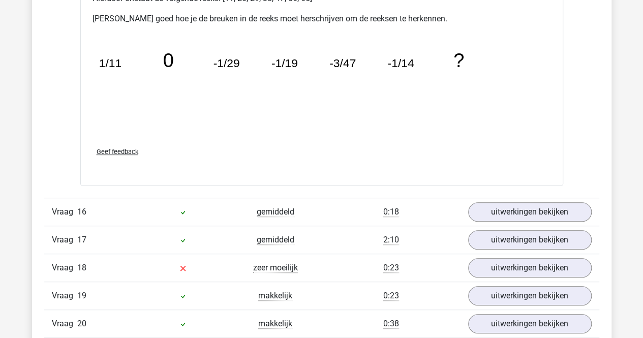
scroll to position [7875, 0]
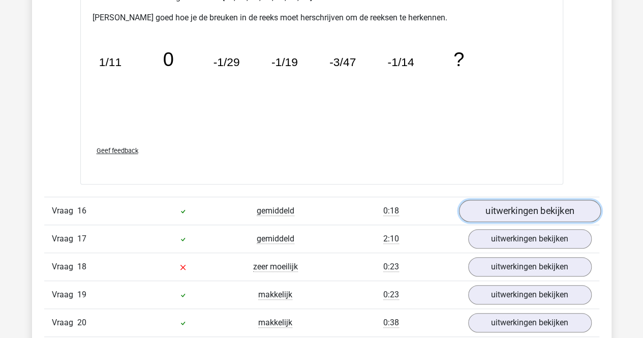
click at [501, 200] on link "uitwerkingen bekijken" at bounding box center [529, 211] width 142 height 22
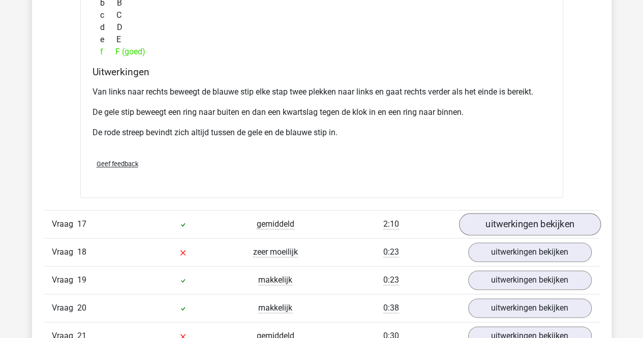
scroll to position [8332, 0]
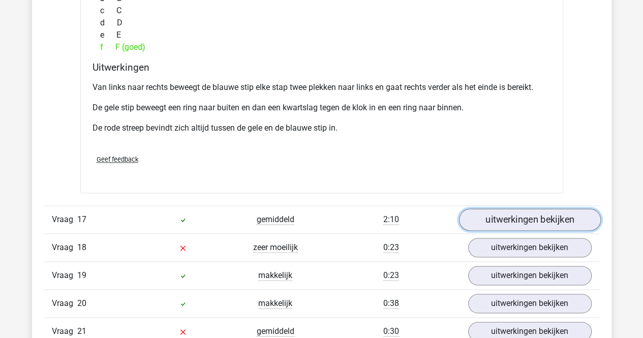
click at [494, 209] on link "uitwerkingen bekijken" at bounding box center [529, 220] width 142 height 22
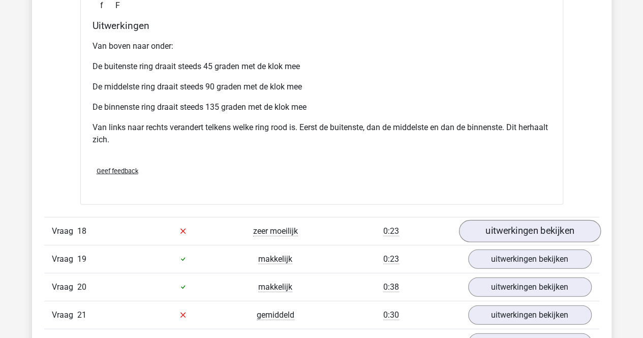
scroll to position [8840, 0]
click at [509, 219] on link "uitwerkingen bekijken" at bounding box center [529, 230] width 142 height 22
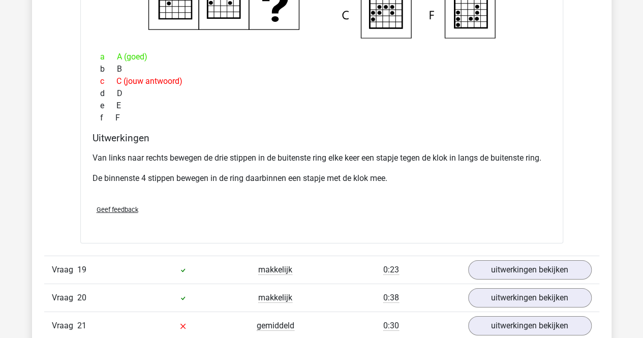
scroll to position [9297, 0]
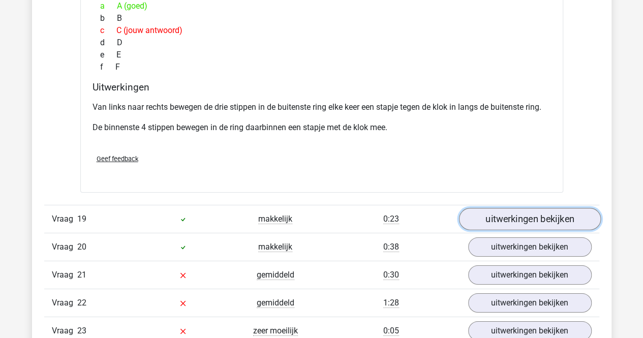
click at [503, 208] on link "uitwerkingen bekijken" at bounding box center [529, 219] width 142 height 22
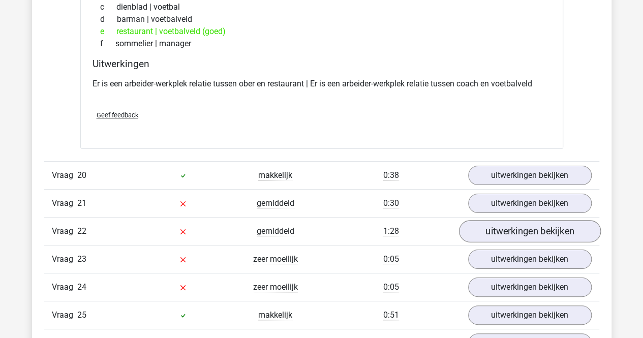
scroll to position [9602, 0]
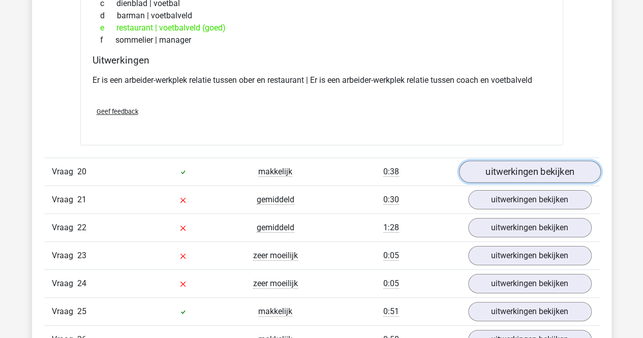
click at [526, 161] on link "uitwerkingen bekijken" at bounding box center [529, 172] width 142 height 22
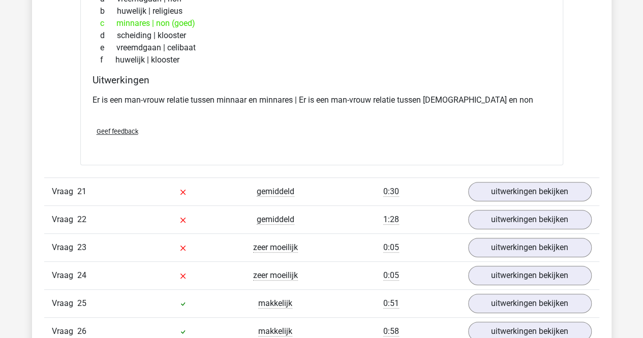
scroll to position [9856, 0]
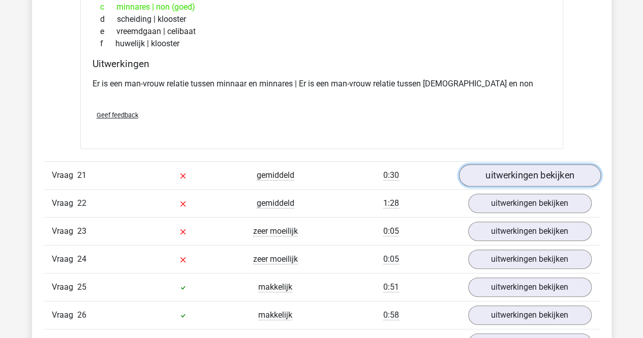
click at [519, 165] on link "uitwerkingen bekijken" at bounding box center [529, 176] width 142 height 22
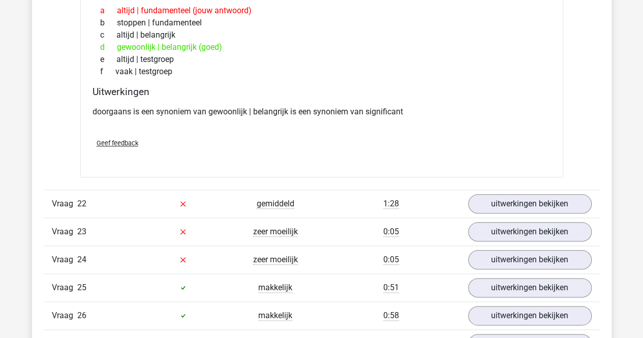
scroll to position [10110, 0]
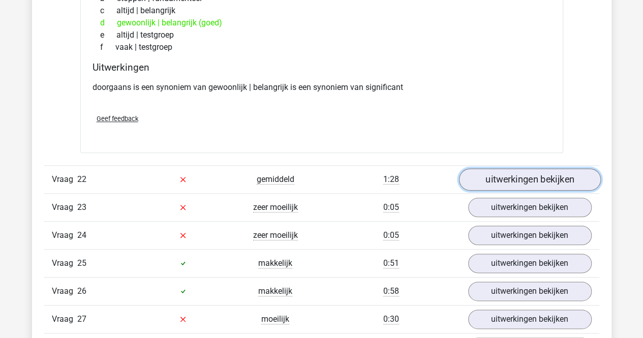
click at [525, 168] on link "uitwerkingen bekijken" at bounding box center [529, 179] width 142 height 22
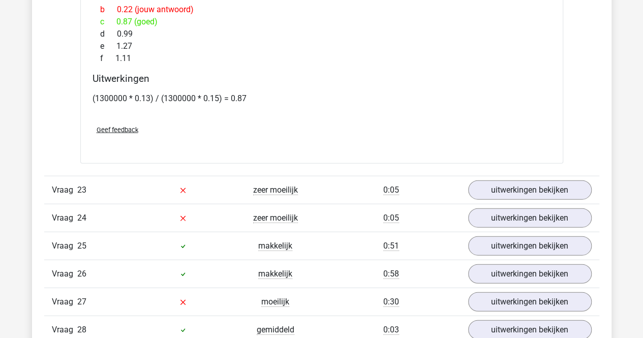
scroll to position [10720, 0]
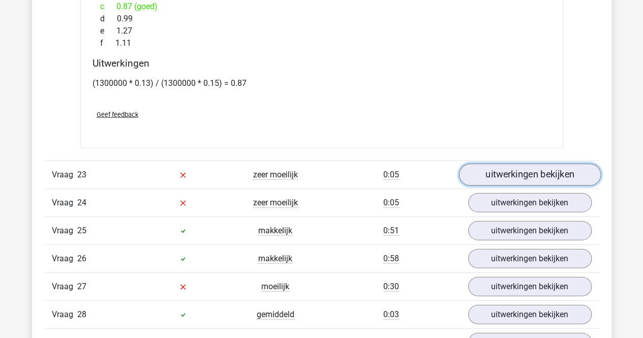
click at [501, 164] on link "uitwerkingen bekijken" at bounding box center [529, 175] width 142 height 22
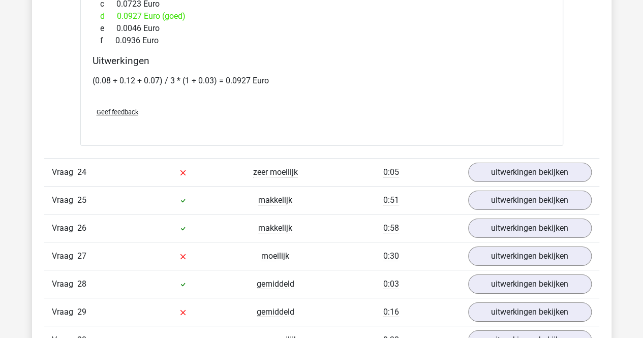
scroll to position [11380, 0]
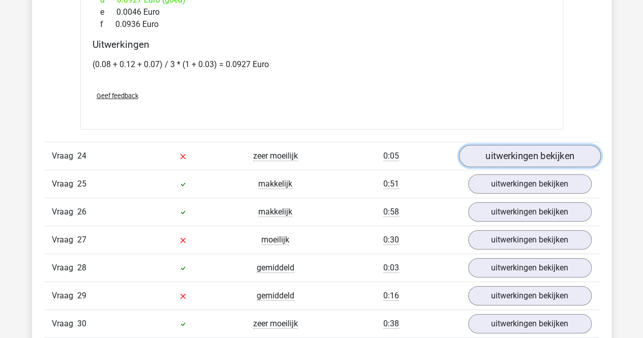
click at [502, 145] on link "uitwerkingen bekijken" at bounding box center [529, 156] width 142 height 22
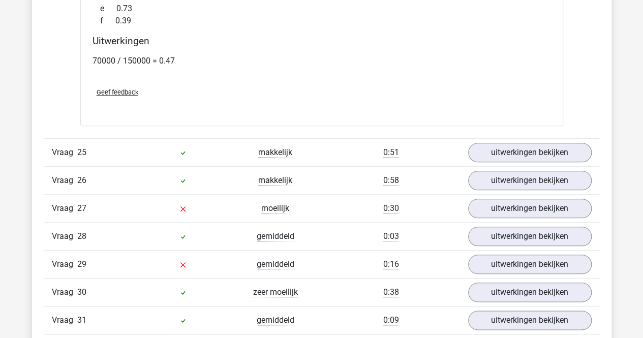
scroll to position [11990, 0]
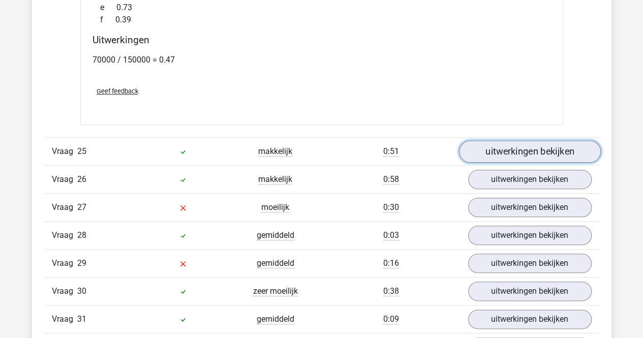
click at [510, 140] on link "uitwerkingen bekijken" at bounding box center [529, 151] width 142 height 22
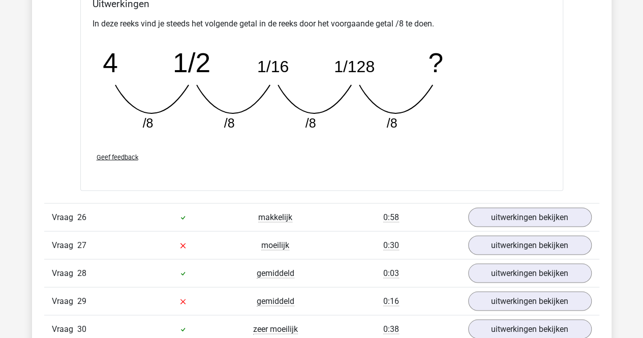
scroll to position [12447, 0]
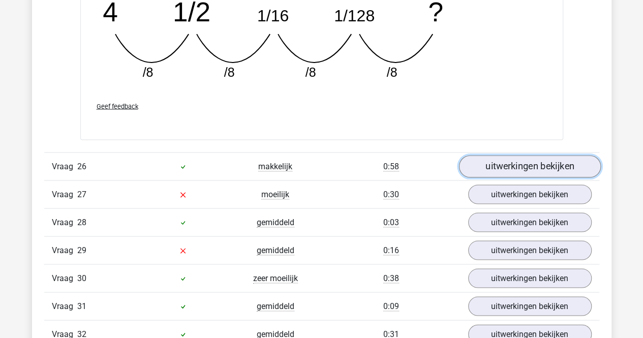
click at [513, 155] on link "uitwerkingen bekijken" at bounding box center [529, 166] width 142 height 22
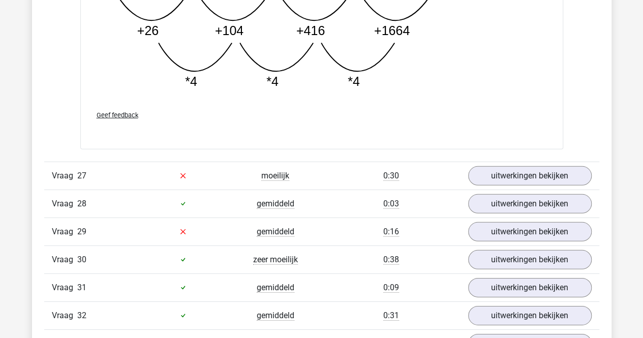
scroll to position [13006, 0]
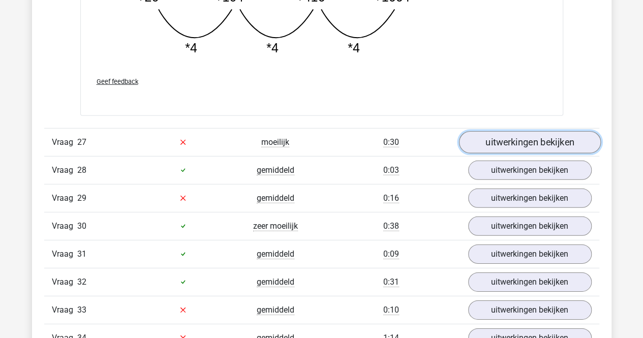
click at [529, 131] on link "uitwerkingen bekijken" at bounding box center [529, 142] width 142 height 22
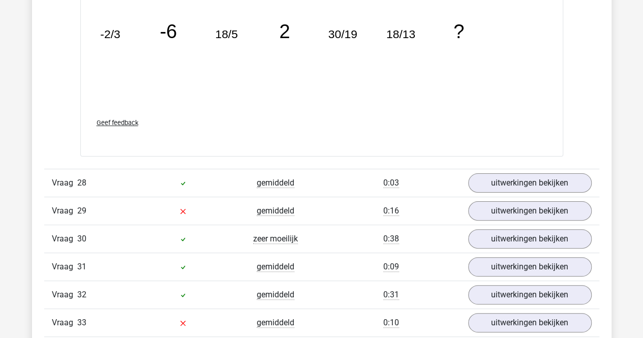
scroll to position [13565, 0]
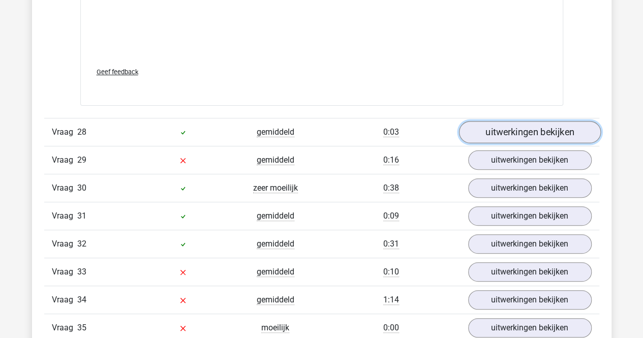
click at [529, 121] on link "uitwerkingen bekijken" at bounding box center [529, 132] width 142 height 22
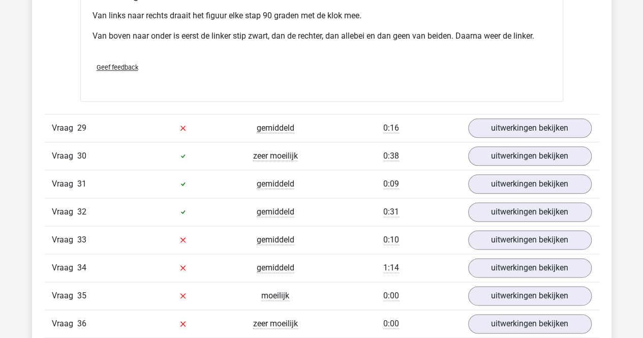
scroll to position [14022, 0]
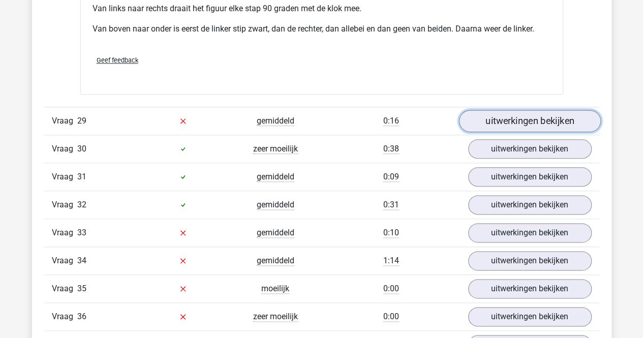
click at [526, 110] on link "uitwerkingen bekijken" at bounding box center [529, 121] width 142 height 22
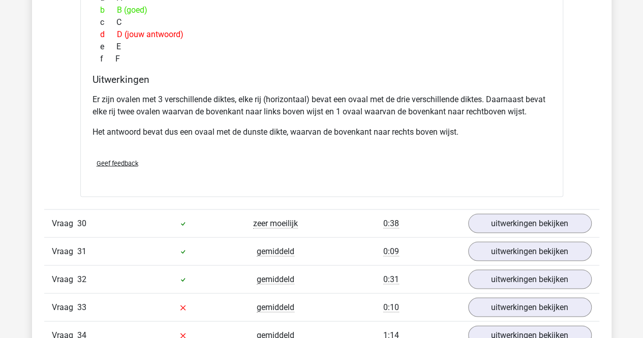
scroll to position [14428, 0]
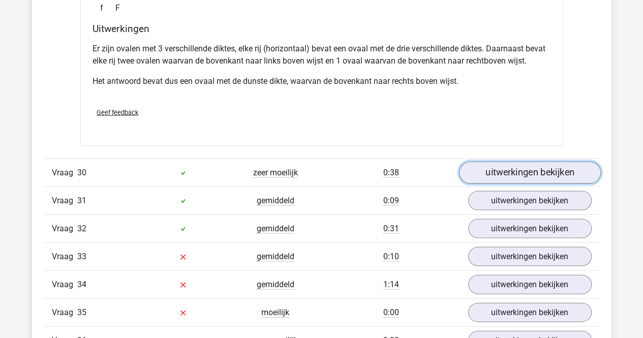
click at [491, 161] on link "uitwerkingen bekijken" at bounding box center [529, 172] width 142 height 22
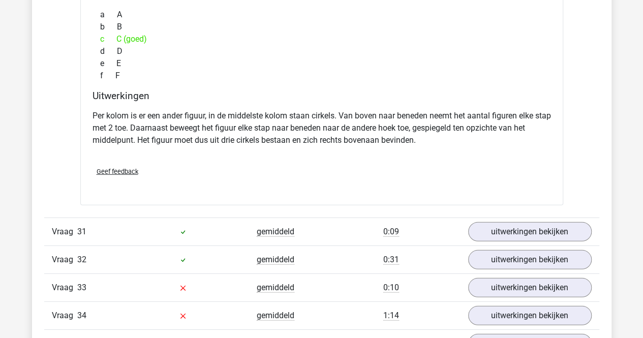
scroll to position [14835, 0]
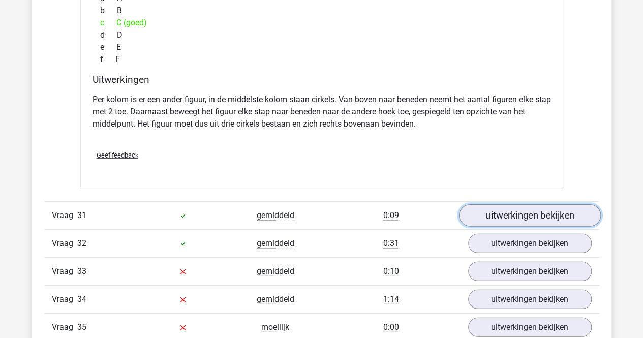
click at [508, 204] on link "uitwerkingen bekijken" at bounding box center [529, 215] width 142 height 22
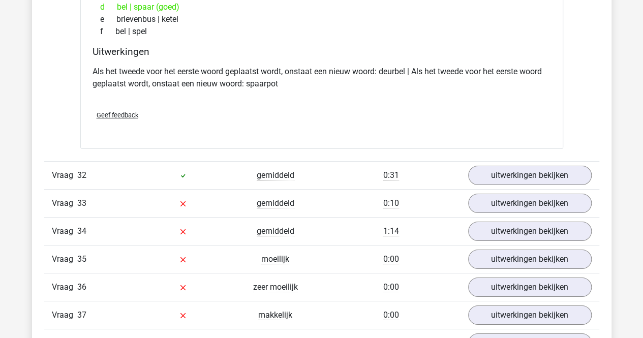
scroll to position [15190, 0]
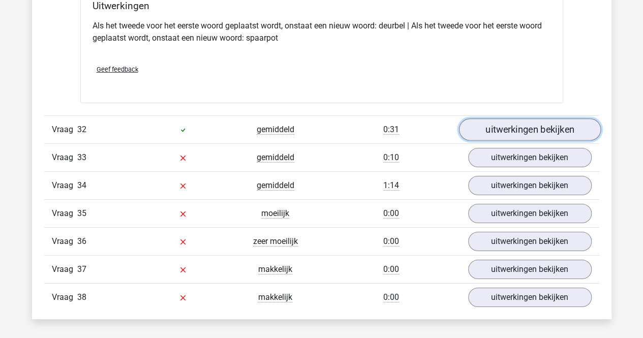
click at [519, 118] on link "uitwerkingen bekijken" at bounding box center [529, 129] width 142 height 22
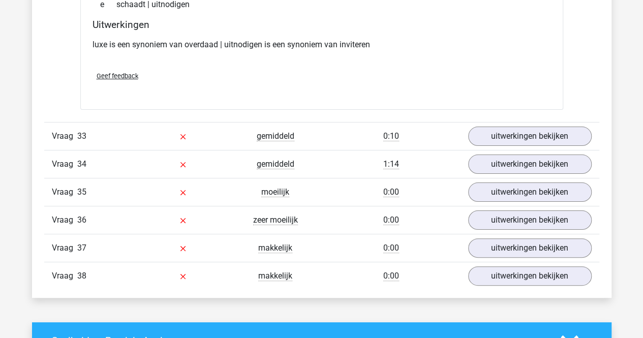
scroll to position [15444, 0]
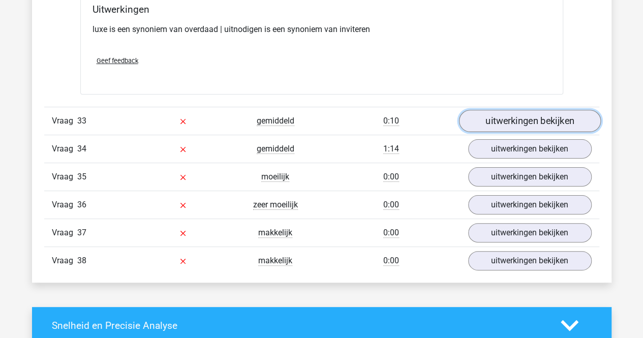
click at [520, 110] on link "uitwerkingen bekijken" at bounding box center [529, 121] width 142 height 22
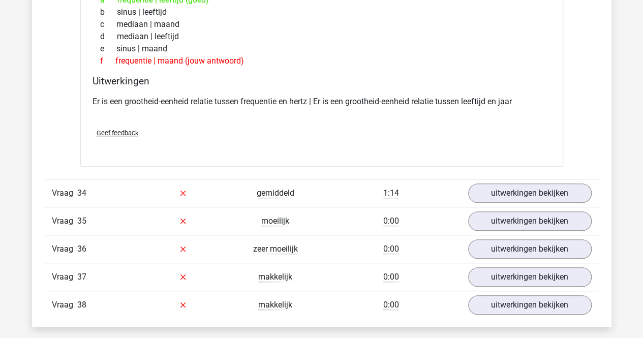
scroll to position [15648, 0]
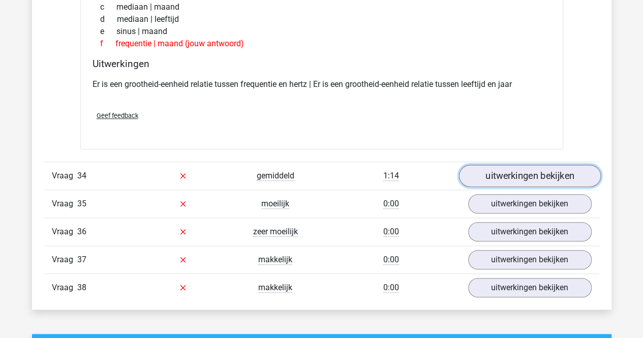
click at [508, 165] on link "uitwerkingen bekijken" at bounding box center [529, 176] width 142 height 22
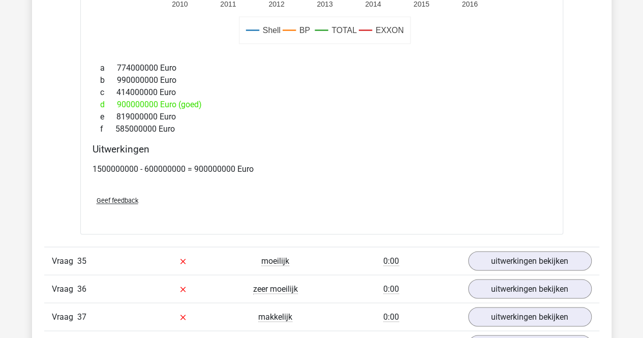
scroll to position [16257, 0]
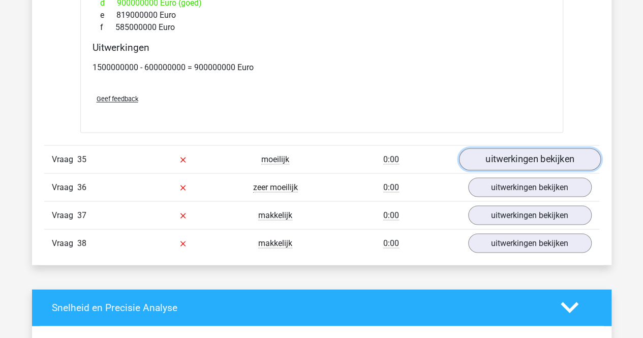
click at [514, 148] on link "uitwerkingen bekijken" at bounding box center [529, 159] width 142 height 22
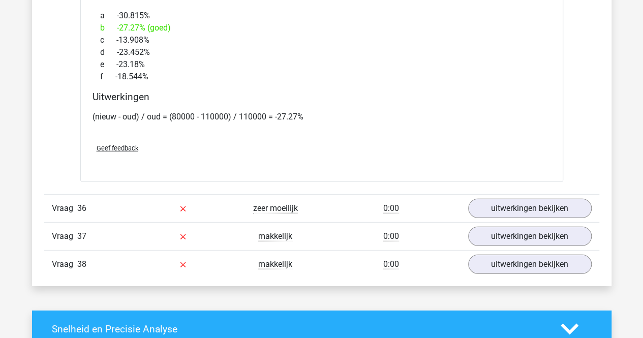
scroll to position [16816, 0]
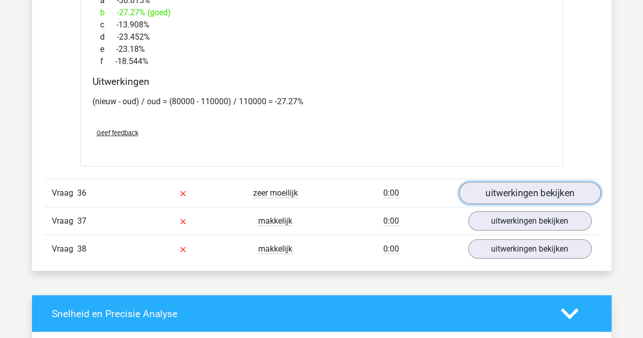
click at [498, 182] on link "uitwerkingen bekijken" at bounding box center [529, 193] width 142 height 22
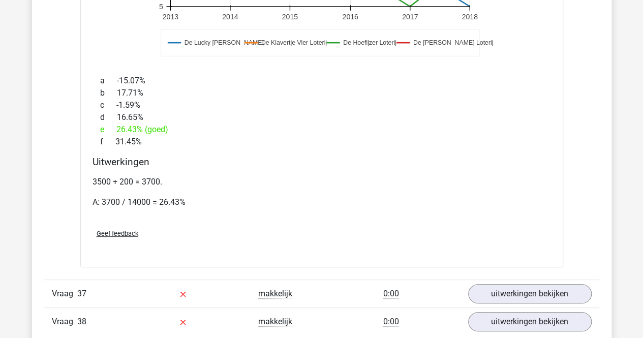
scroll to position [17375, 0]
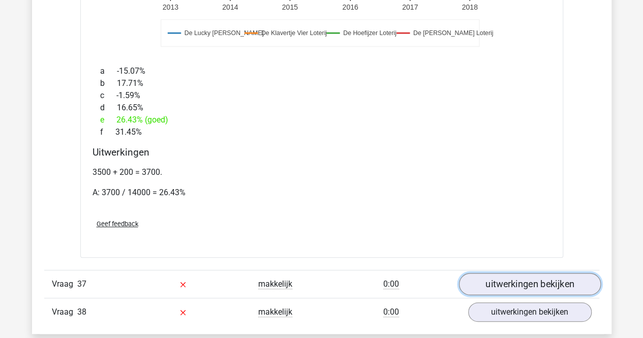
click at [485, 273] on link "uitwerkingen bekijken" at bounding box center [529, 284] width 142 height 22
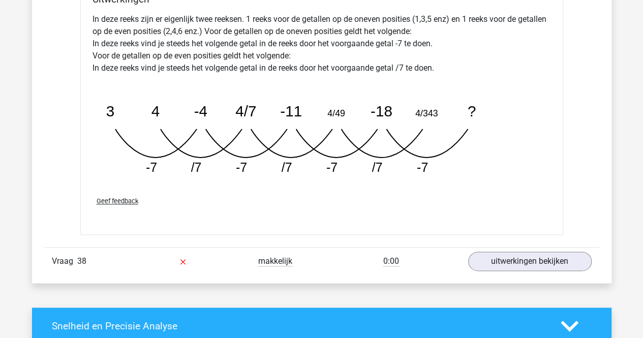
scroll to position [17934, 0]
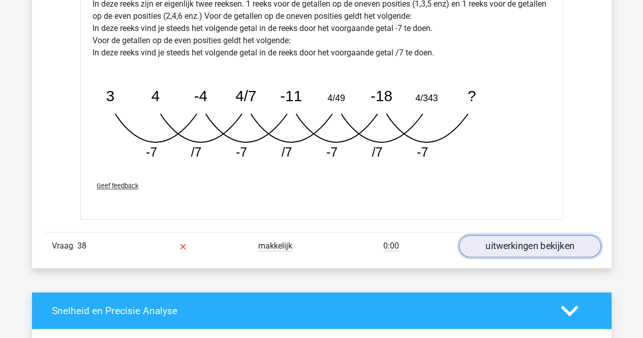
click at [509, 235] on link "uitwerkingen bekijken" at bounding box center [529, 246] width 142 height 22
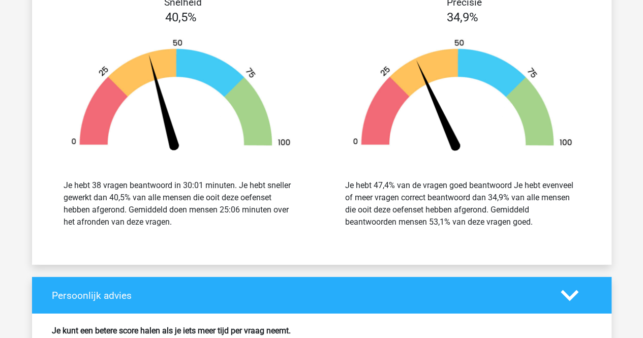
scroll to position [18747, 0]
